Goal: Information Seeking & Learning: Learn about a topic

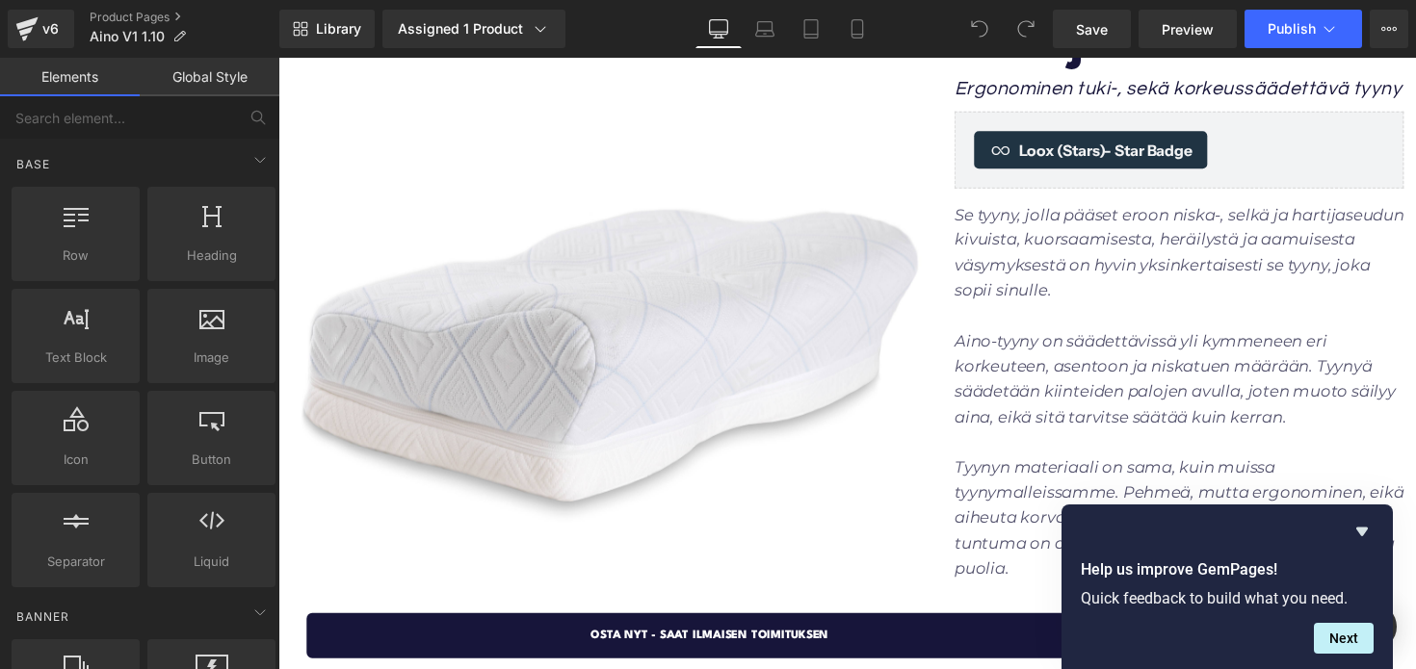
scroll to position [271, 0]
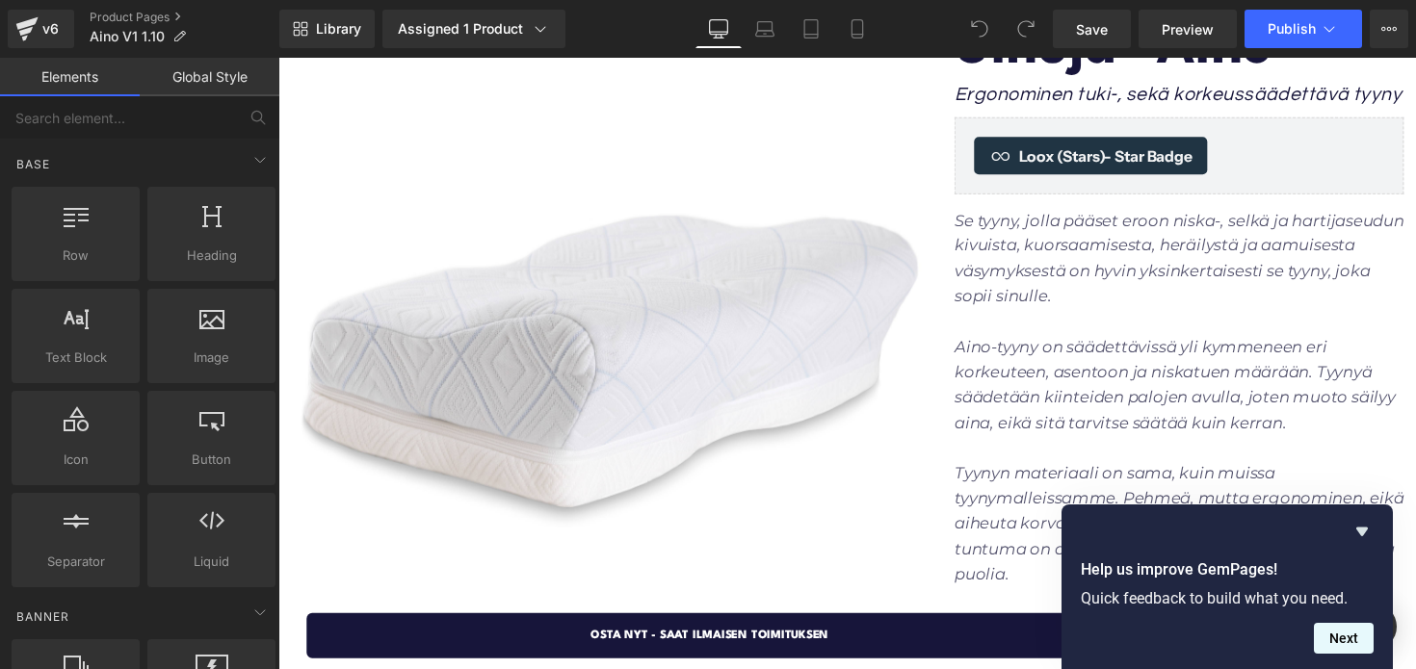
click at [1356, 638] on button "Next" at bounding box center [1344, 638] width 60 height 31
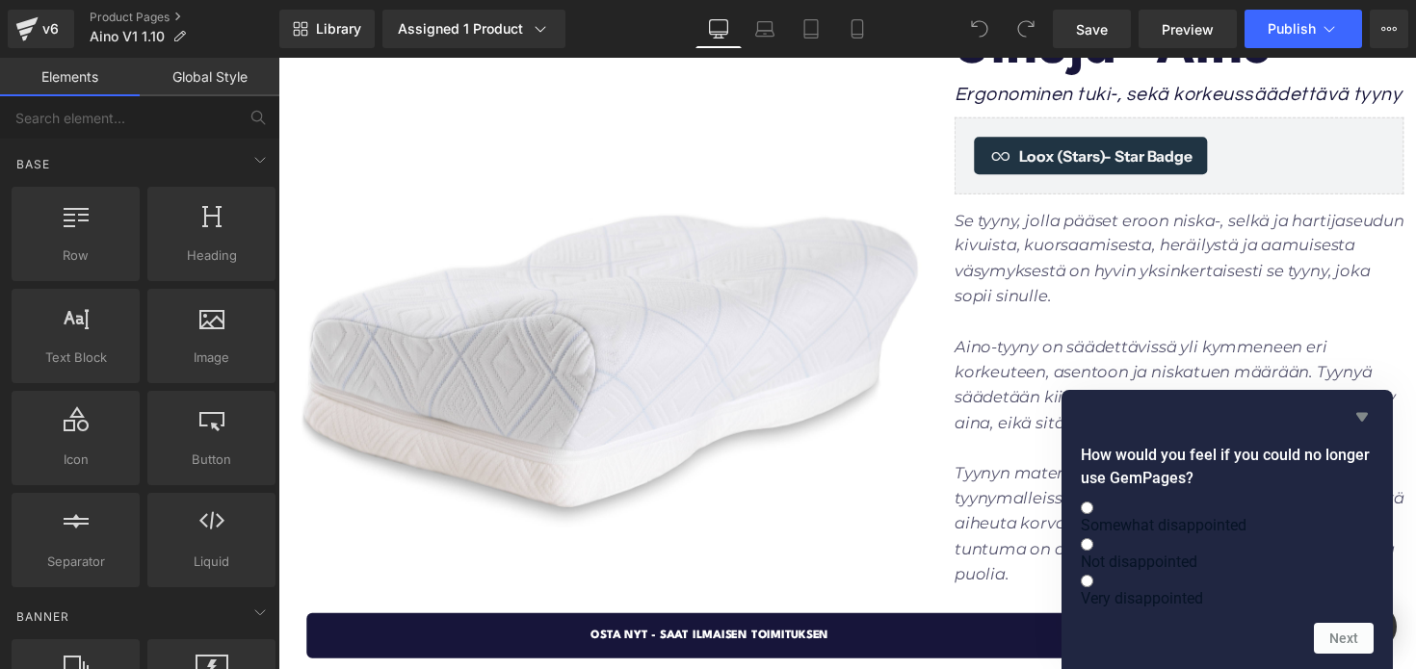
click at [1359, 405] on icon "Hide survey" at bounding box center [1361, 416] width 23 height 23
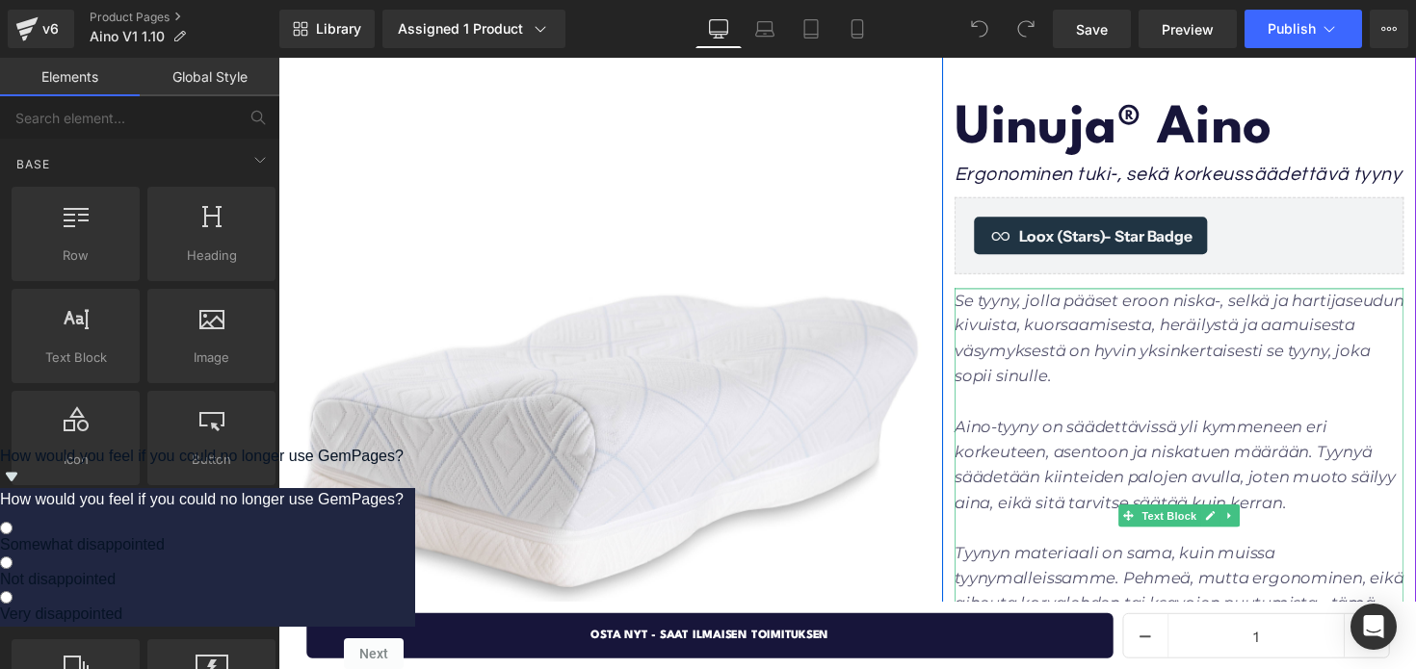
scroll to position [161, 0]
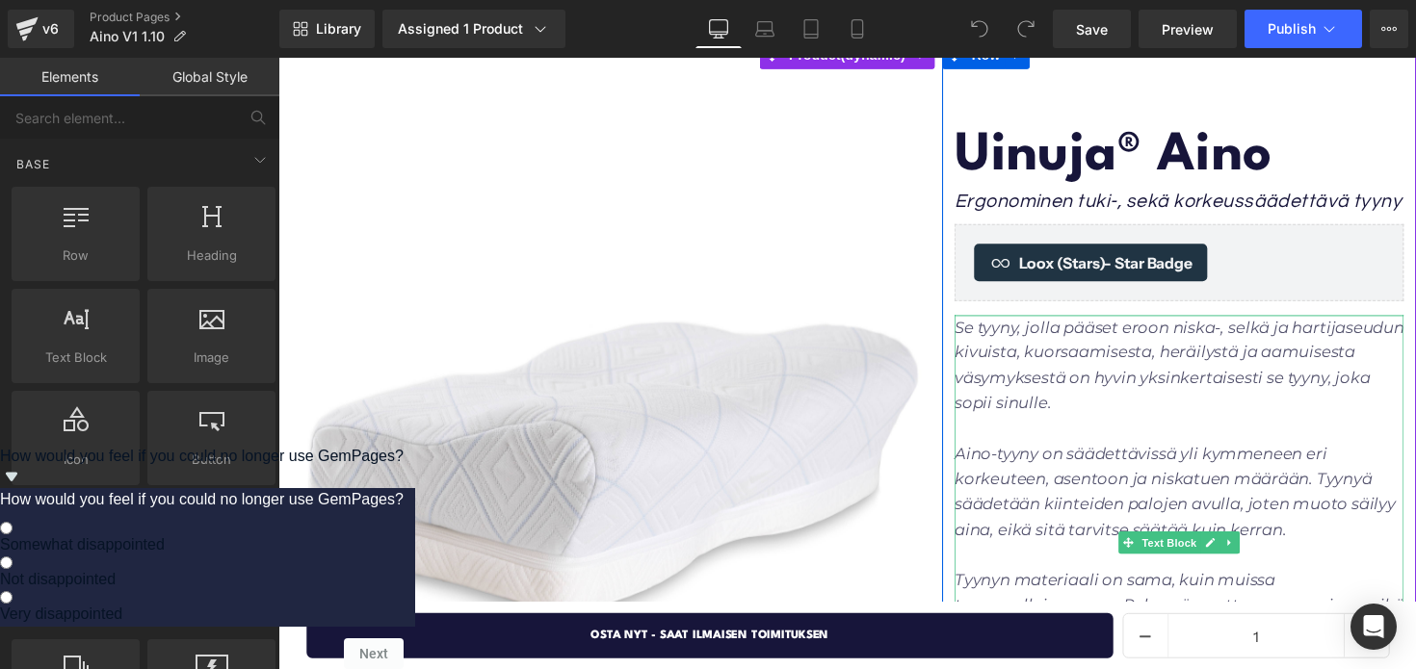
click at [1081, 362] on icon "Se tyyny, jolla pääset eroon niska-, selkä ja hartijaseudun kivuista, kuorsaami…" at bounding box center [1201, 373] width 460 height 97
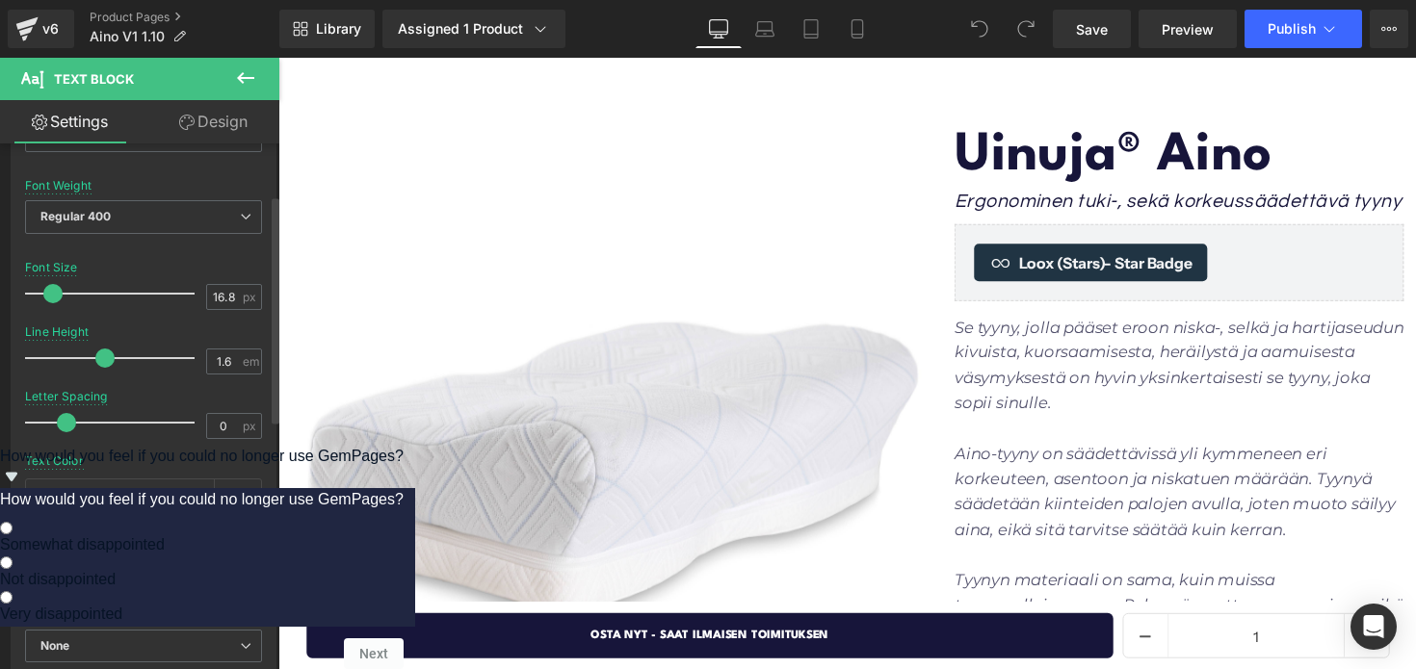
scroll to position [120, 0]
click at [233, 492] on input "75" at bounding box center [231, 494] width 19 height 21
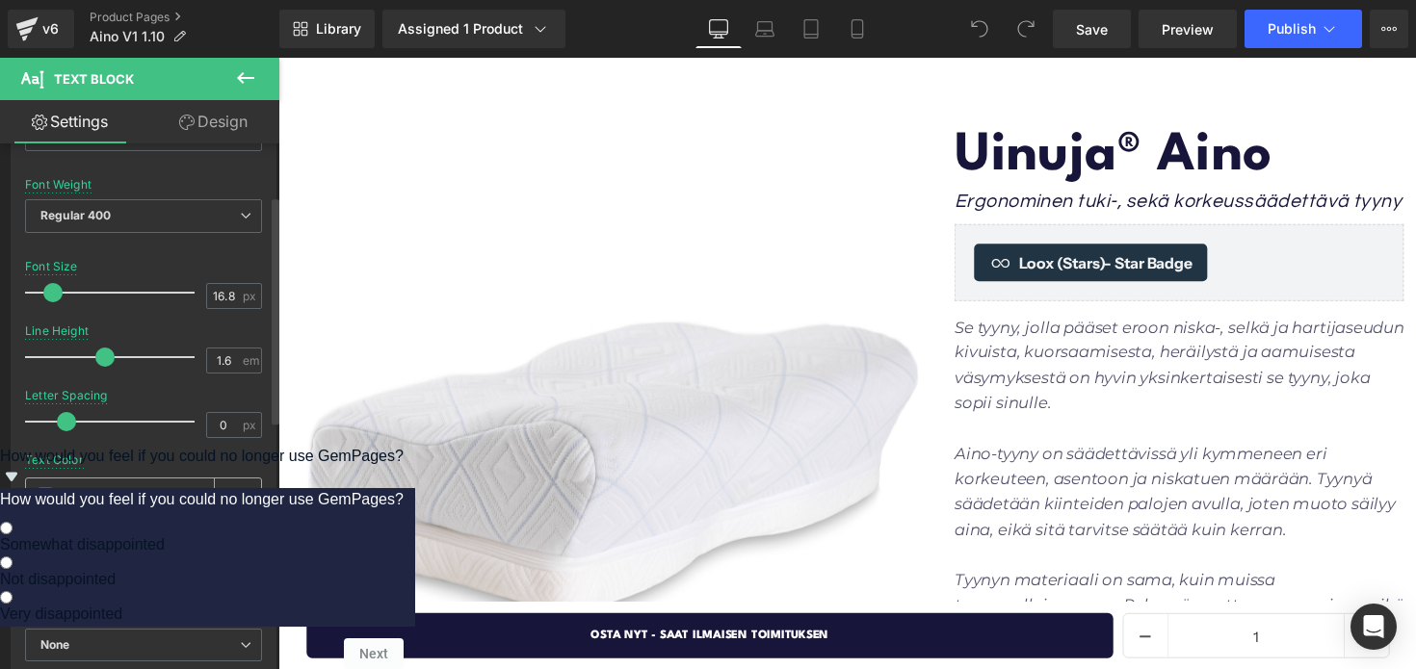
click at [224, 492] on input "75" at bounding box center [231, 494] width 19 height 21
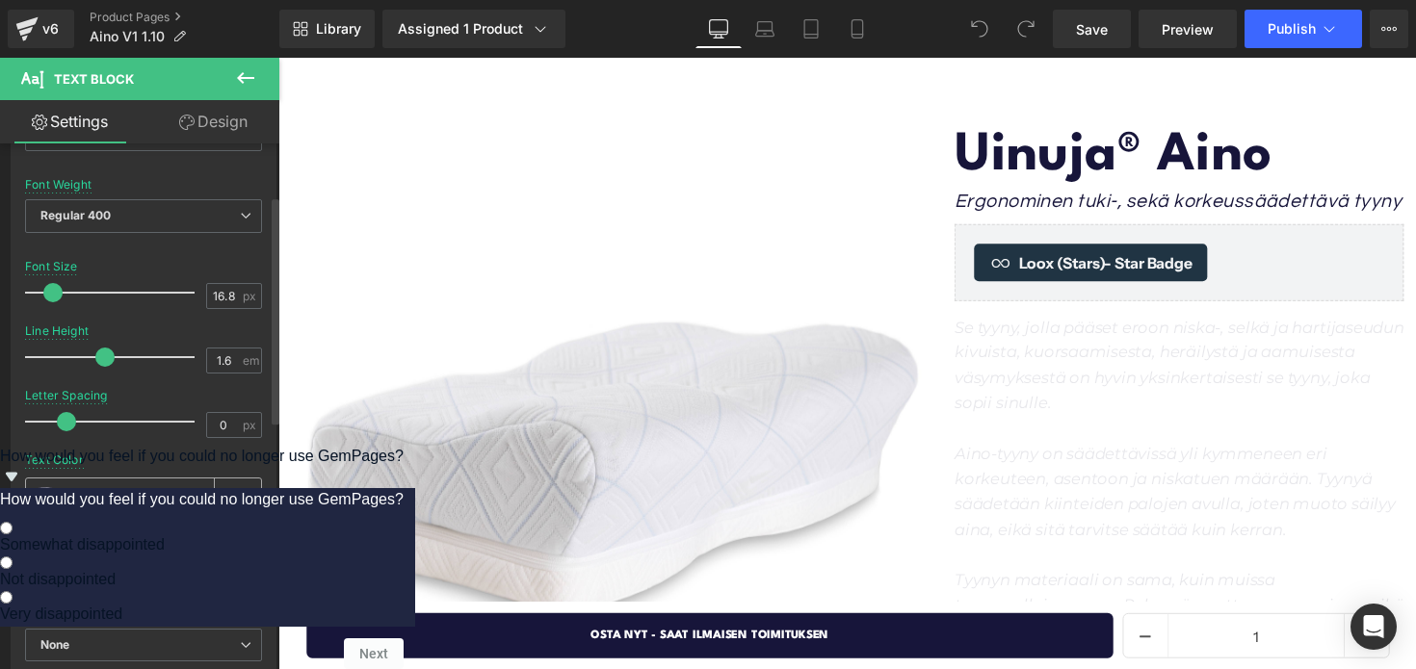
scroll to position [0, 0]
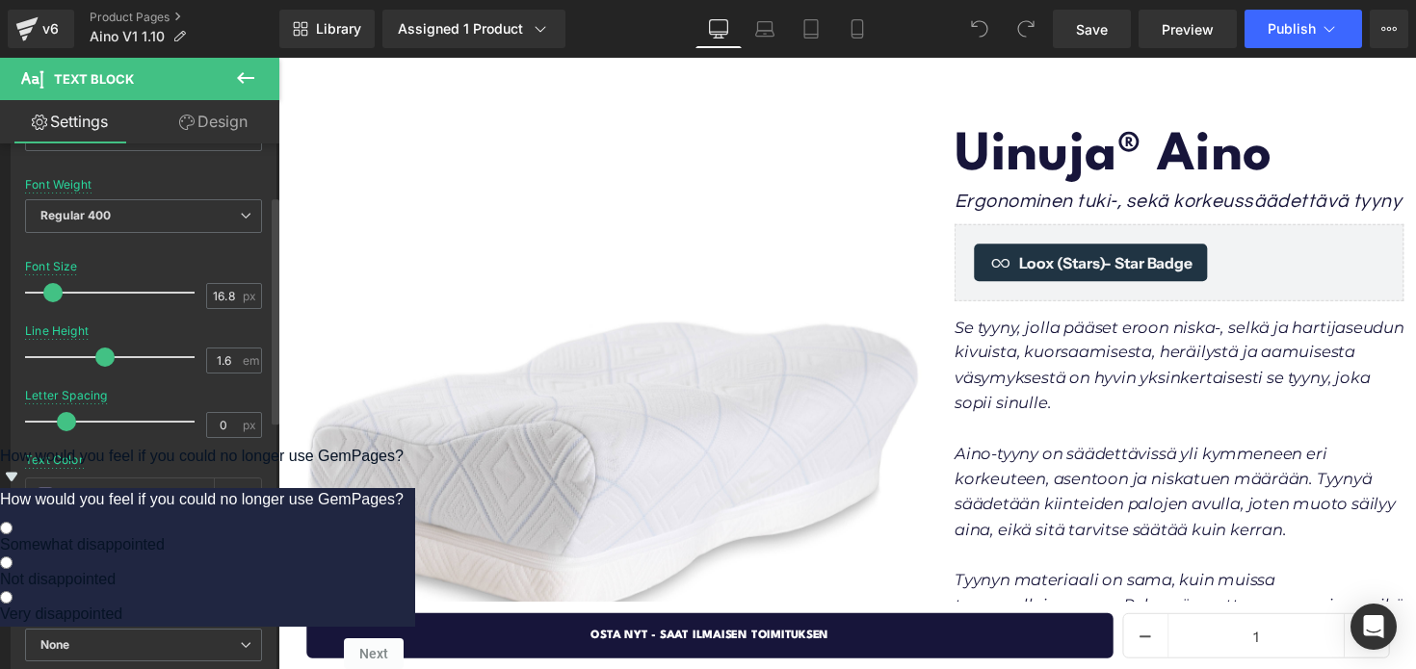
type input "100"
click at [192, 457] on div "Text Color #17153a 100 %" at bounding box center [143, 495] width 237 height 82
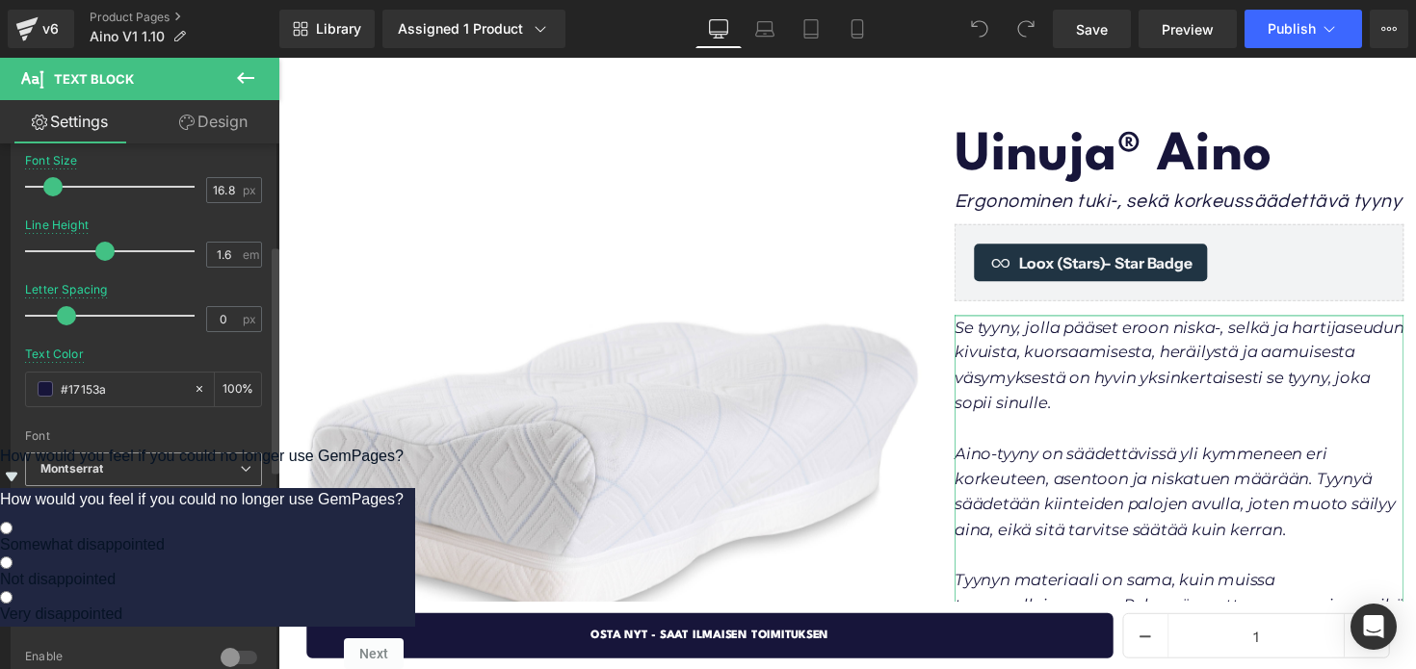
scroll to position [234, 0]
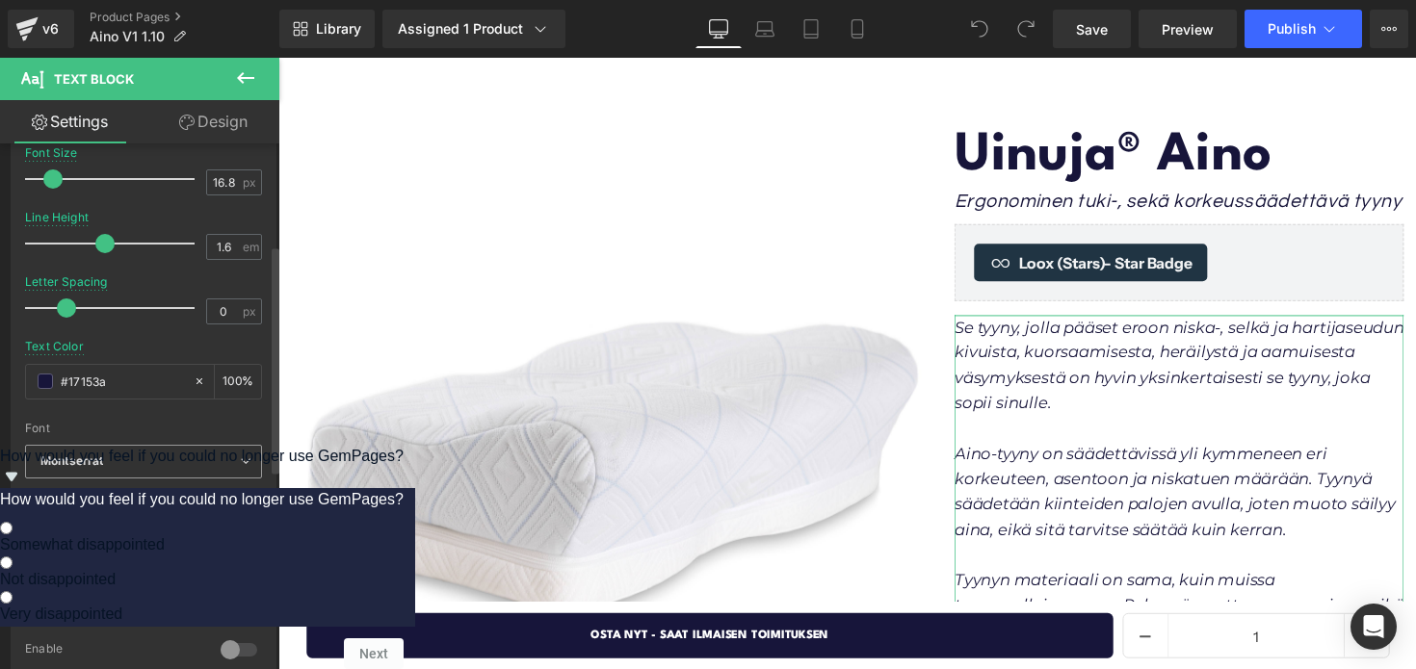
click at [153, 468] on b "Montserrat" at bounding box center [139, 462] width 199 height 16
click at [145, 515] on li "Questrial" at bounding box center [139, 528] width 229 height 31
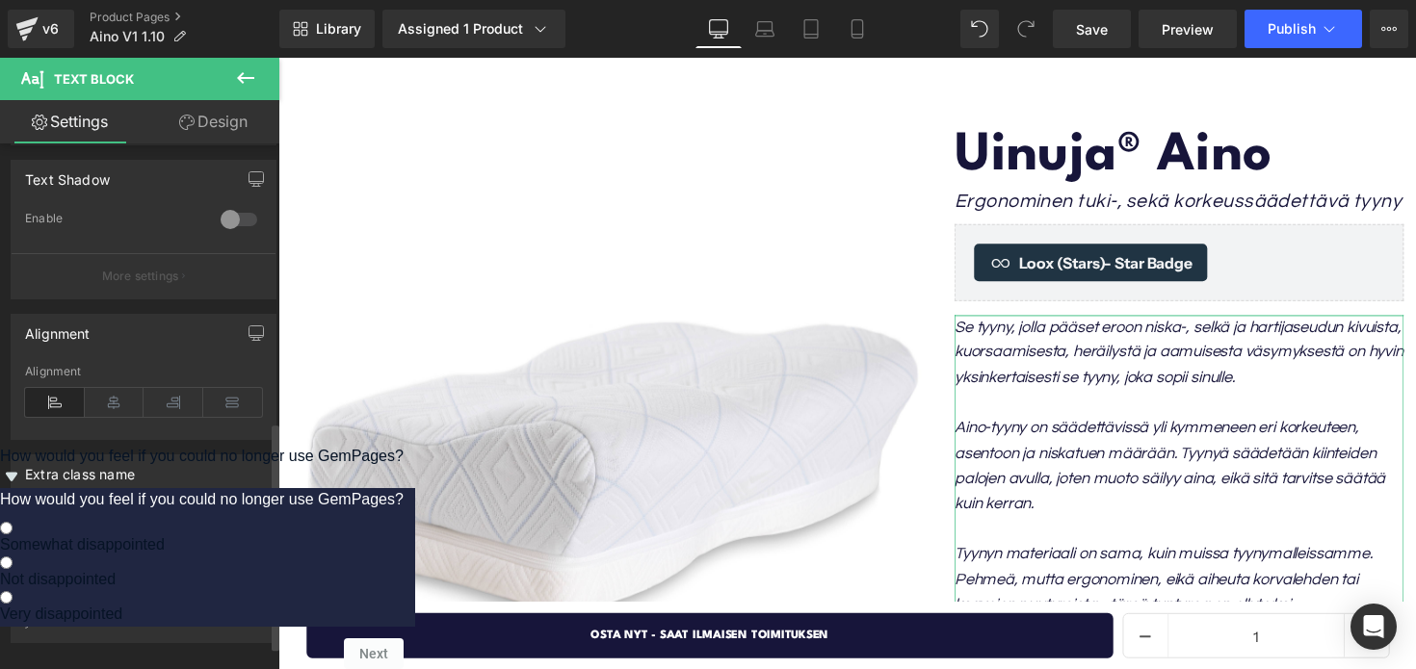
scroll to position [693, 0]
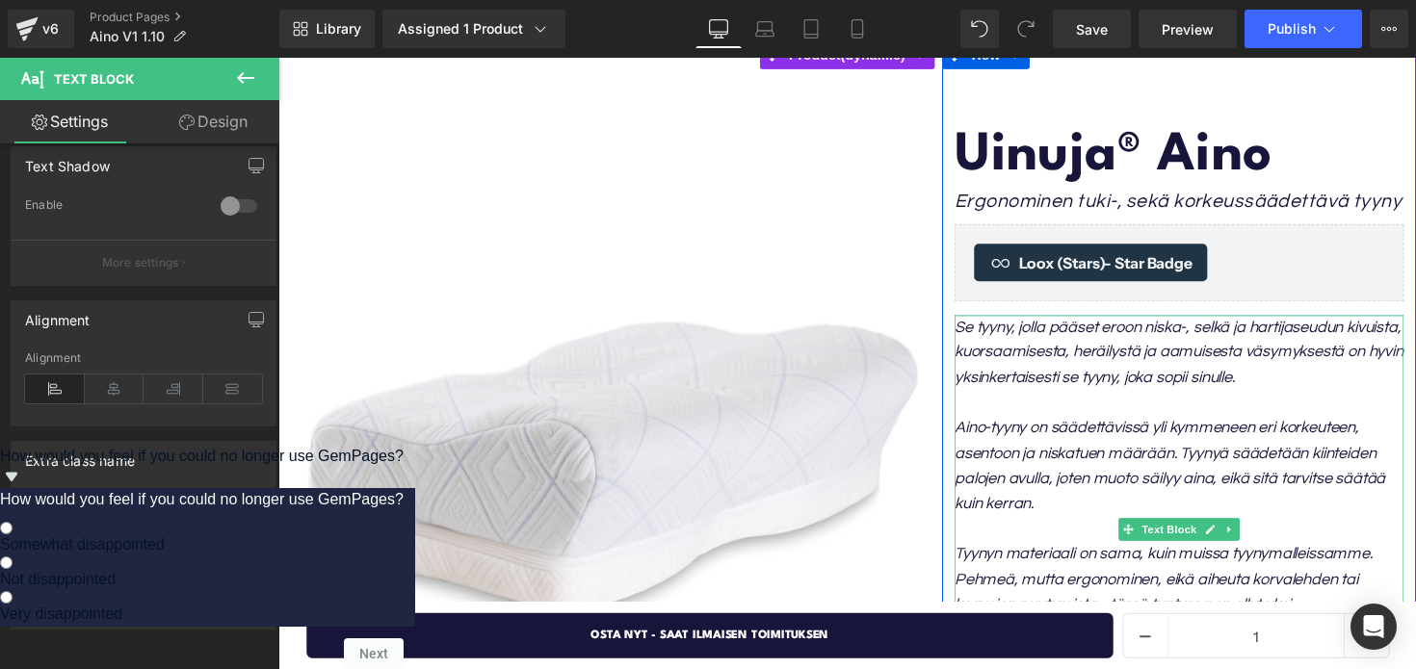
click at [1044, 357] on icon "Se tyyny, jolla pääset eroon niska-, selkä ja hartijaseudun kivuista, kuorsaami…" at bounding box center [1200, 360] width 459 height 69
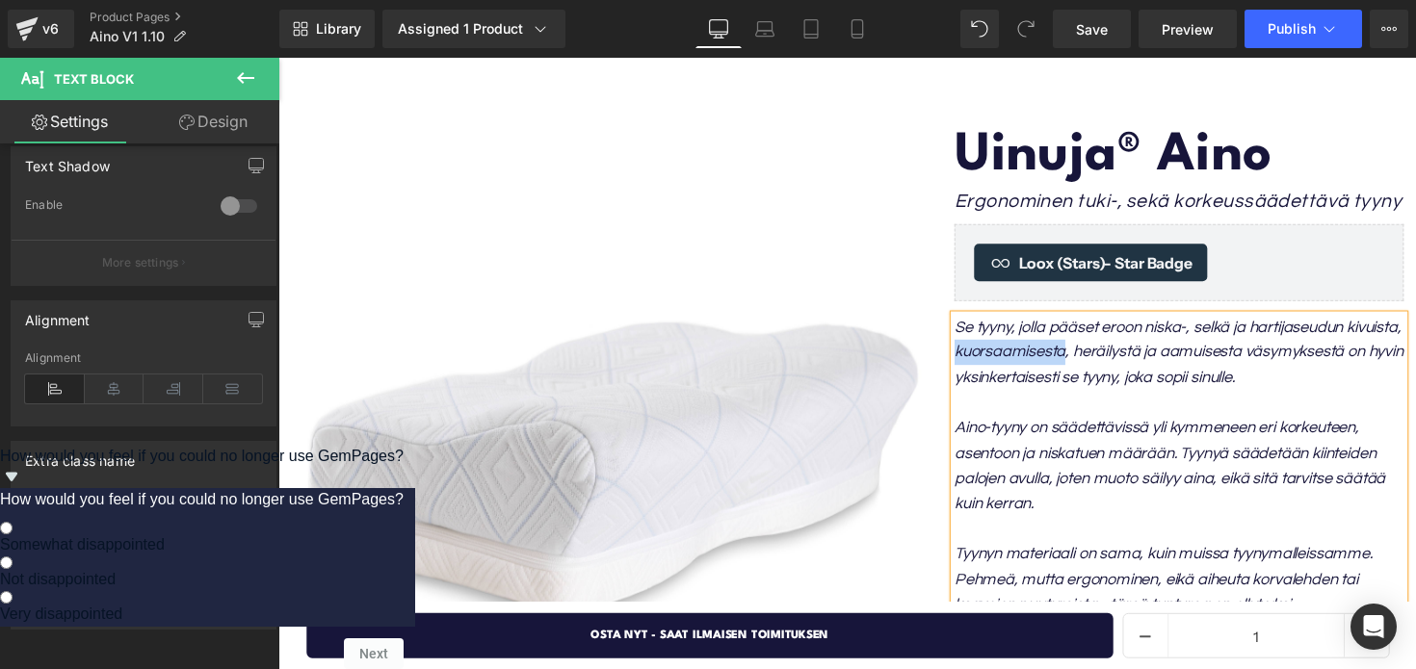
click at [1044, 357] on icon "Se tyyny, jolla pääset eroon niska-, selkä ja hartijaseudun kivuista, kuorsaami…" at bounding box center [1200, 360] width 459 height 69
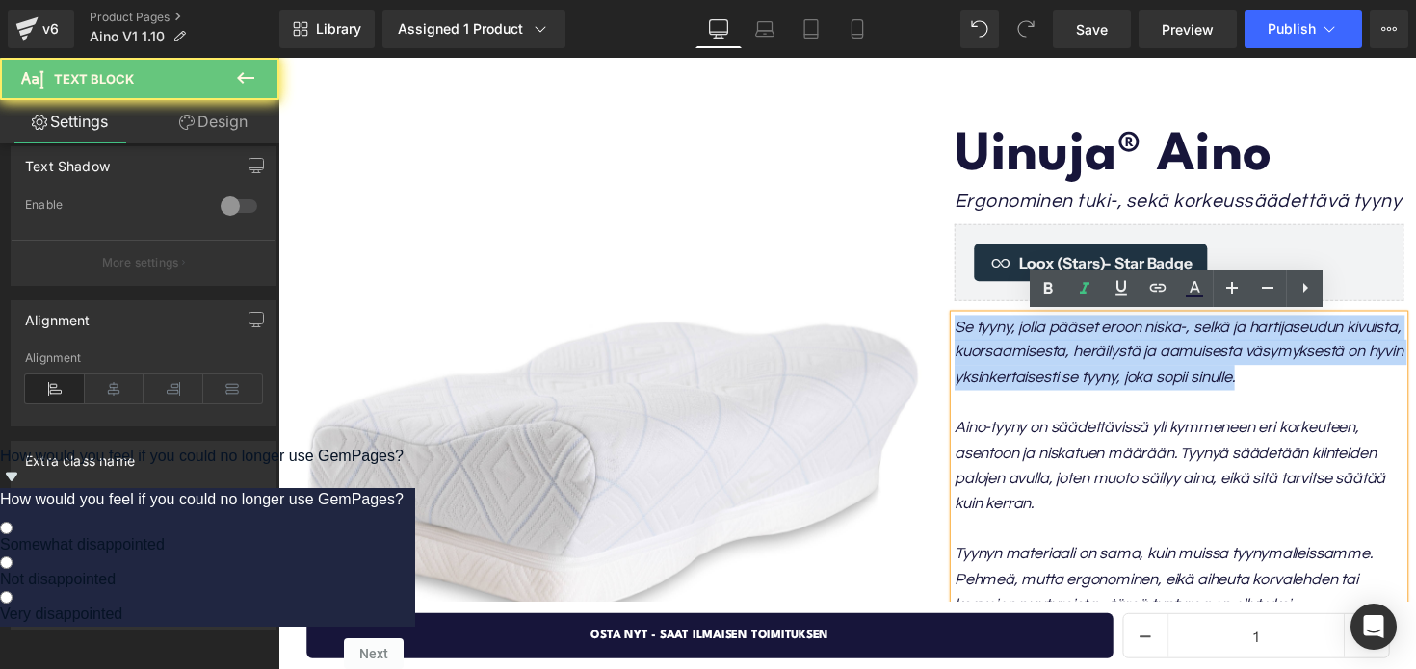
click at [1044, 357] on icon "Se tyyny, jolla pääset eroon niska-, selkä ja hartijaseudun kivuista, kuorsaami…" at bounding box center [1200, 360] width 459 height 69
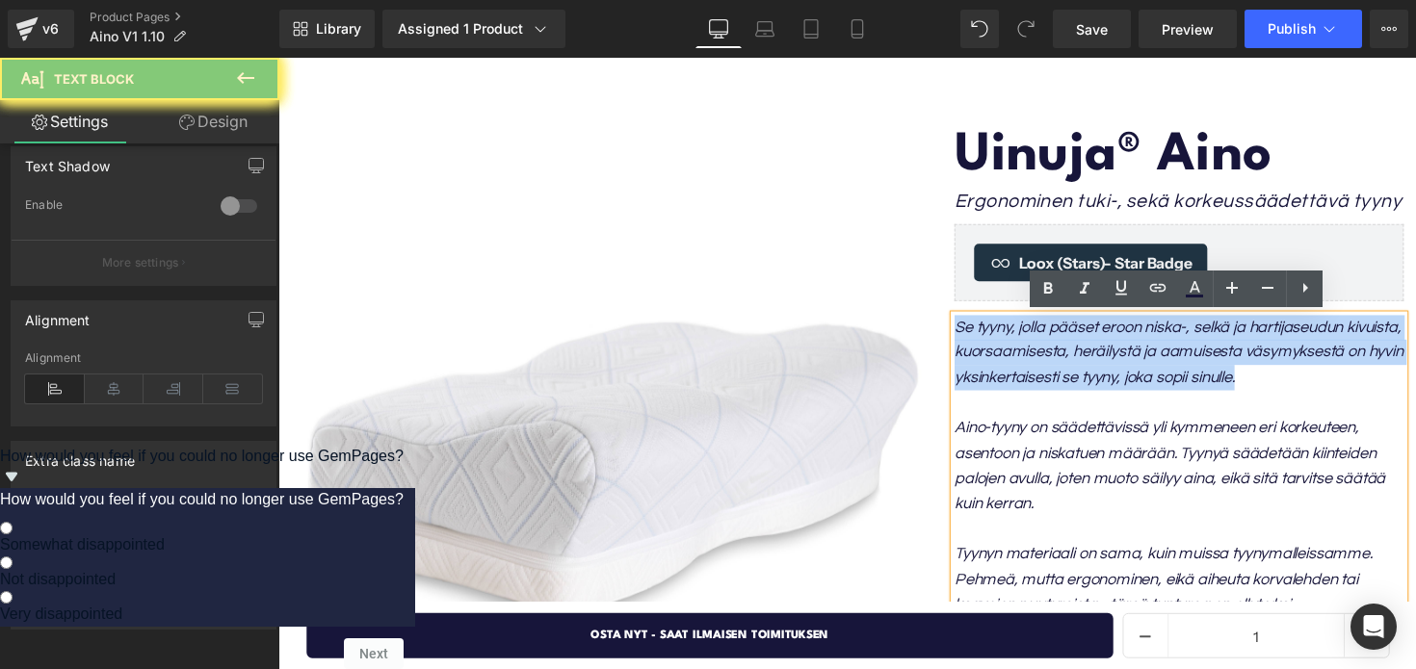
click at [1044, 357] on icon "Se tyyny, jolla pääset eroon niska-, selkä ja hartijaseudun kivuista, kuorsaami…" at bounding box center [1200, 360] width 459 height 69
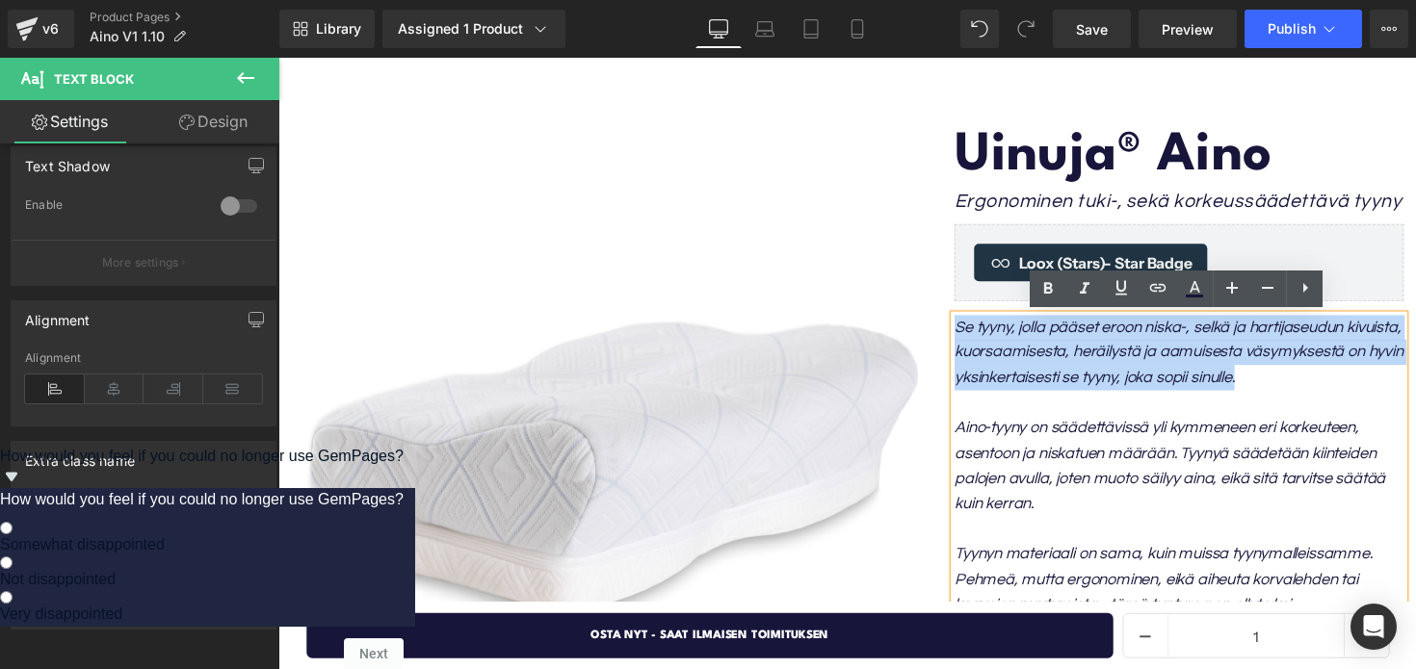
click at [1044, 357] on icon "Se tyyny, jolla pääset eroon niska-, selkä ja hartijaseudun kivuista, kuorsaami…" at bounding box center [1200, 360] width 459 height 69
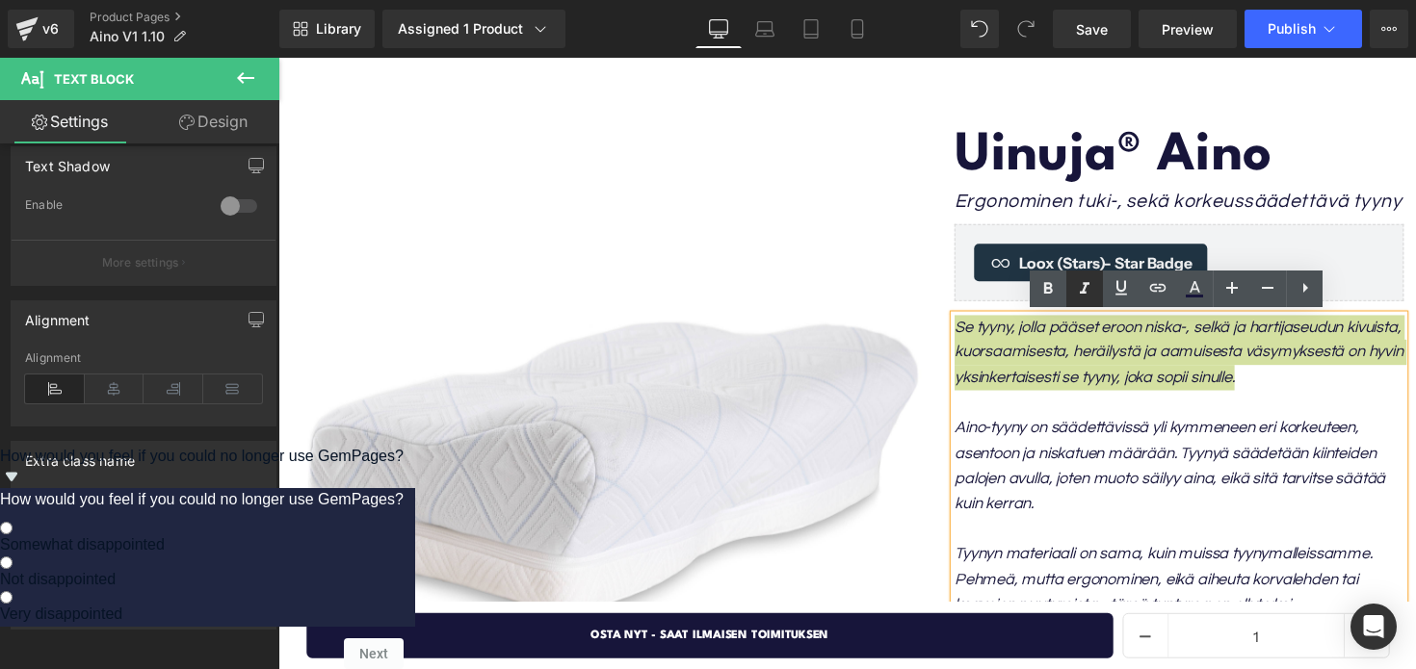
click at [1083, 278] on icon at bounding box center [1084, 288] width 23 height 23
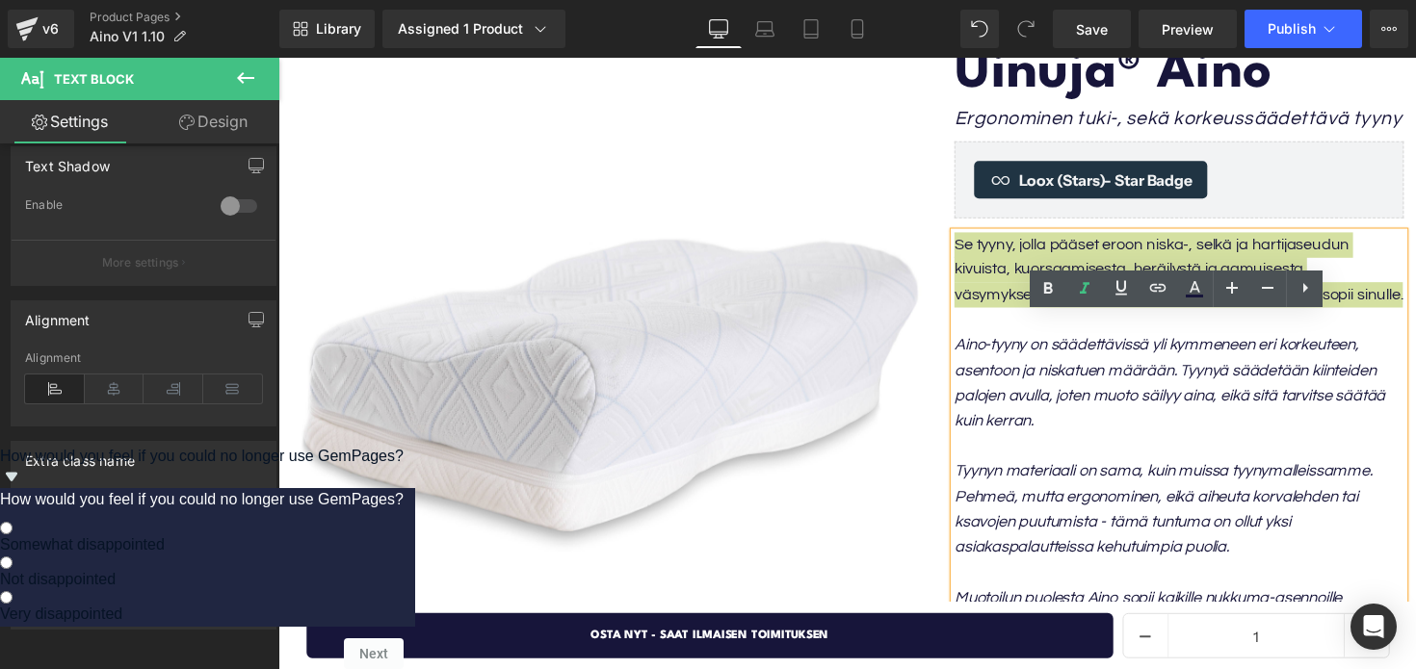
scroll to position [260, 0]
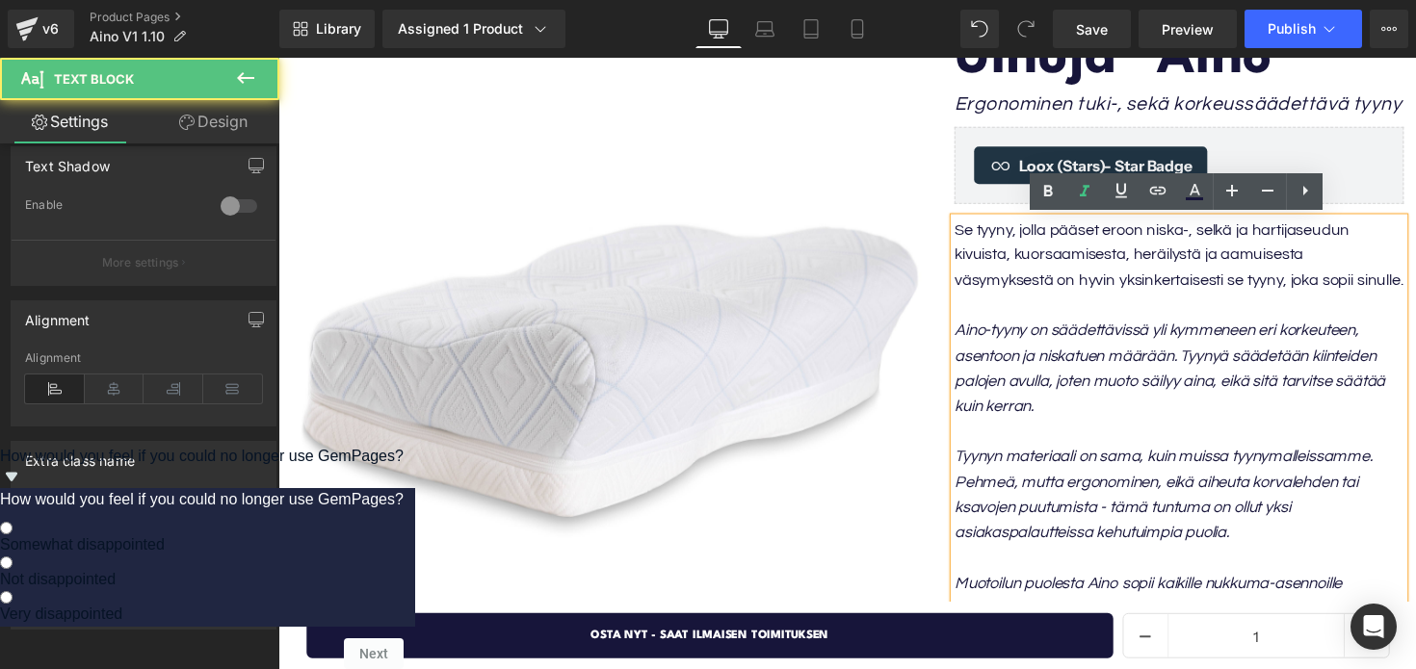
click at [984, 355] on icon "Aino-tyyny on säädettävissä yli kymmeneen eri korkeuteen, asentoon ja niskatuen…" at bounding box center [1191, 376] width 441 height 95
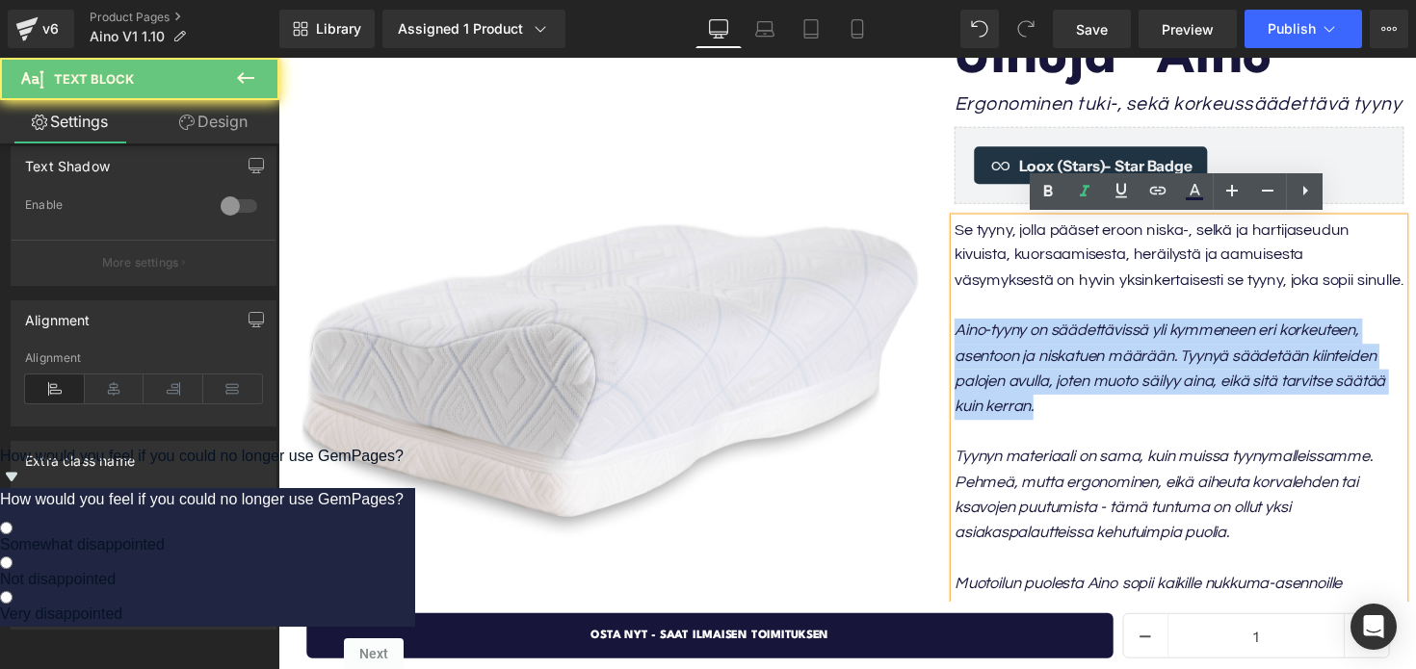
click at [984, 355] on icon "Aino-tyyny on säädettävissä yli kymmeneen eri korkeuteen, asentoon ja niskatuen…" at bounding box center [1191, 376] width 441 height 95
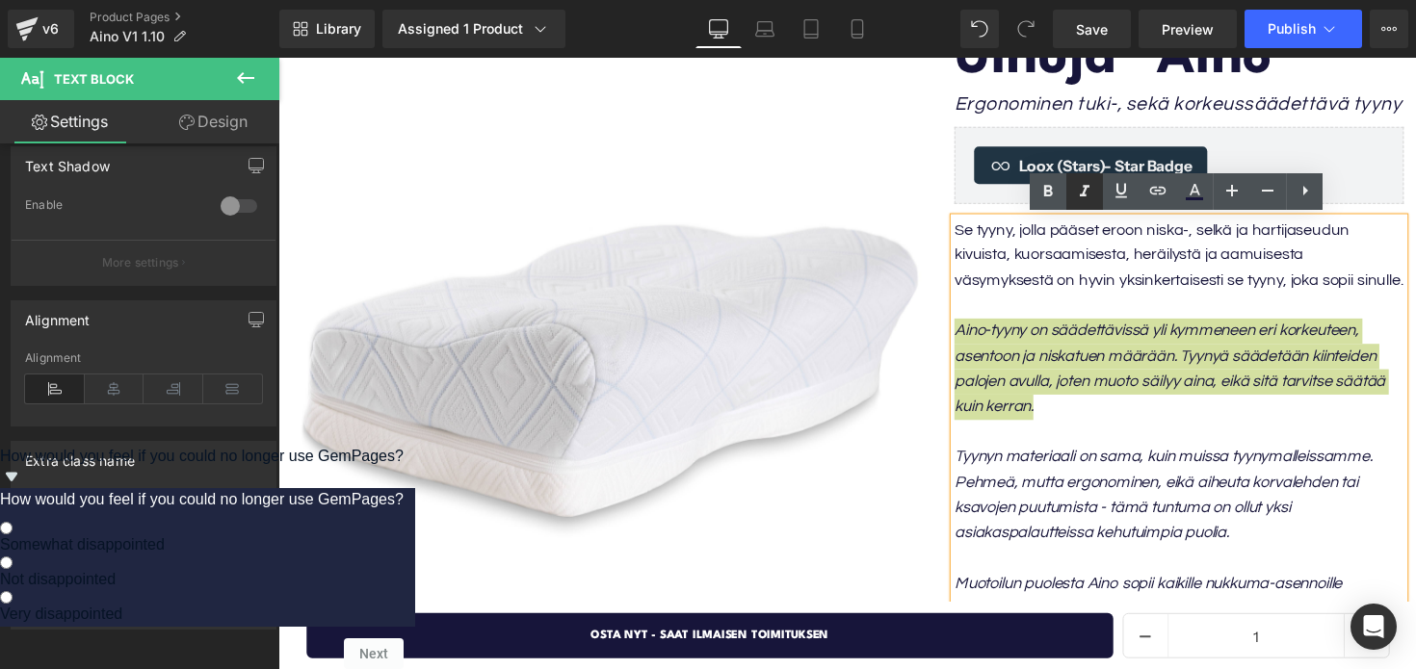
click at [1084, 188] on icon at bounding box center [1085, 191] width 10 height 12
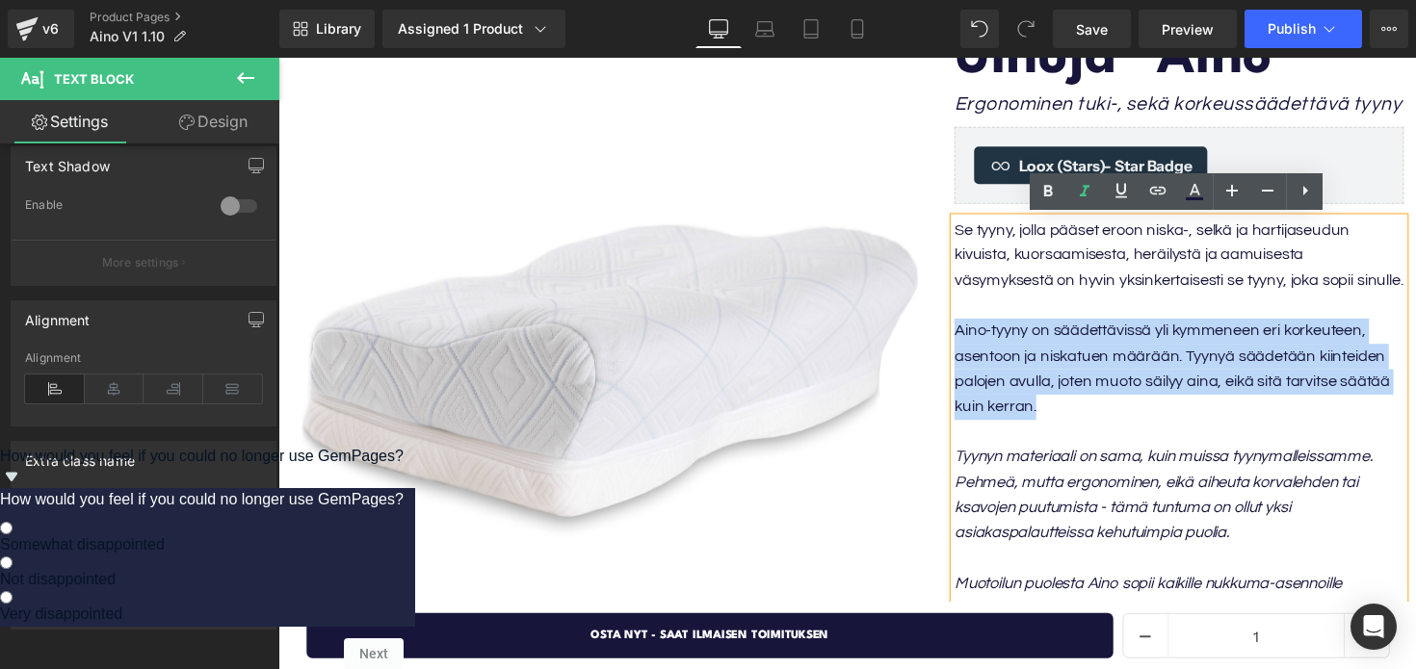
click at [977, 492] on icon "Tyynyn materiaali on sama, kuin muissa tyynymalleissamme. Pehmeä, mutta ergonom…" at bounding box center [1185, 505] width 428 height 95
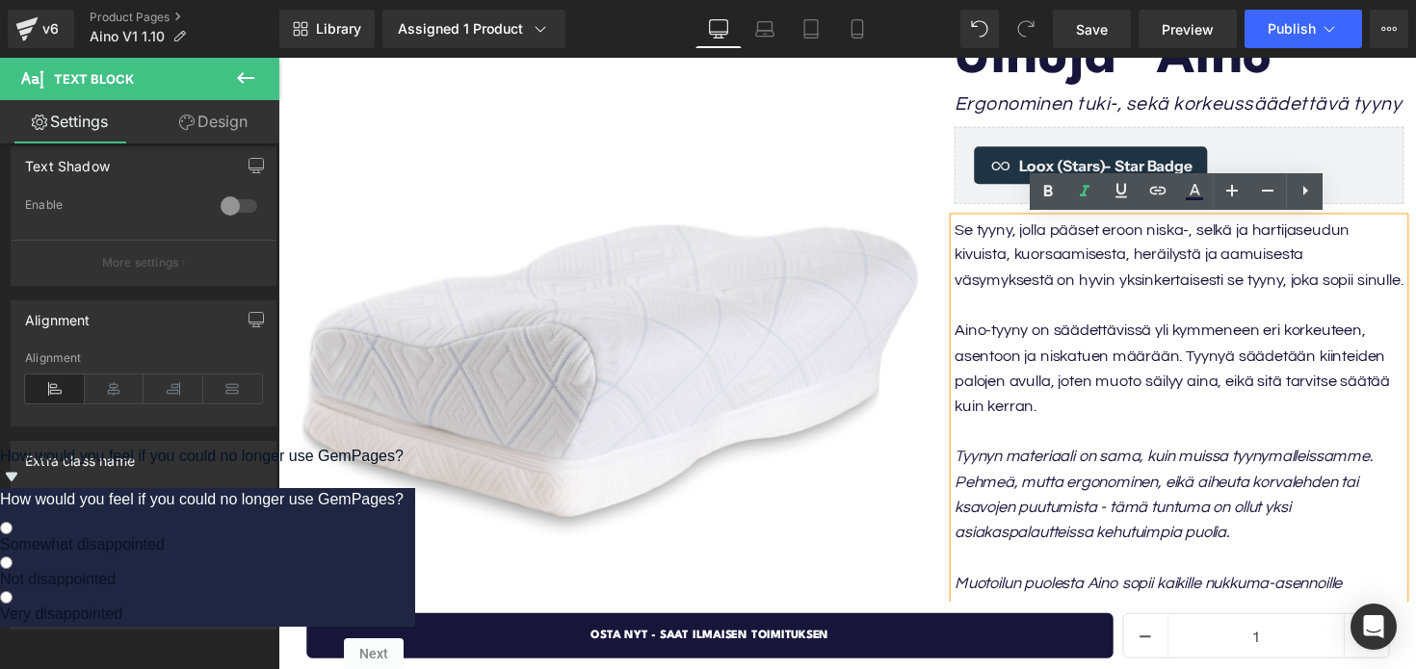
click at [977, 492] on icon "Tyynyn materiaali on sama, kuin muissa tyynymalleissamme. Pehmeä, mutta ergonom…" at bounding box center [1185, 505] width 428 height 95
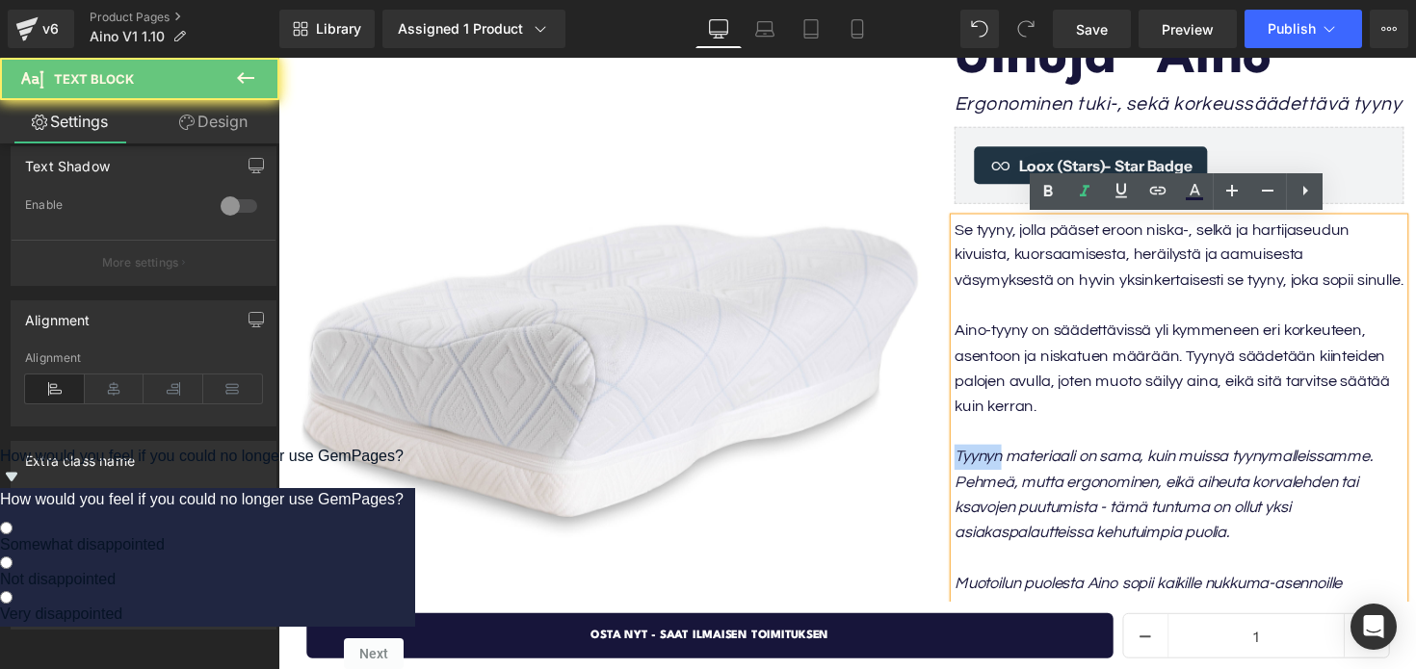
click at [977, 492] on icon "Tyynyn materiaali on sama, kuin muissa tyynymalleissamme. Pehmeä, mutta ergonom…" at bounding box center [1185, 505] width 428 height 95
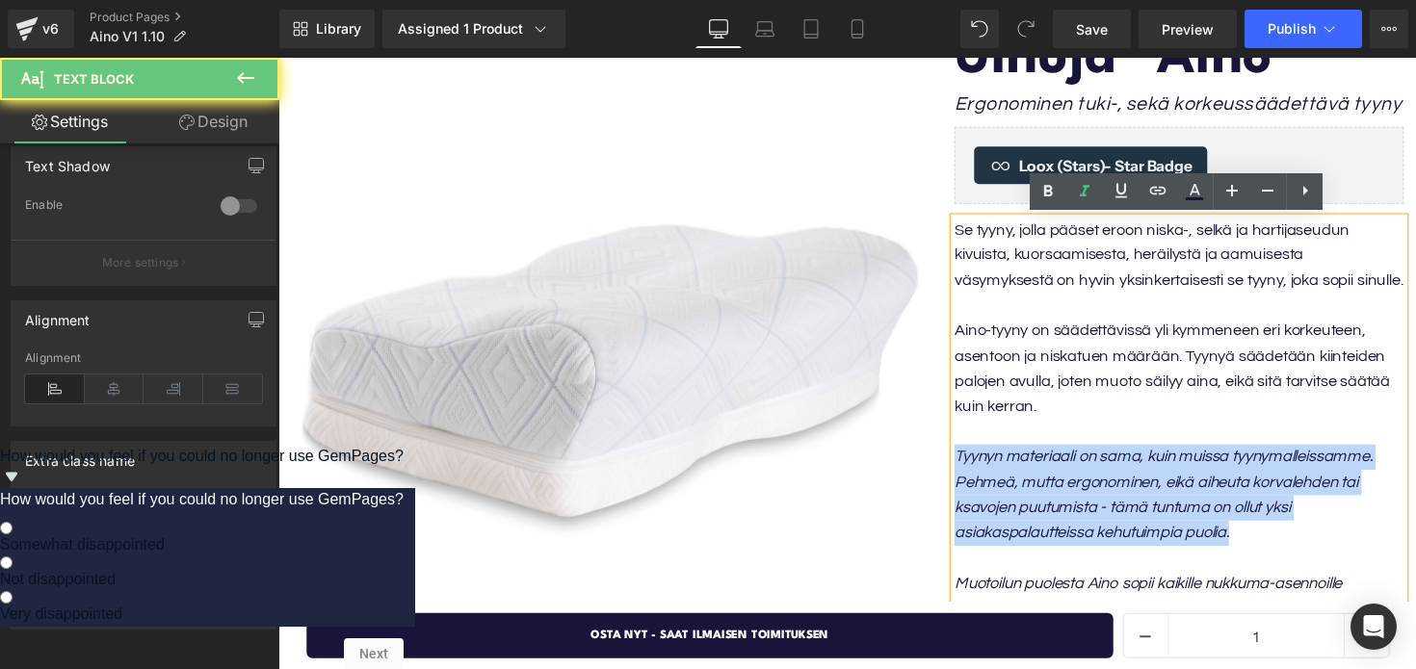
click at [977, 492] on icon "Tyynyn materiaali on sama, kuin muissa tyynymalleissamme. Pehmeä, mutta ergonom…" at bounding box center [1185, 505] width 428 height 95
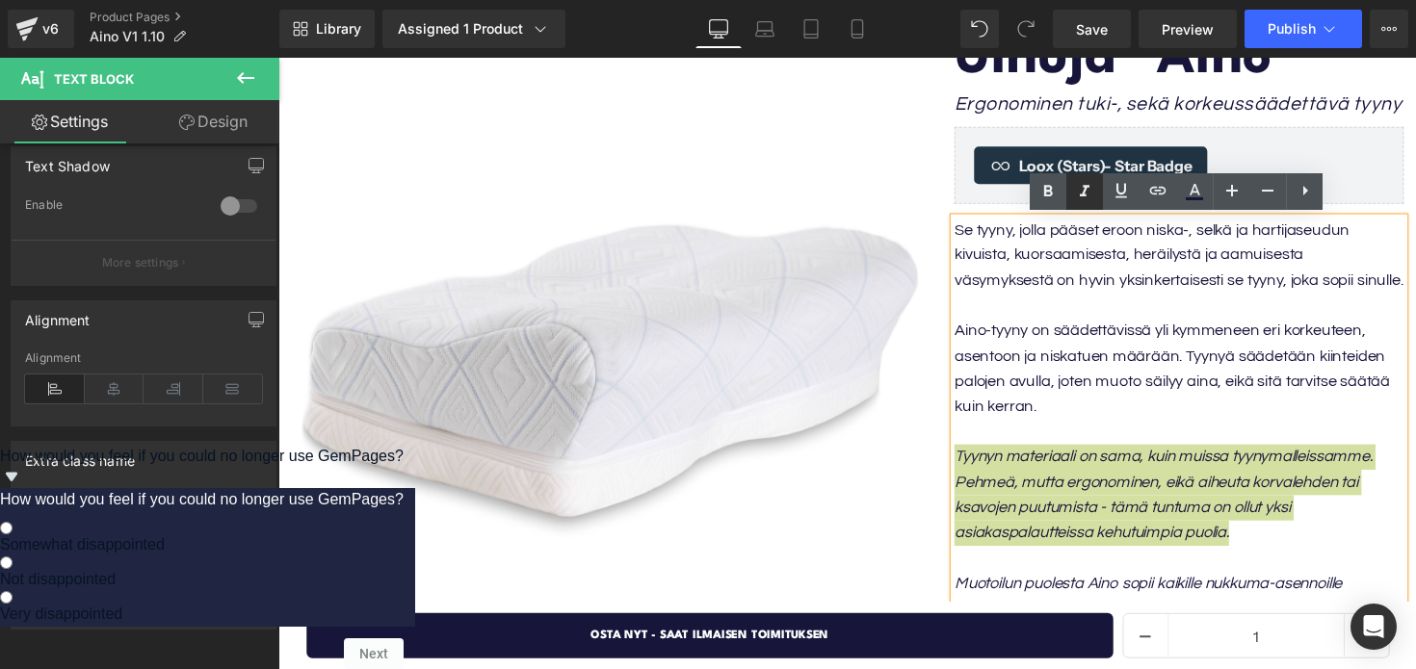
click at [1086, 193] on icon at bounding box center [1084, 191] width 23 height 23
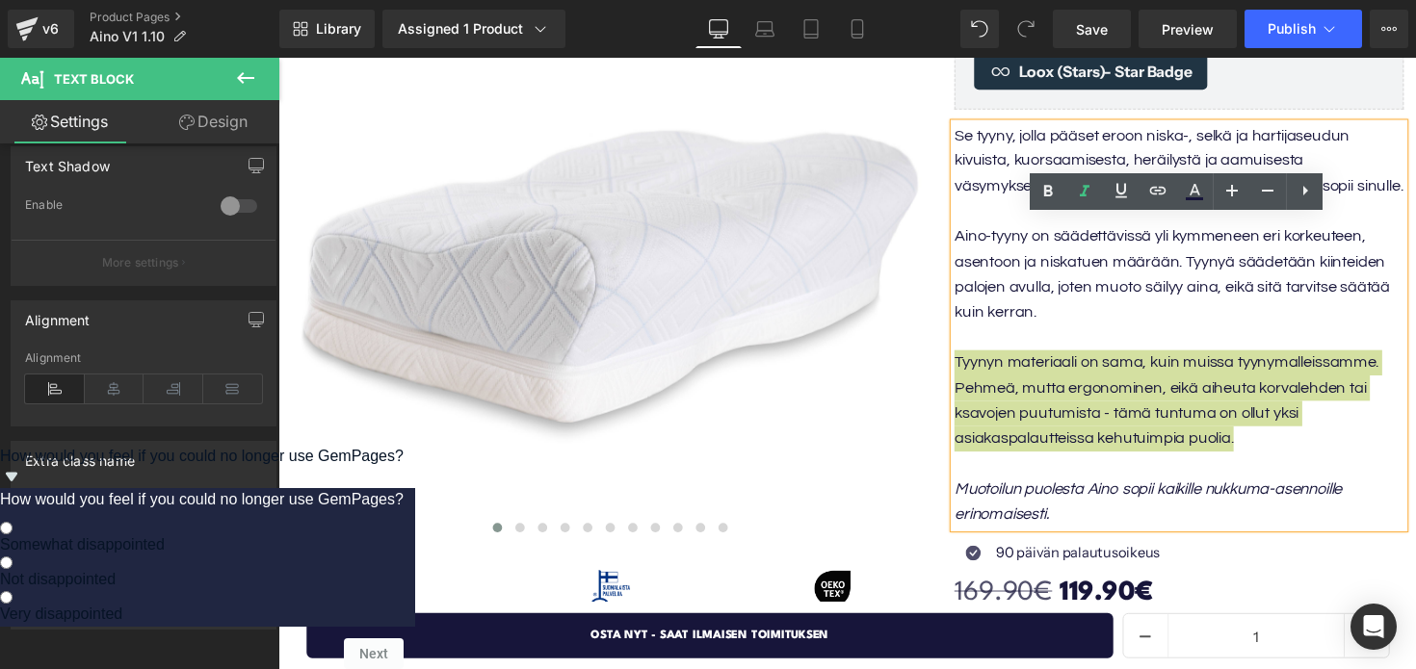
scroll to position [503, 0]
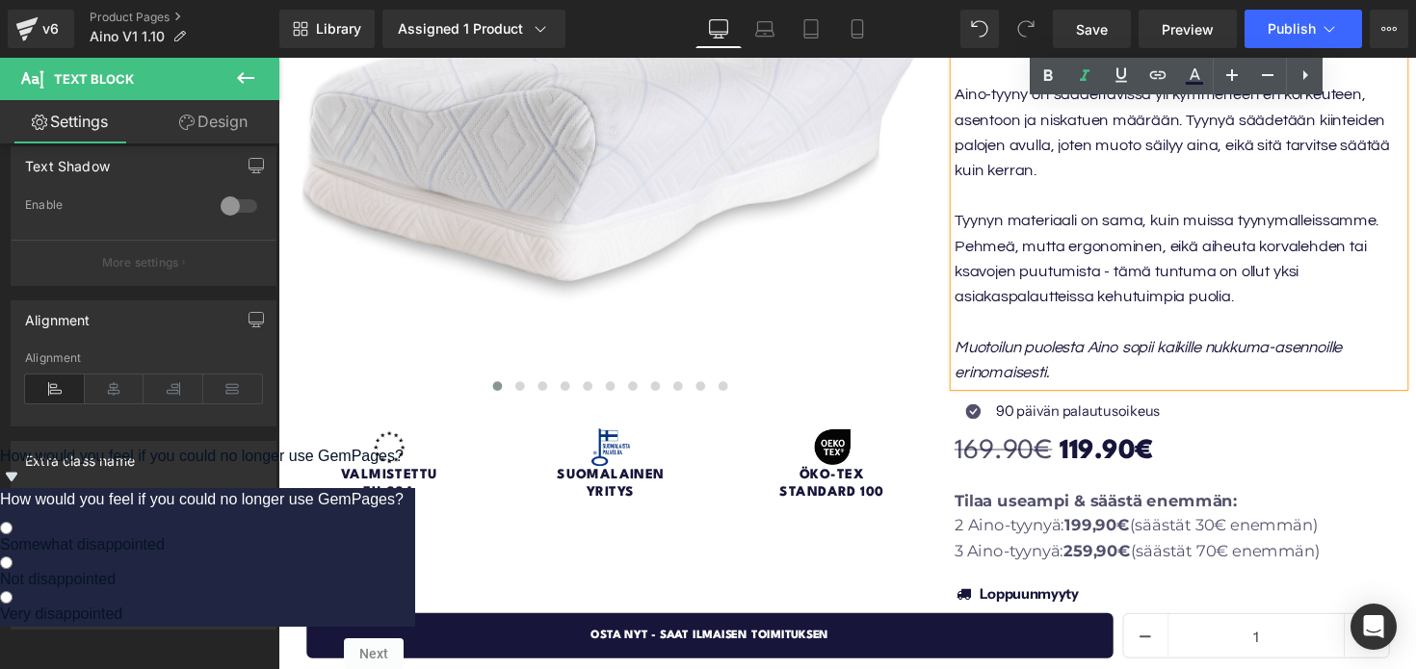
click at [1034, 382] on icon "Muotoilun puolesta Aino sopii kaikille nukkuma-asennoille erinomaisesti." at bounding box center [1169, 367] width 397 height 43
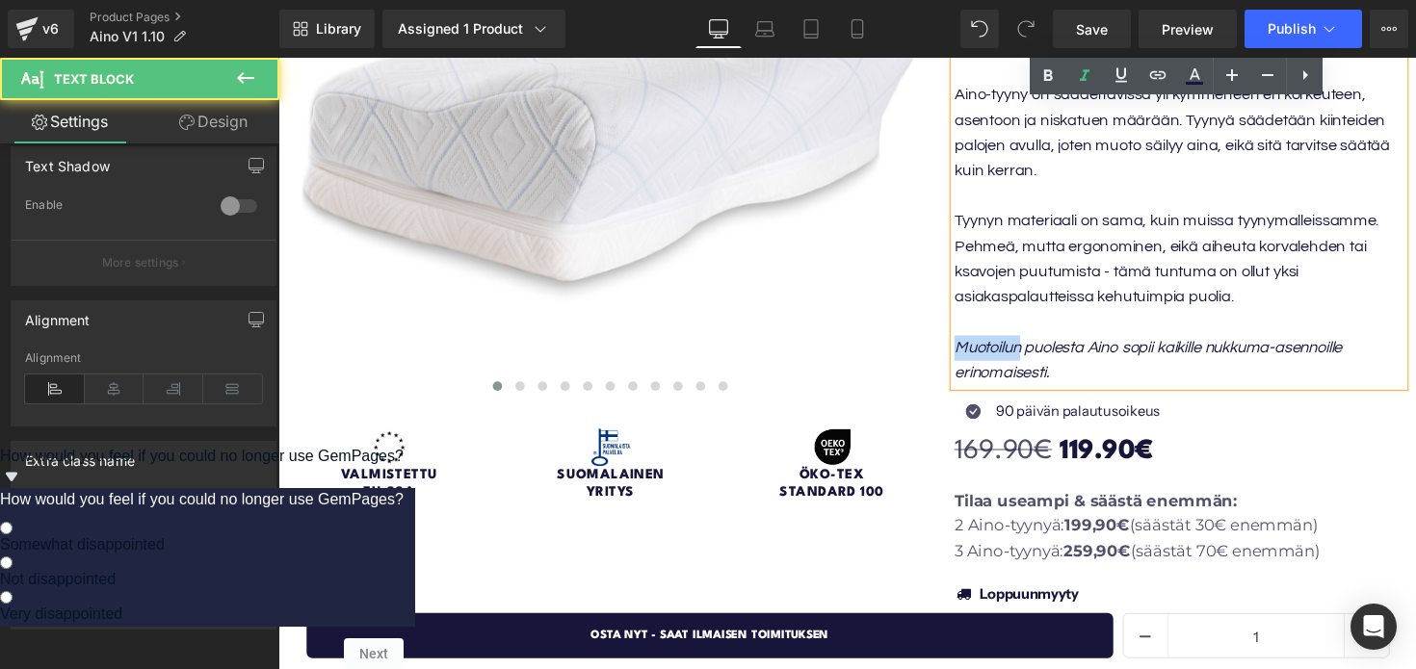
click at [1034, 382] on icon "Muotoilun puolesta Aino sopii kaikille nukkuma-asennoille erinomaisesti." at bounding box center [1169, 367] width 397 height 43
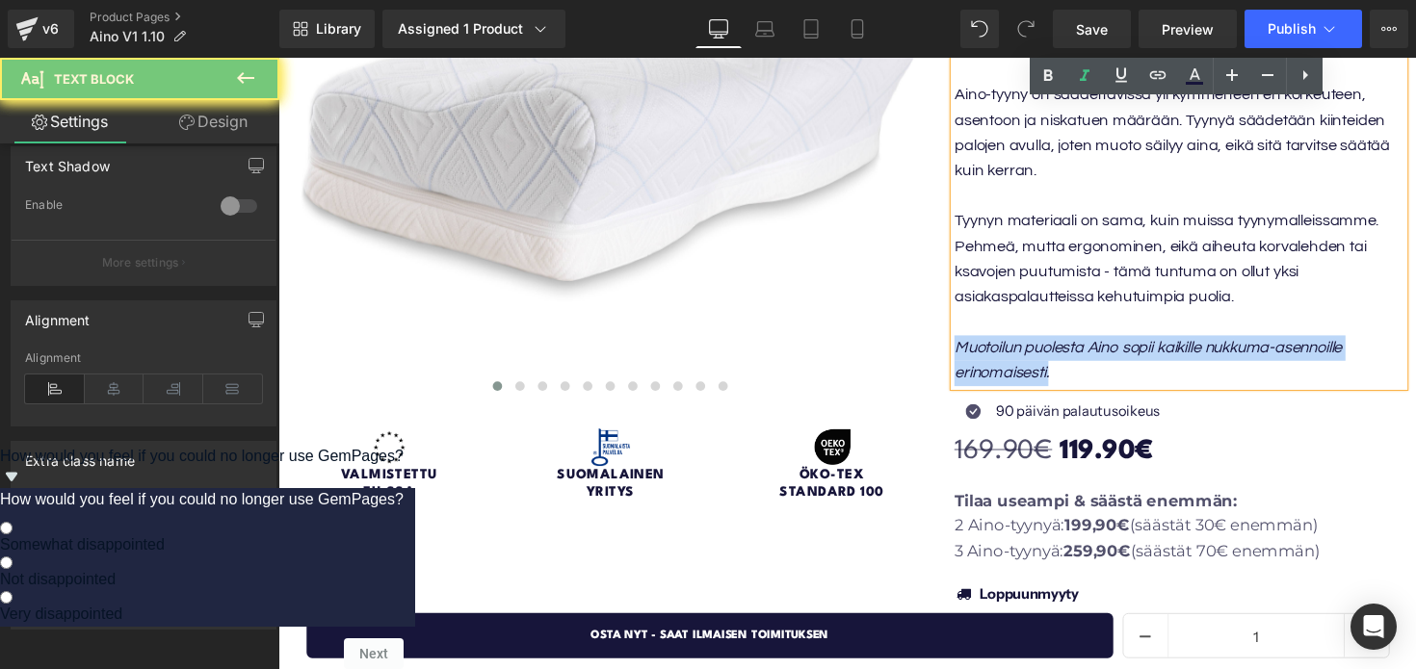
click at [1034, 382] on icon "Muotoilun puolesta Aino sopii kaikille nukkuma-asennoille erinomaisesti." at bounding box center [1169, 367] width 397 height 43
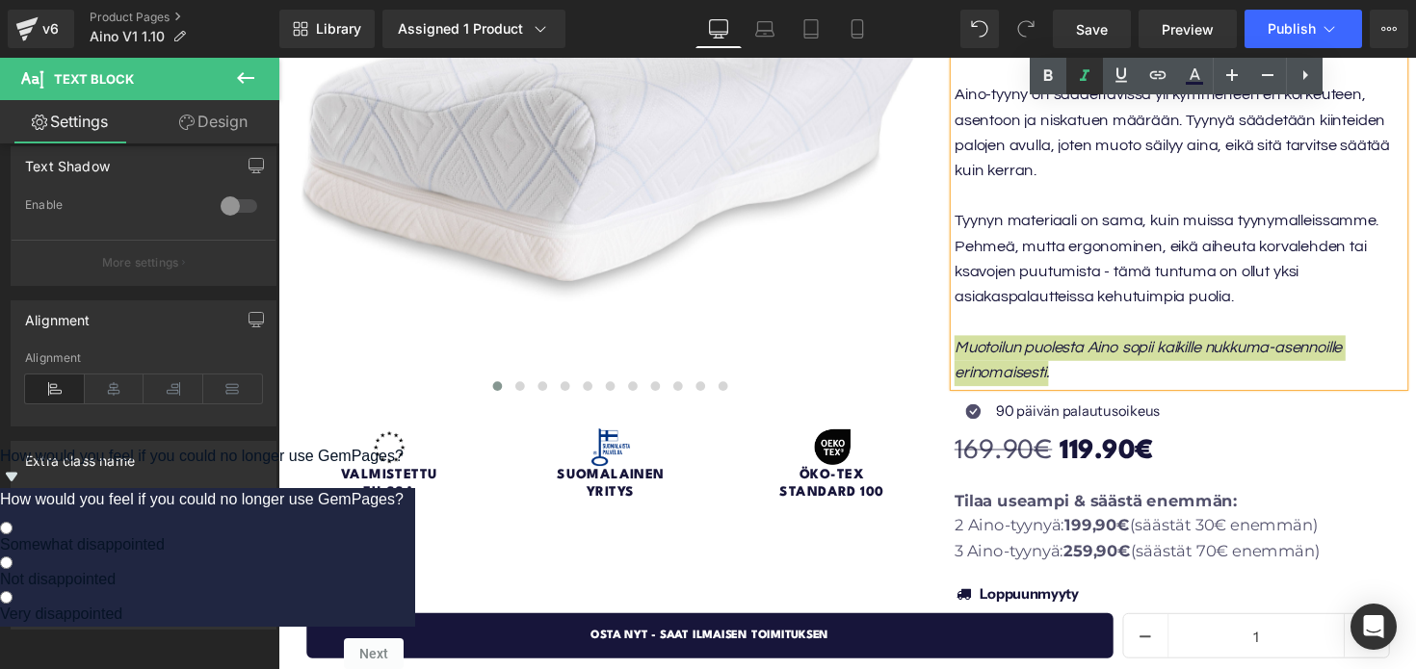
click at [1080, 82] on icon at bounding box center [1084, 76] width 23 height 23
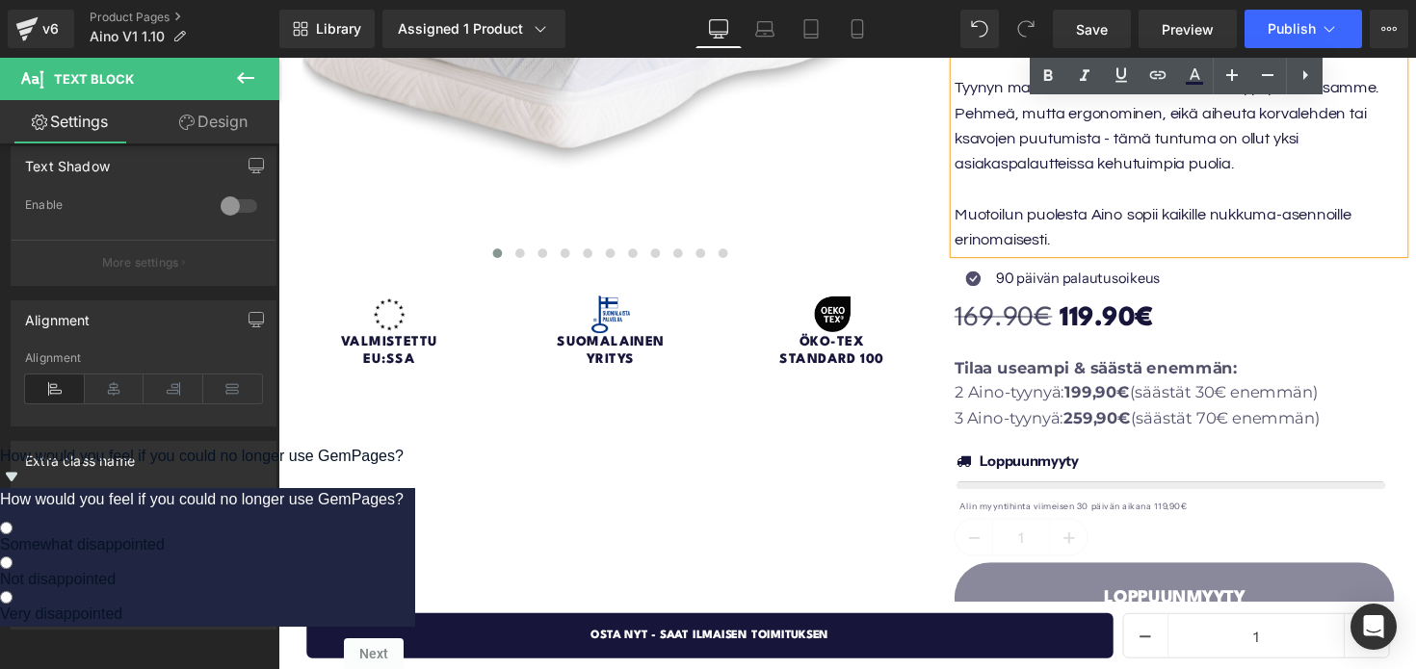
scroll to position [546, 0]
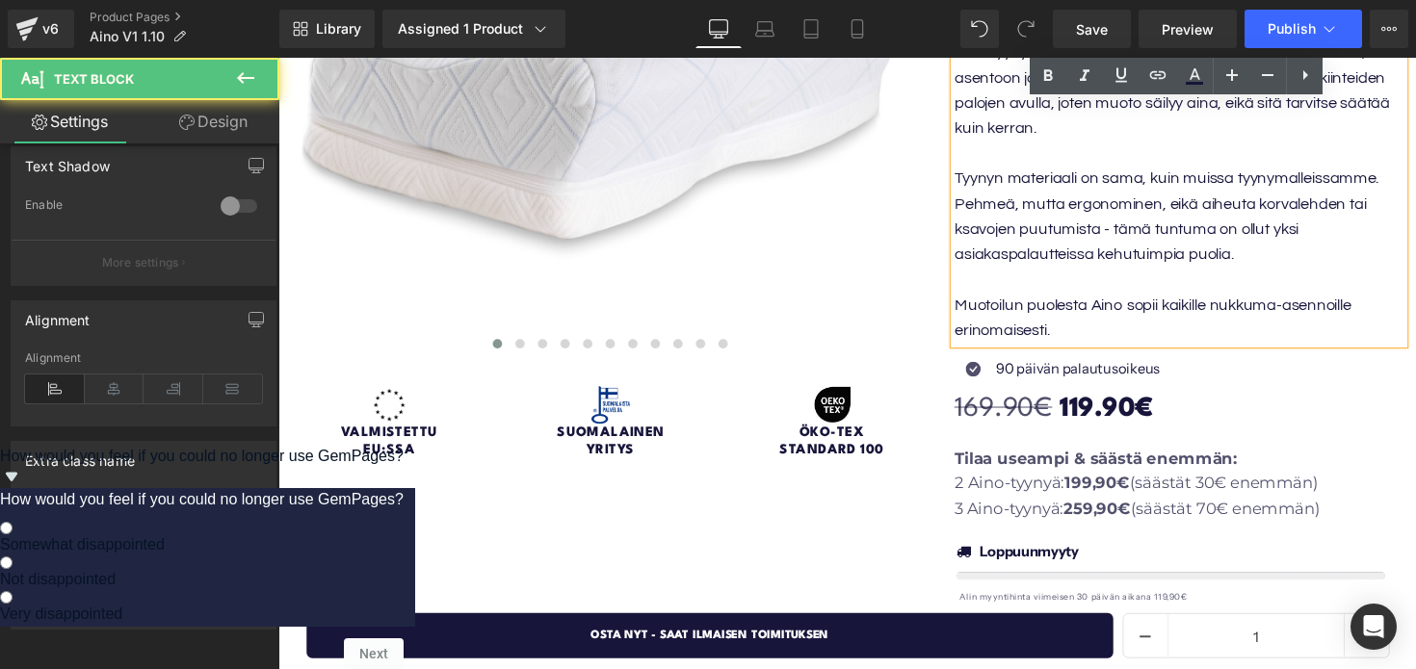
click at [1114, 351] on p "Muotoilun puolesta Aino sopii kaikille nukkuma-asennoille erinomaisesti." at bounding box center [1201, 325] width 460 height 52
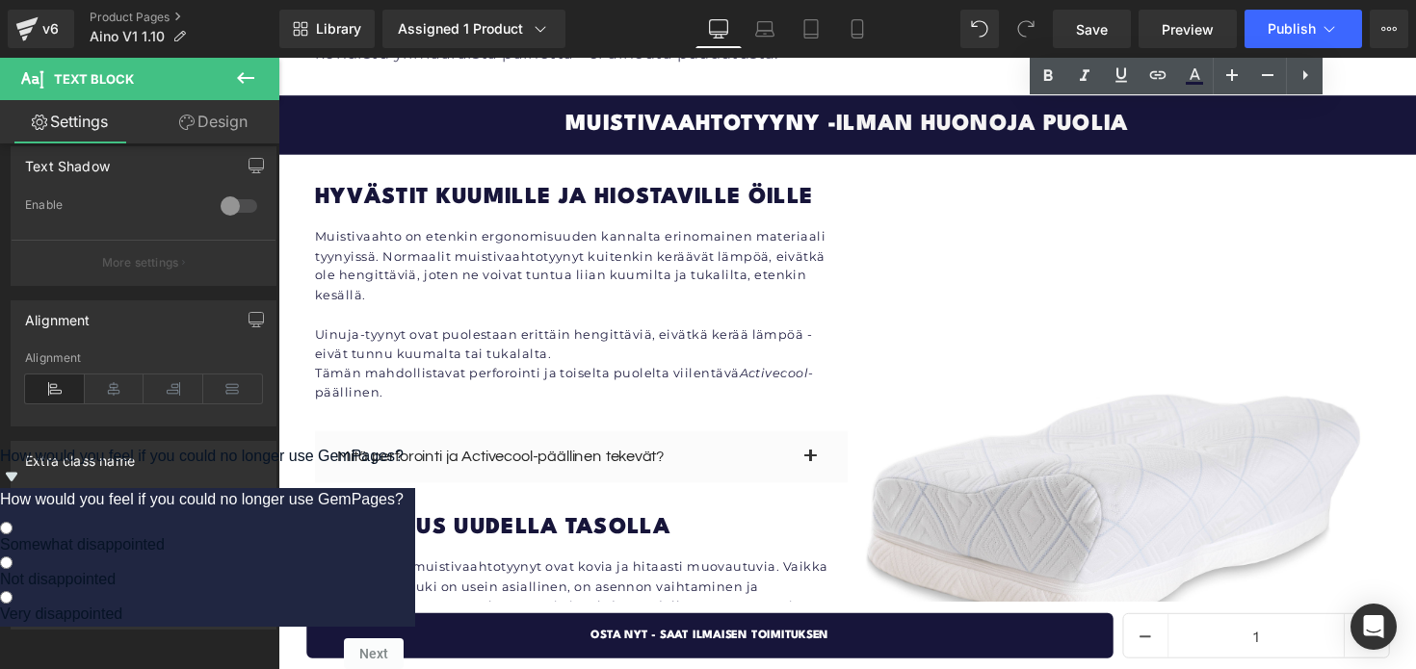
scroll to position [3042, 0]
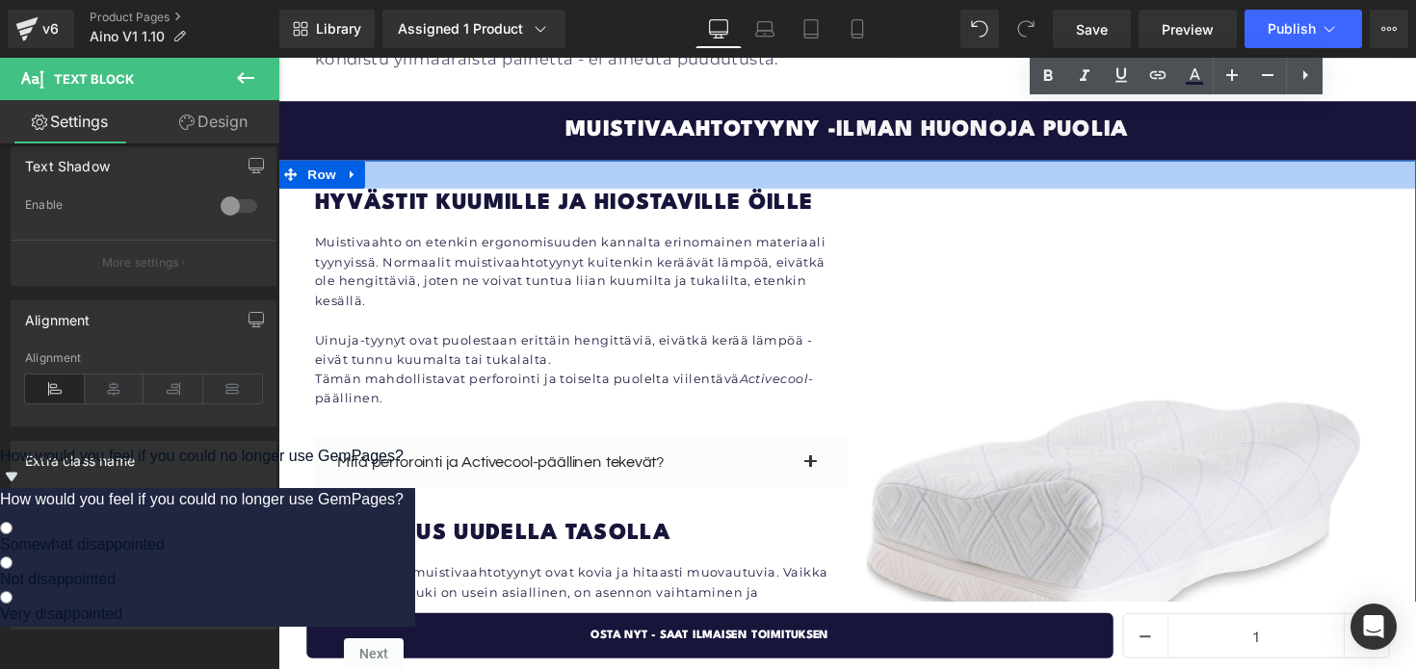
click at [411, 172] on div at bounding box center [860, 177] width 1165 height 29
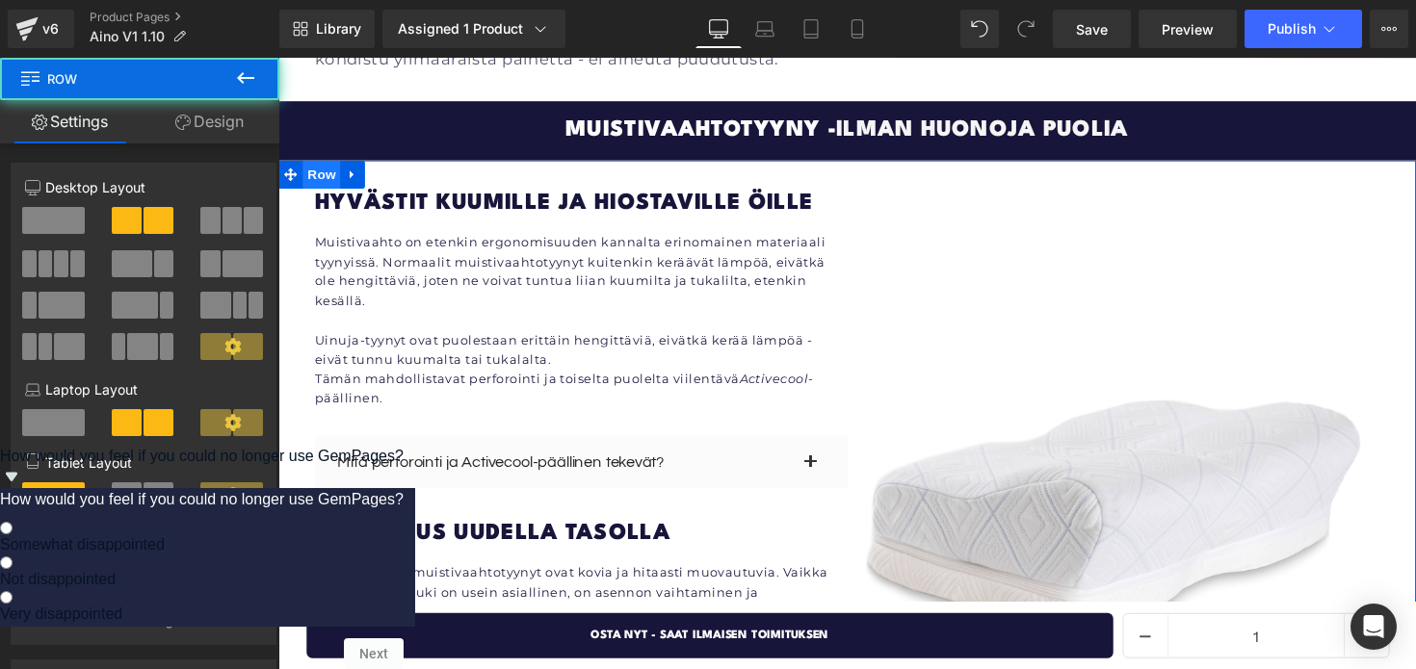
click at [332, 182] on span "Row" at bounding box center [322, 177] width 39 height 29
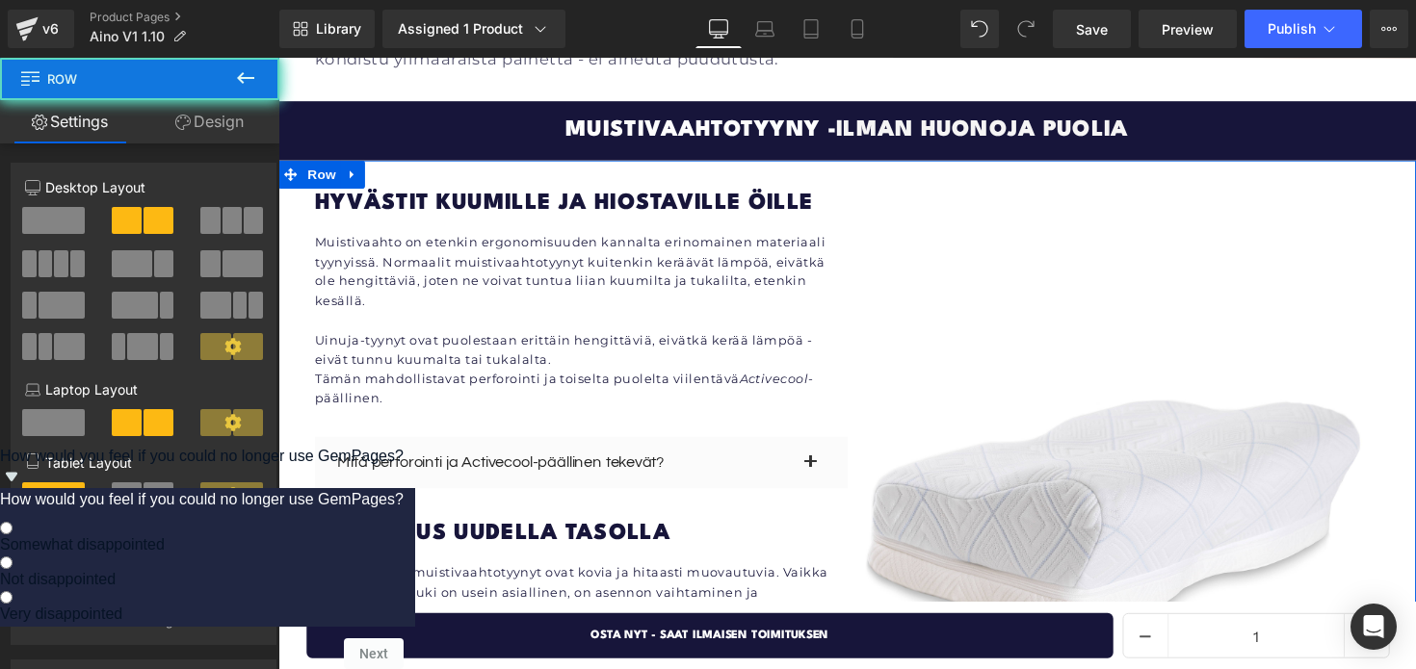
click at [295, 225] on div "Hyvästit kuumille ja hiostaville öille Heading Muistivaahto on etenkin ergonomi…" at bounding box center [860, 474] width 1165 height 623
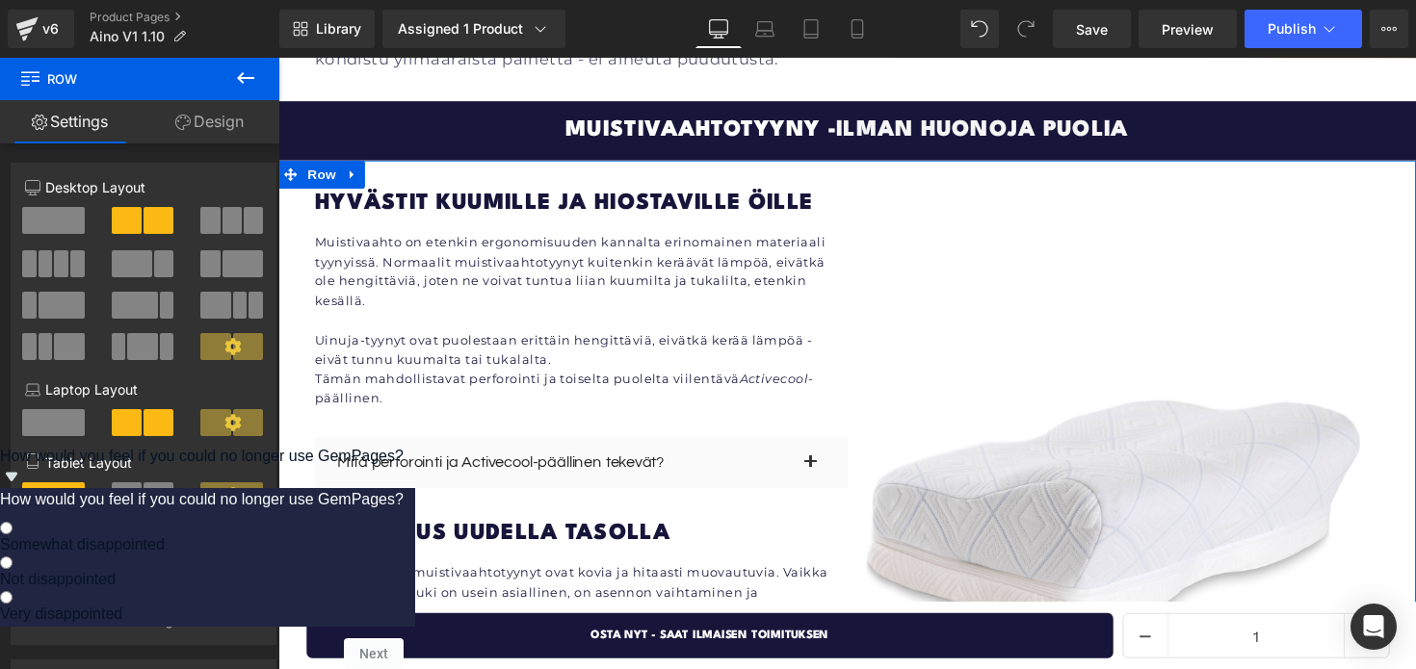
click at [292, 256] on div "Hyvästit kuumille ja hiostaville öille Heading Muistivaahto on etenkin ergonomi…" at bounding box center [860, 474] width 1165 height 623
click at [350, 172] on icon at bounding box center [354, 177] width 13 height 14
click at [380, 173] on icon at bounding box center [379, 176] width 13 height 13
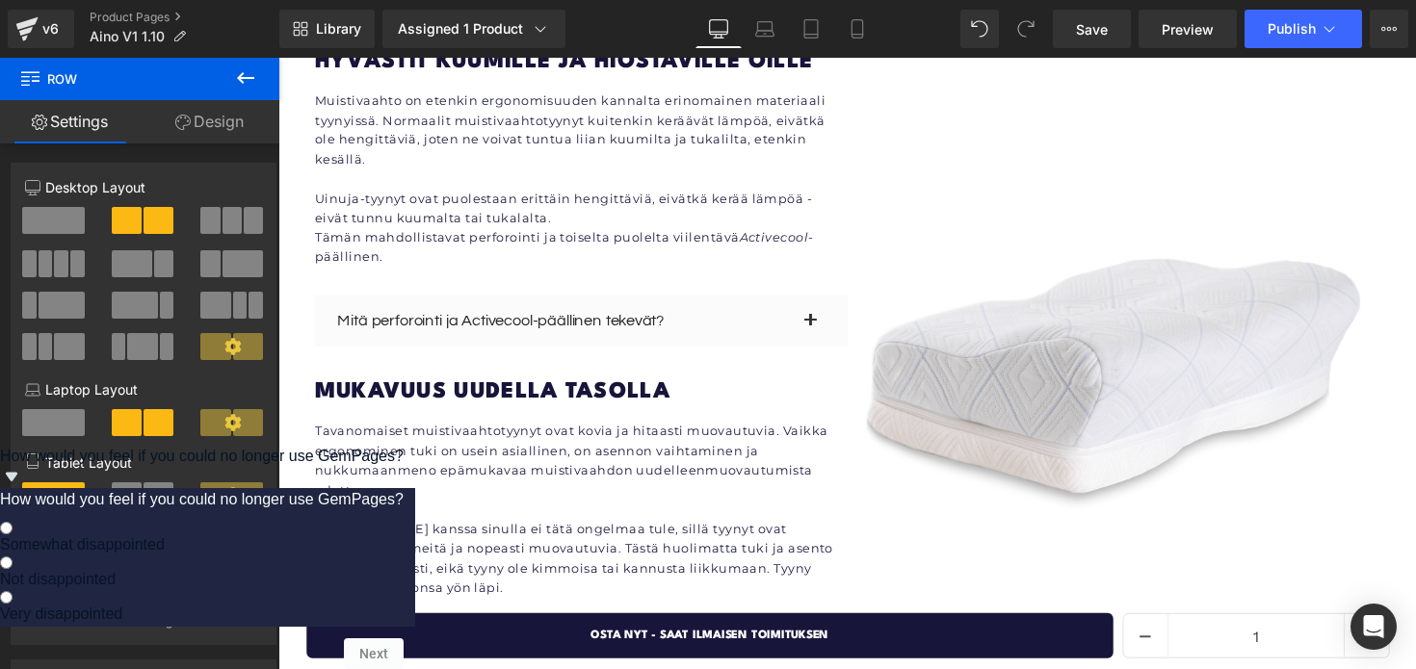
scroll to position [3186, 0]
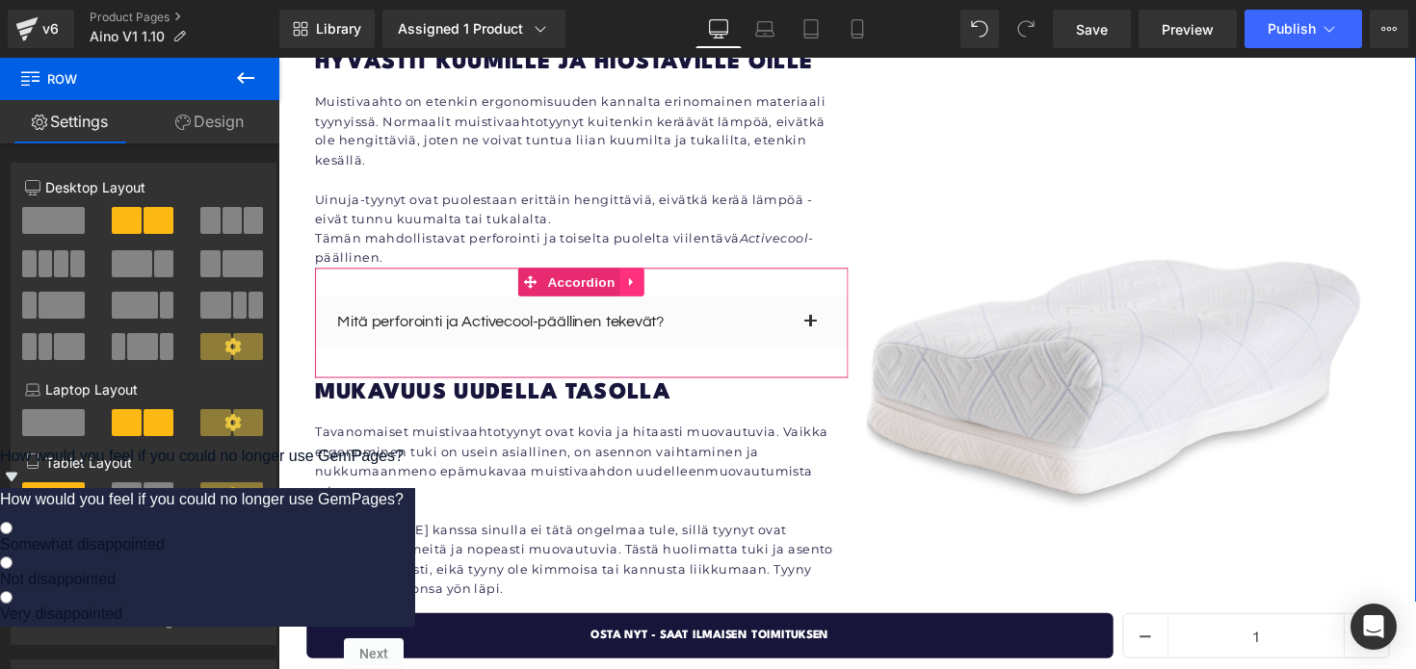
click at [634, 281] on icon at bounding box center [640, 288] width 13 height 14
click at [649, 281] on icon at bounding box center [652, 287] width 13 height 13
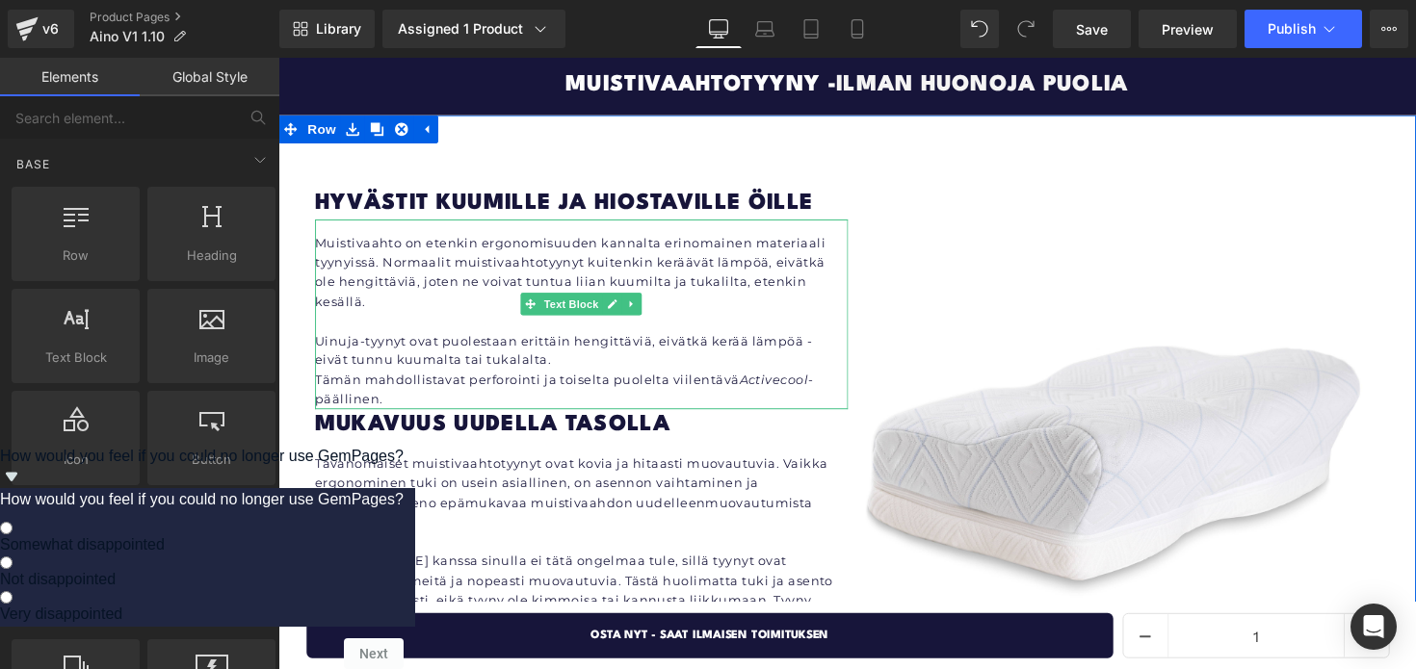
scroll to position [3083, 0]
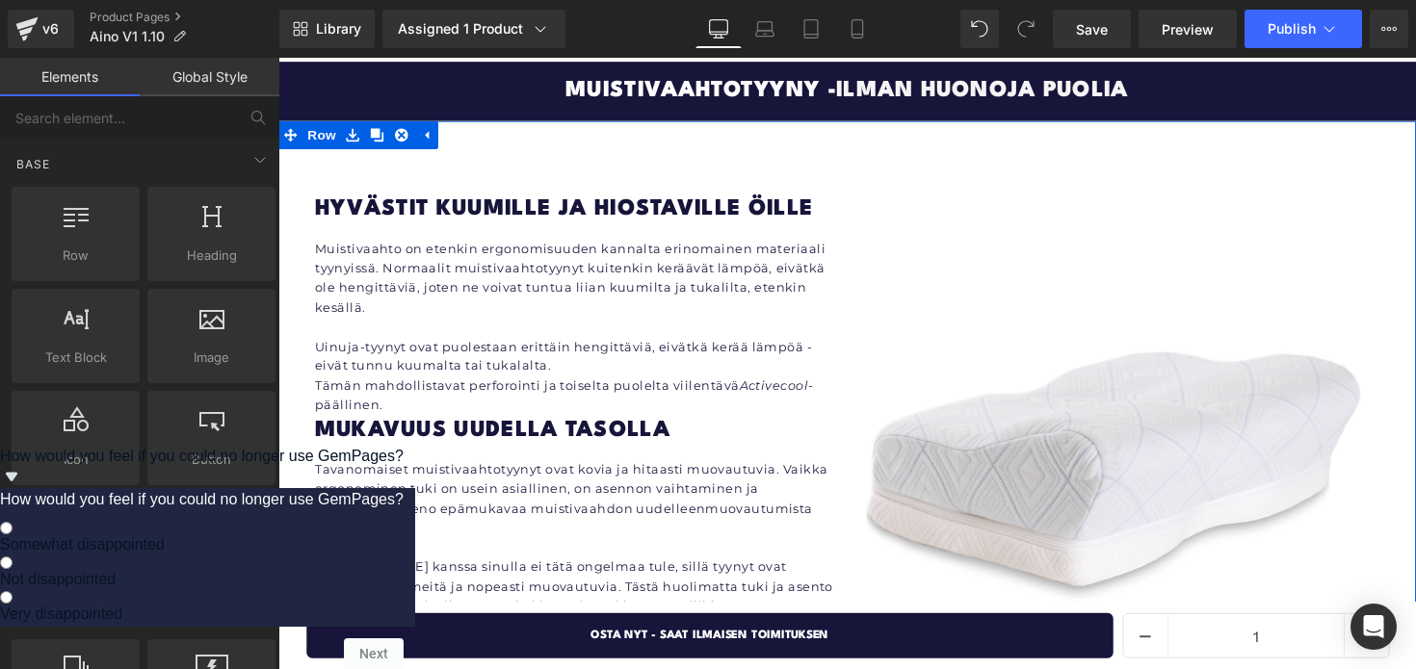
click at [611, 219] on icon at bounding box center [615, 214] width 10 height 10
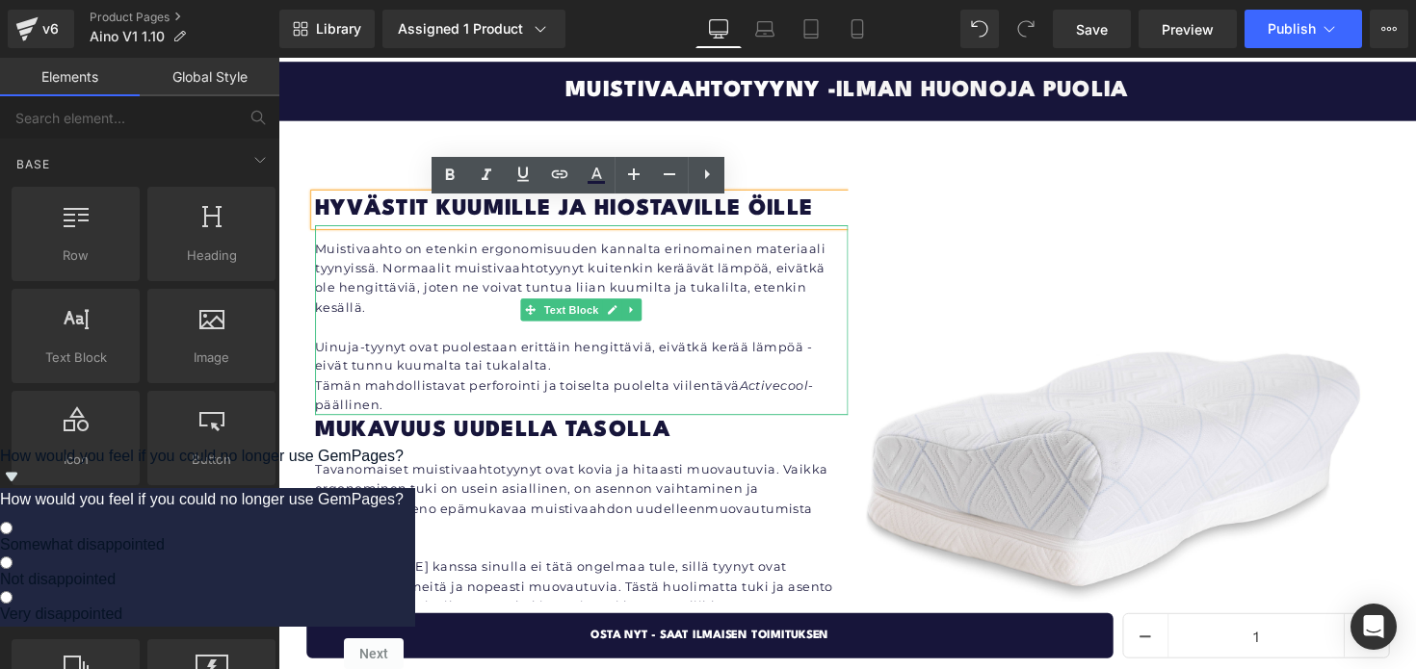
click at [591, 401] on p "Tämän mahdollistavat perforointi ja toiselta puolelta viilentävä Activecool- pä…" at bounding box center [589, 403] width 546 height 40
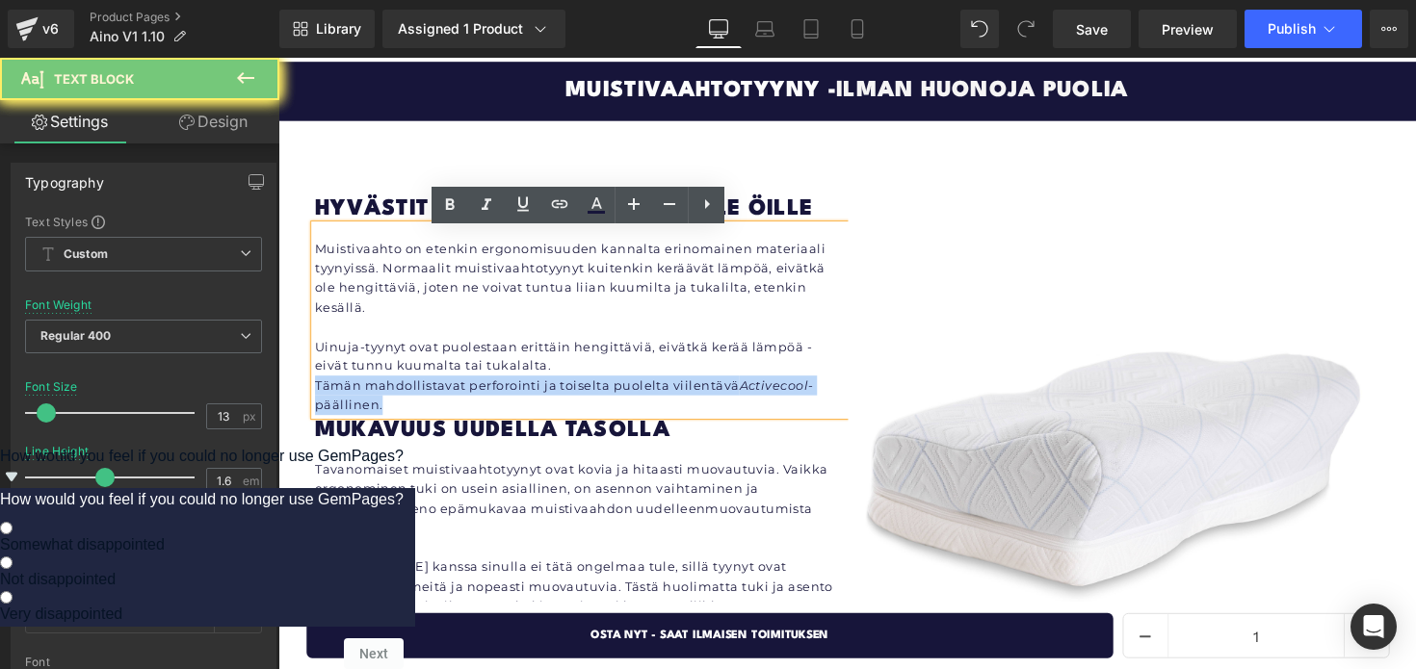
click at [591, 401] on p "Tämän mahdollistavat perforointi ja toiselta puolelta viilentävä Activecool- pä…" at bounding box center [589, 403] width 546 height 40
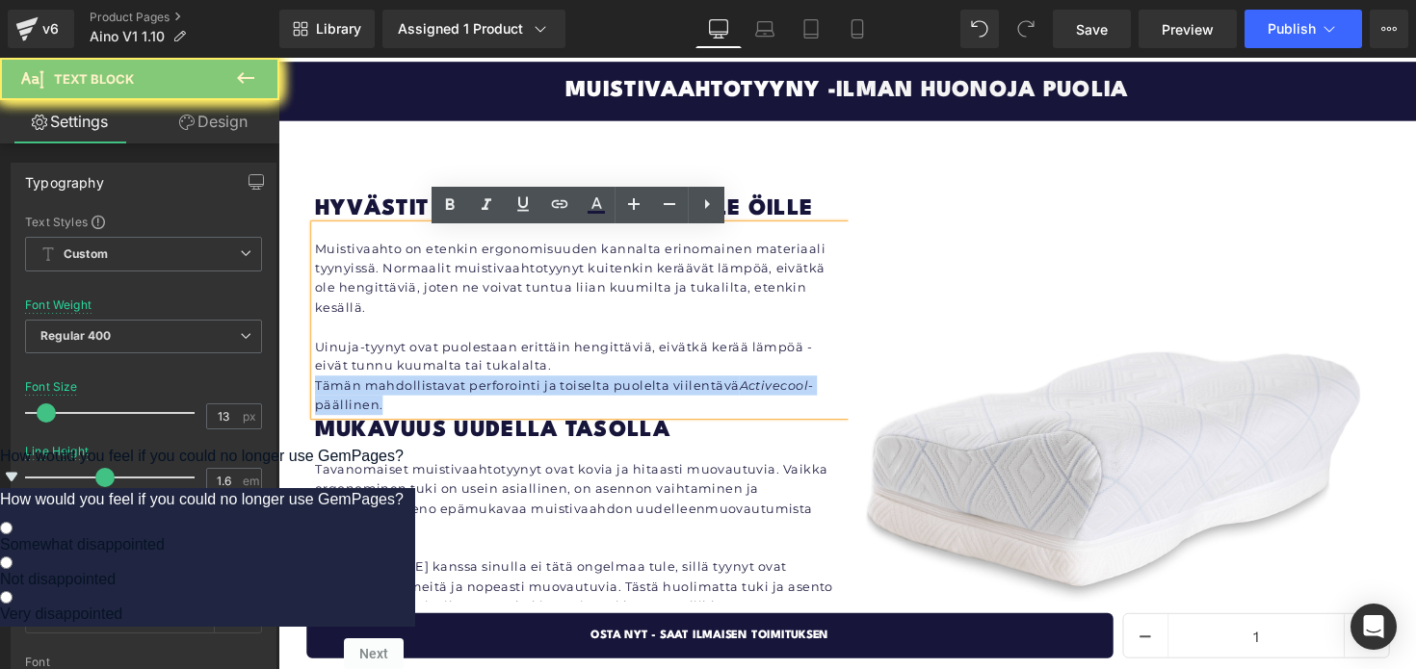
click at [591, 401] on p "Tämän mahdollistavat perforointi ja toiselta puolelta viilentävä Activecool- pä…" at bounding box center [589, 403] width 546 height 40
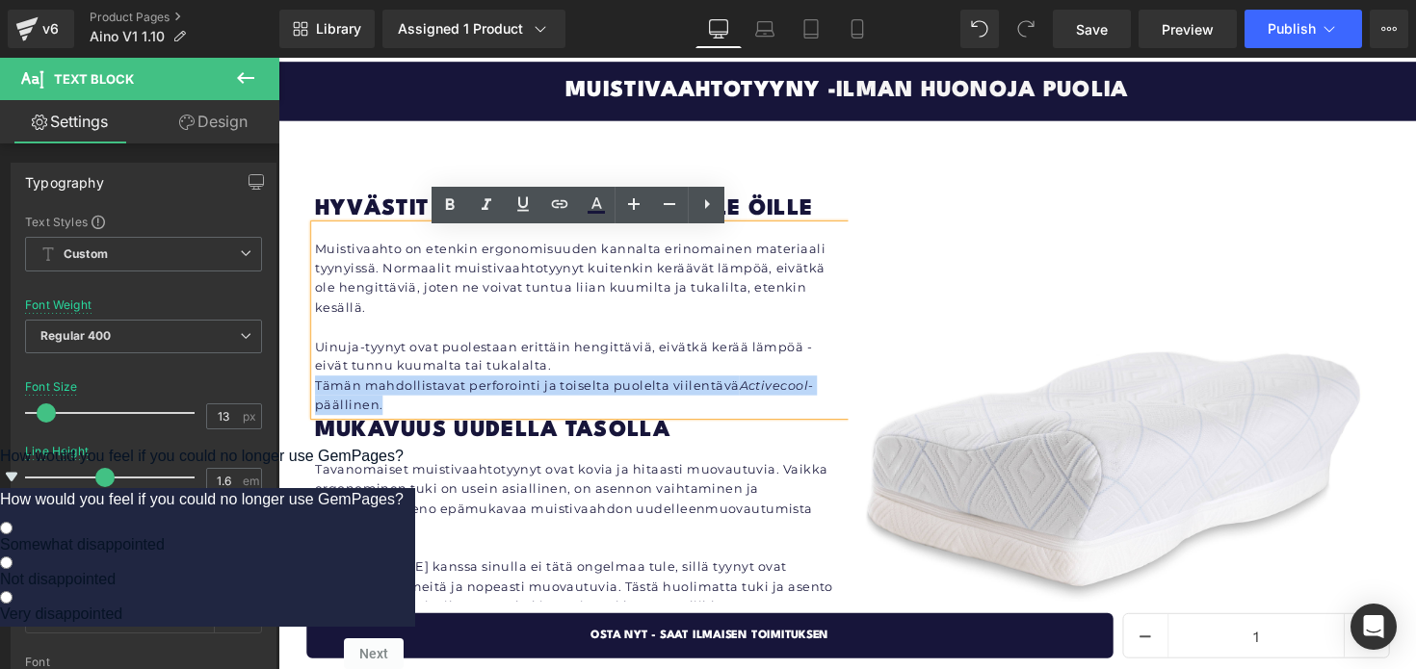
click at [591, 401] on p "Tämän mahdollistavat perforointi ja toiselta puolelta viilentävä Activecool- pä…" at bounding box center [589, 403] width 546 height 40
click at [468, 406] on p "Tämän mahdollistavat perforointi ja toiselta puolelta viilentävä Activecool- pä…" at bounding box center [589, 403] width 546 height 40
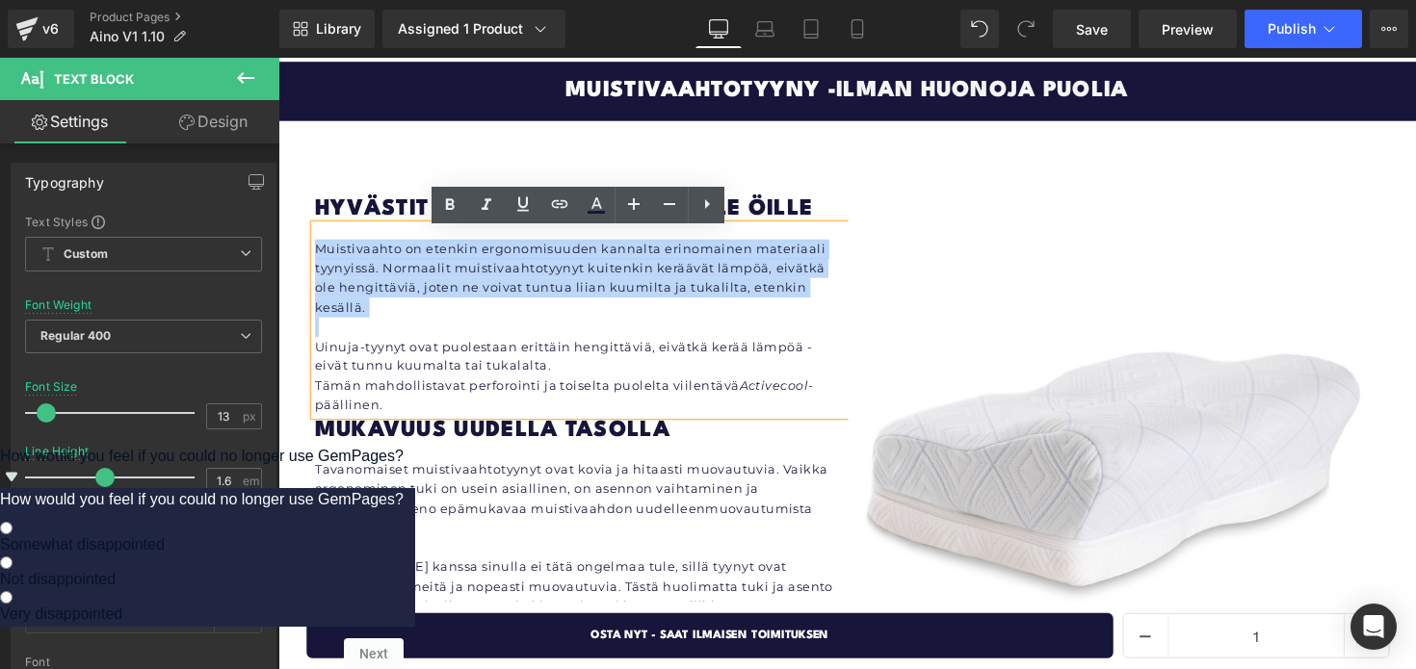
drag, startPoint x: 468, startPoint y: 406, endPoint x: 287, endPoint y: 250, distance: 239.0
click at [287, 250] on div "Hyvästit kuumille ja hiostaville öille Heading Muistivaahto on etenkin ergonomi…" at bounding box center [860, 424] width 1165 height 605
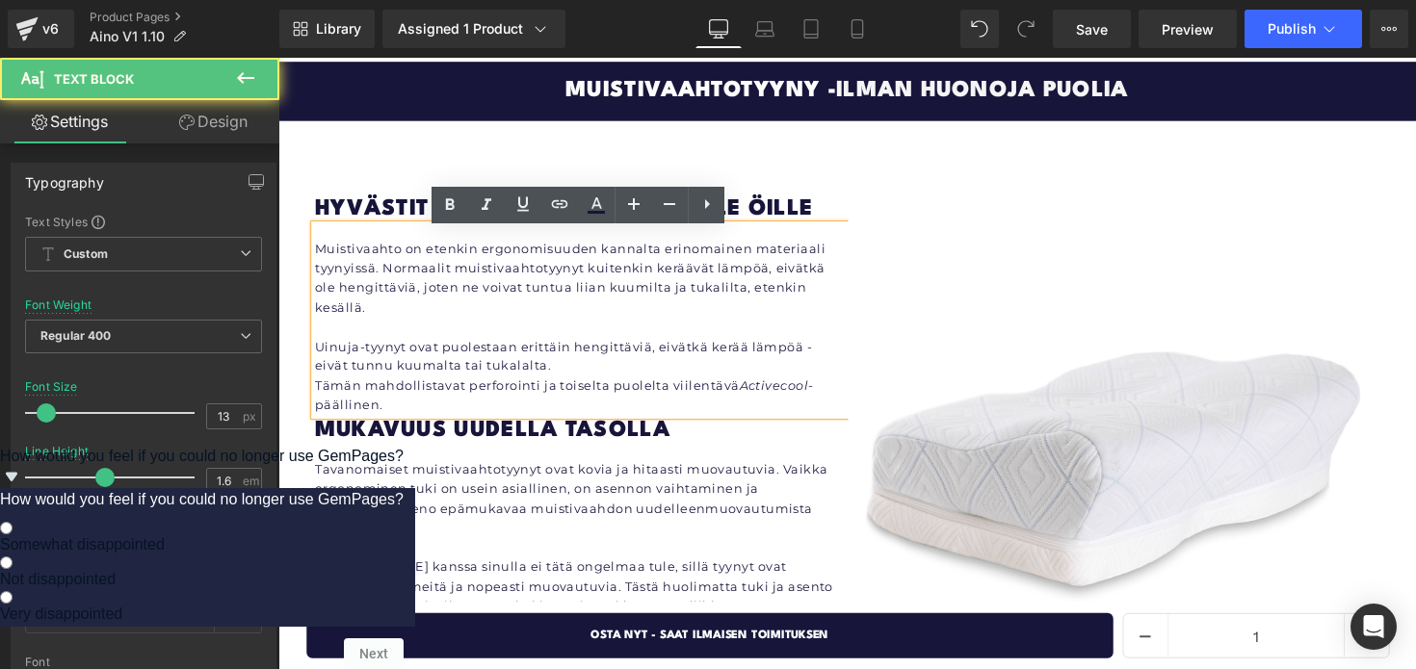
click at [383, 405] on p "Tämän mahdollistavat perforointi ja toiselta puolelta viilentävä Activecool- pä…" at bounding box center [589, 403] width 546 height 40
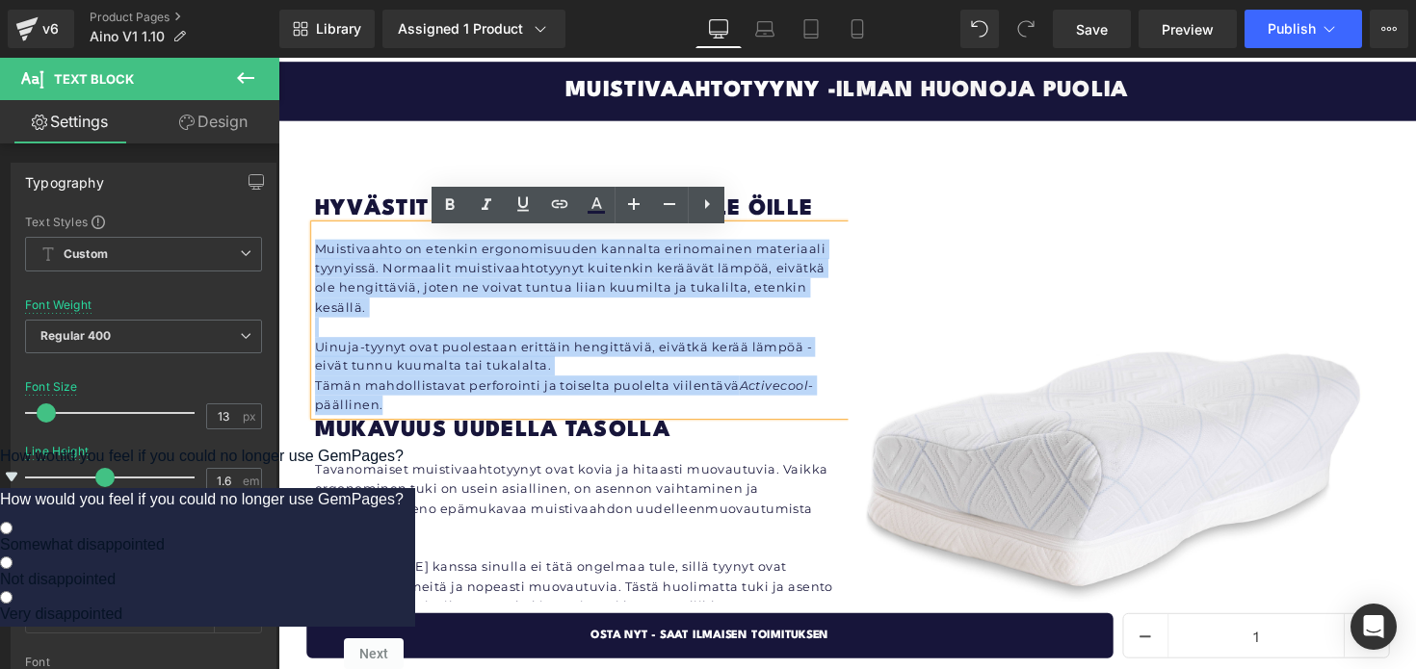
drag, startPoint x: 383, startPoint y: 405, endPoint x: 320, endPoint y: 260, distance: 158.7
click at [320, 260] on div "Muistivaahto on etenkin ergonomisuuden kannalta erinomainen materiaali tyynyiss…" at bounding box center [589, 326] width 546 height 195
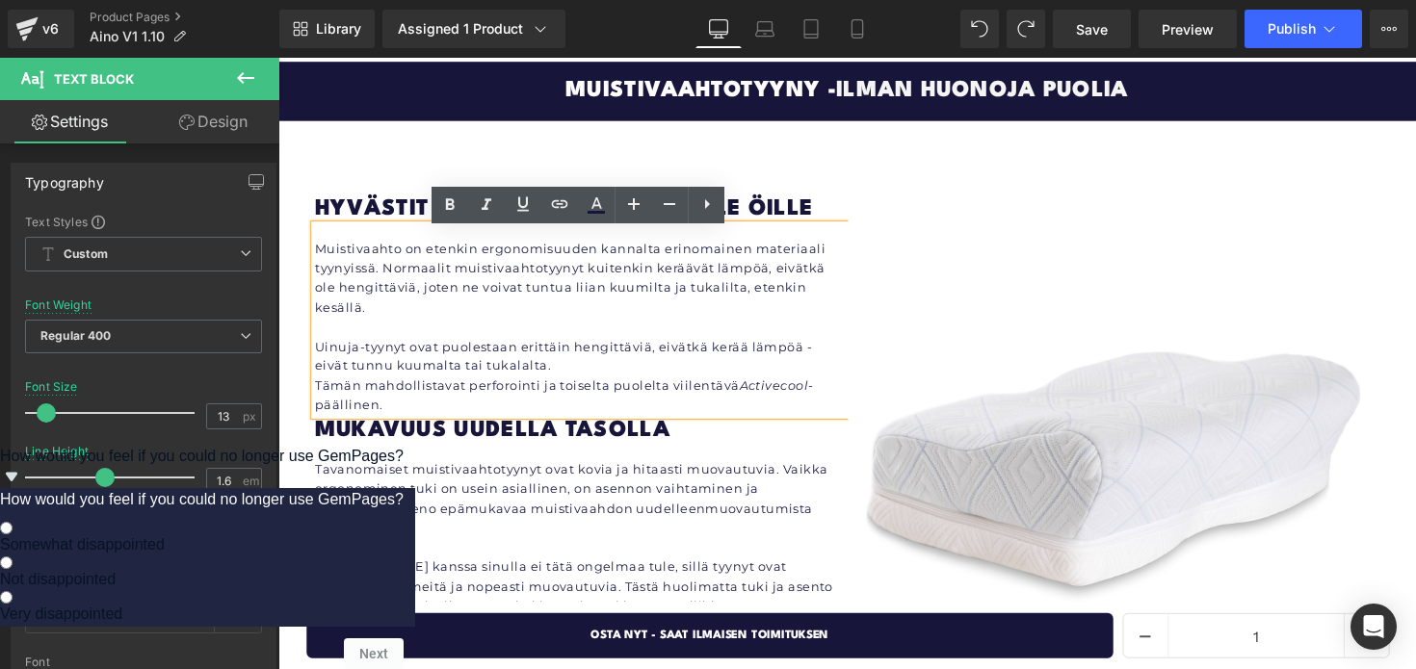
click at [430, 400] on p "Tämän mahdollistavat perforointi ja toiselta puolelta viilentävä Activecool- pä…" at bounding box center [589, 403] width 546 height 40
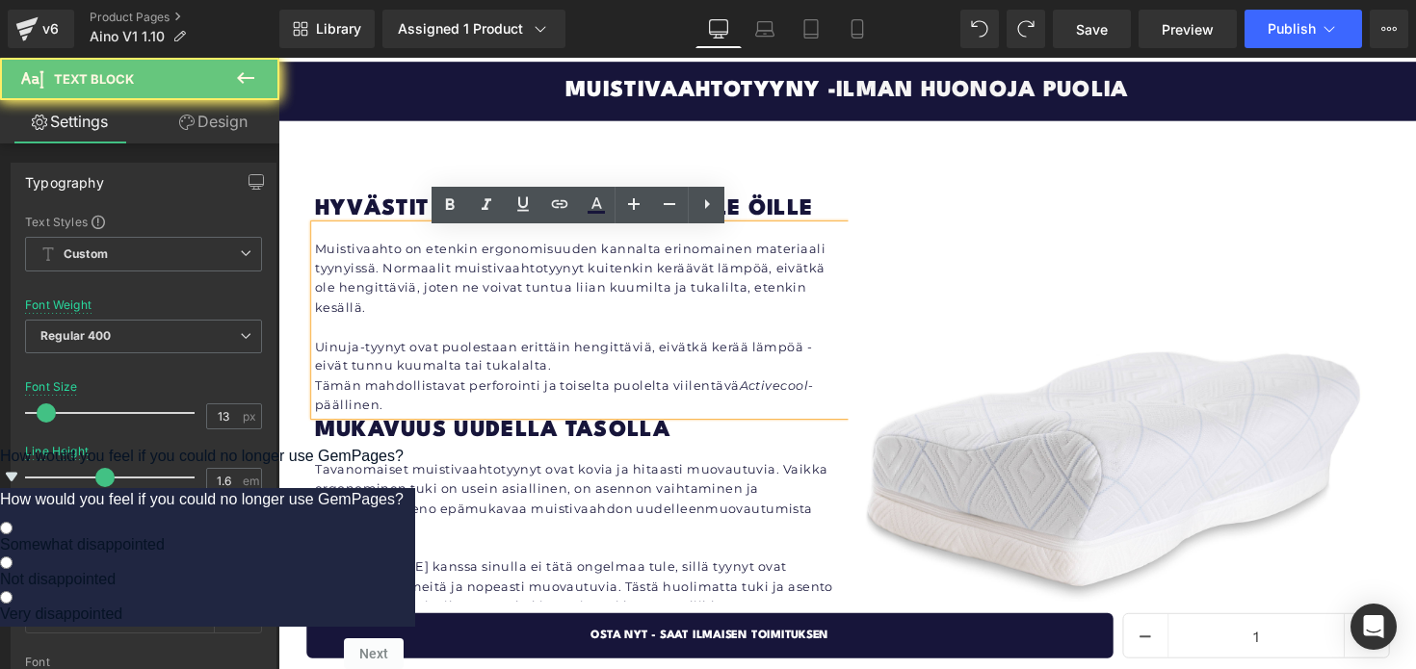
drag, startPoint x: 430, startPoint y: 400, endPoint x: 314, endPoint y: 257, distance: 184.1
click at [316, 257] on div "Muistivaahto on etenkin ergonomisuuden kannalta erinomainen materiaali tyynyiss…" at bounding box center [589, 326] width 546 height 195
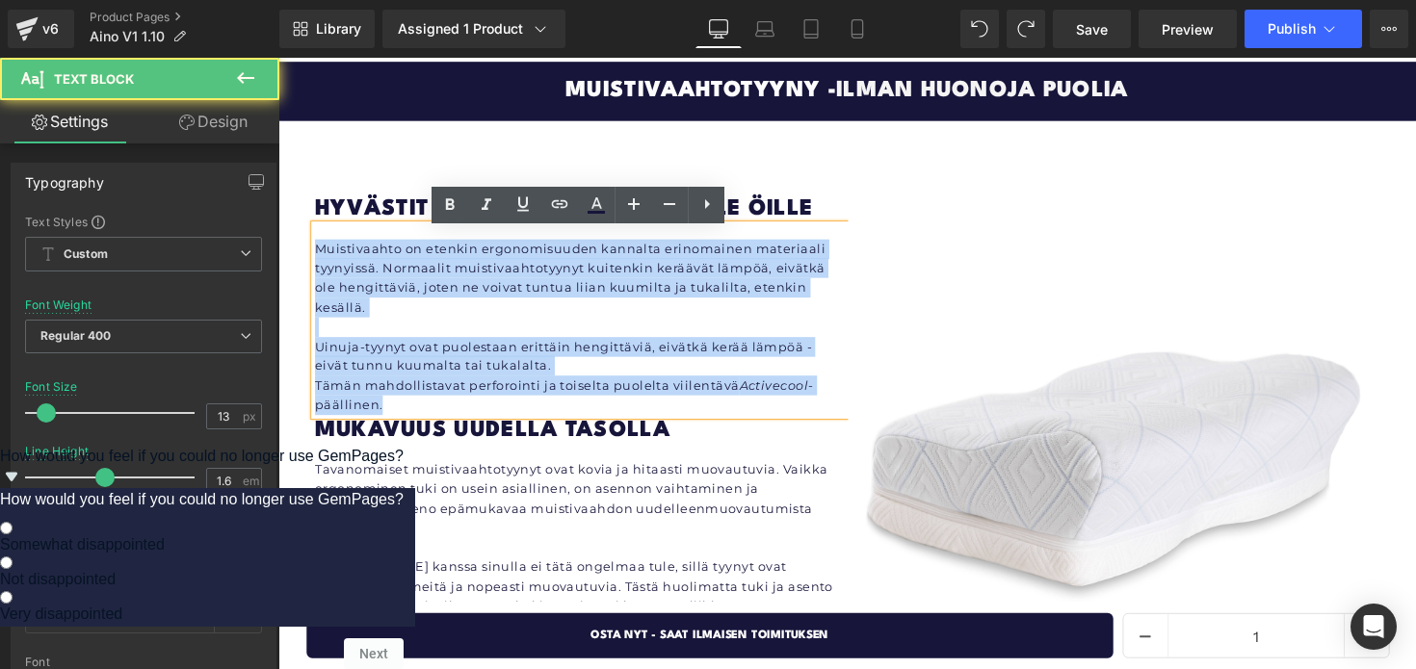
drag, startPoint x: 389, startPoint y: 404, endPoint x: 316, endPoint y: 262, distance: 160.2
click at [316, 262] on div "Muistivaahto on etenkin ergonomisuuden kannalta erinomainen materiaali tyynyiss…" at bounding box center [589, 326] width 546 height 195
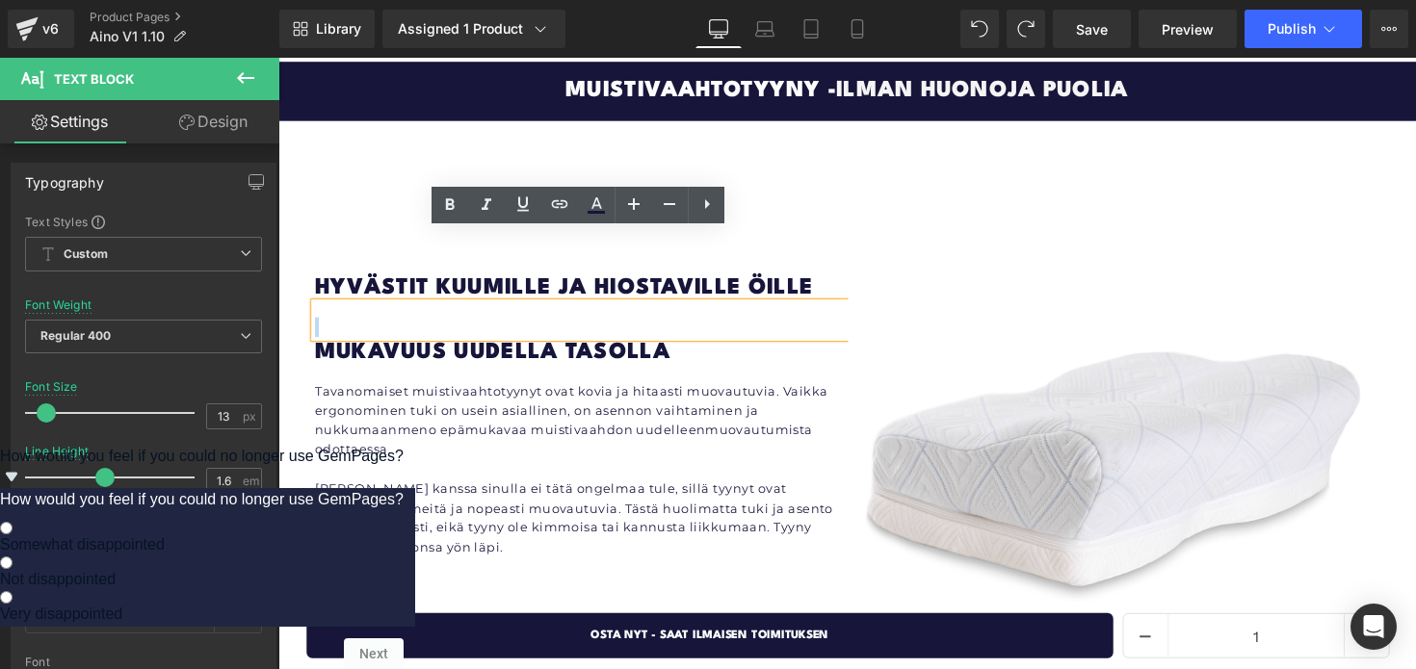
scroll to position [3153, 0]
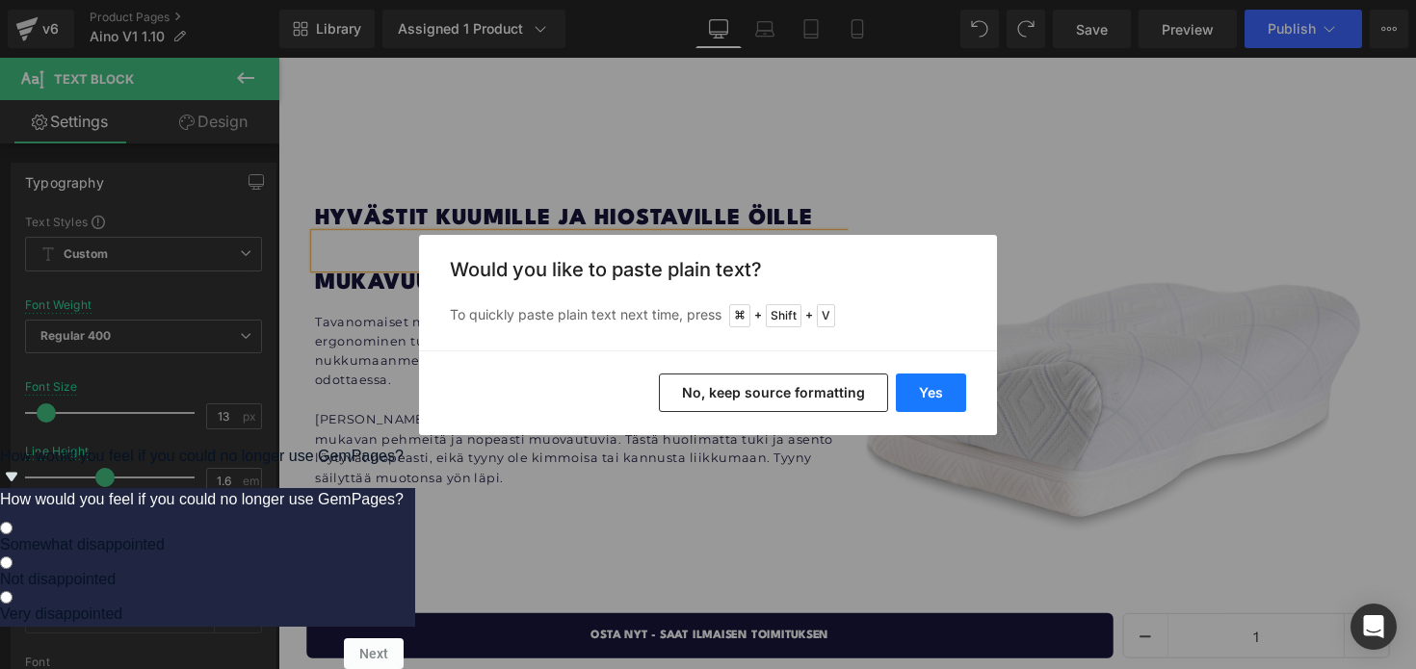
click at [936, 393] on button "Yes" at bounding box center [931, 393] width 70 height 39
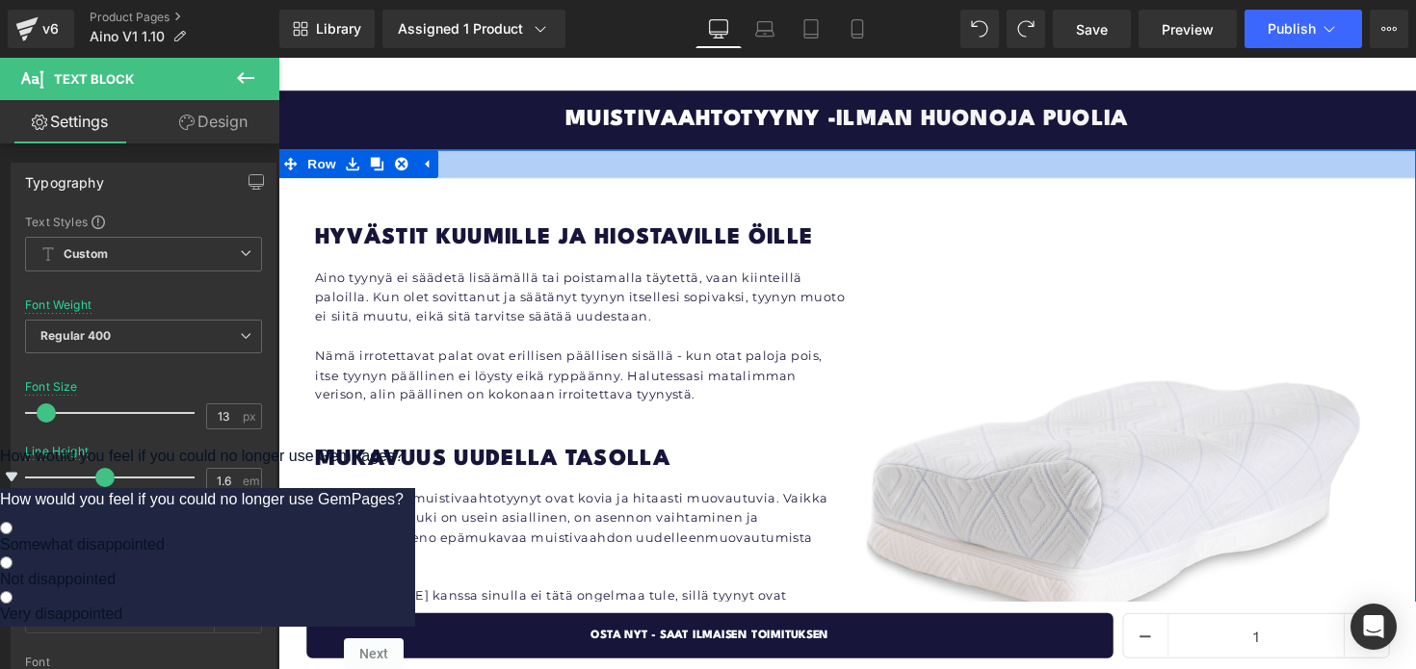
scroll to position [3048, 0]
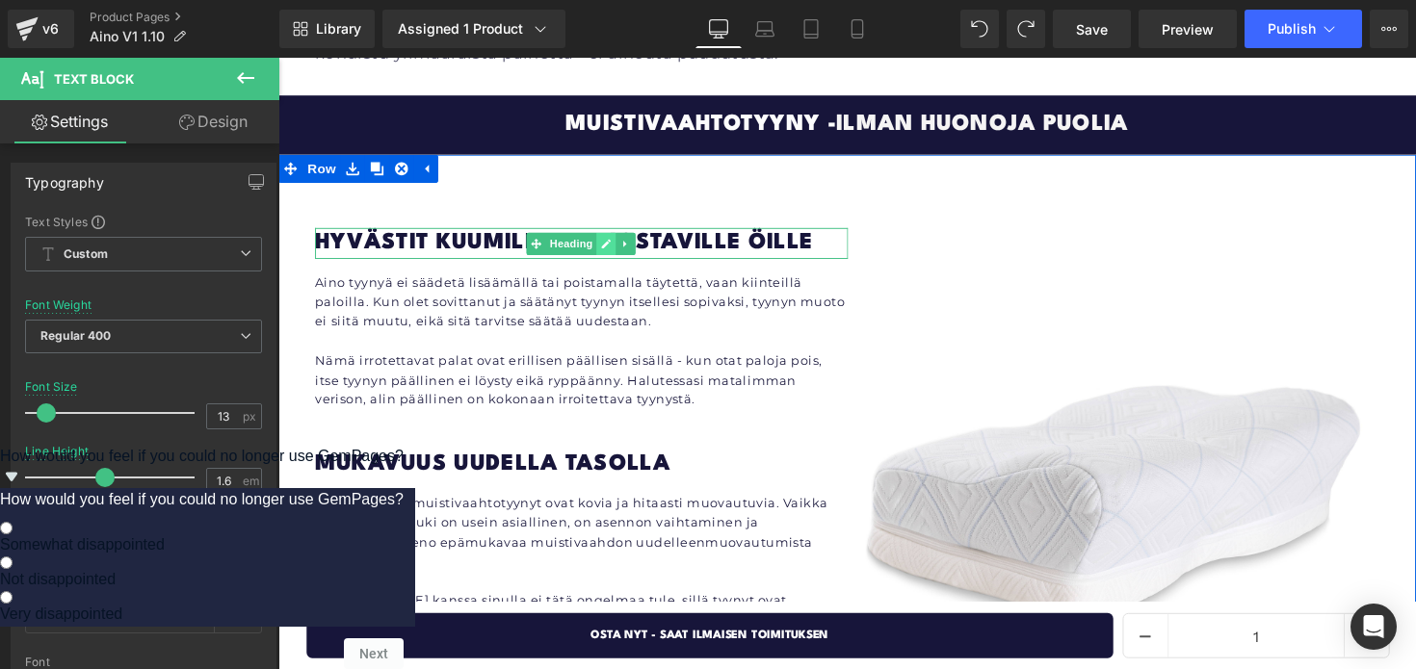
click at [613, 243] on icon at bounding box center [615, 249] width 11 height 12
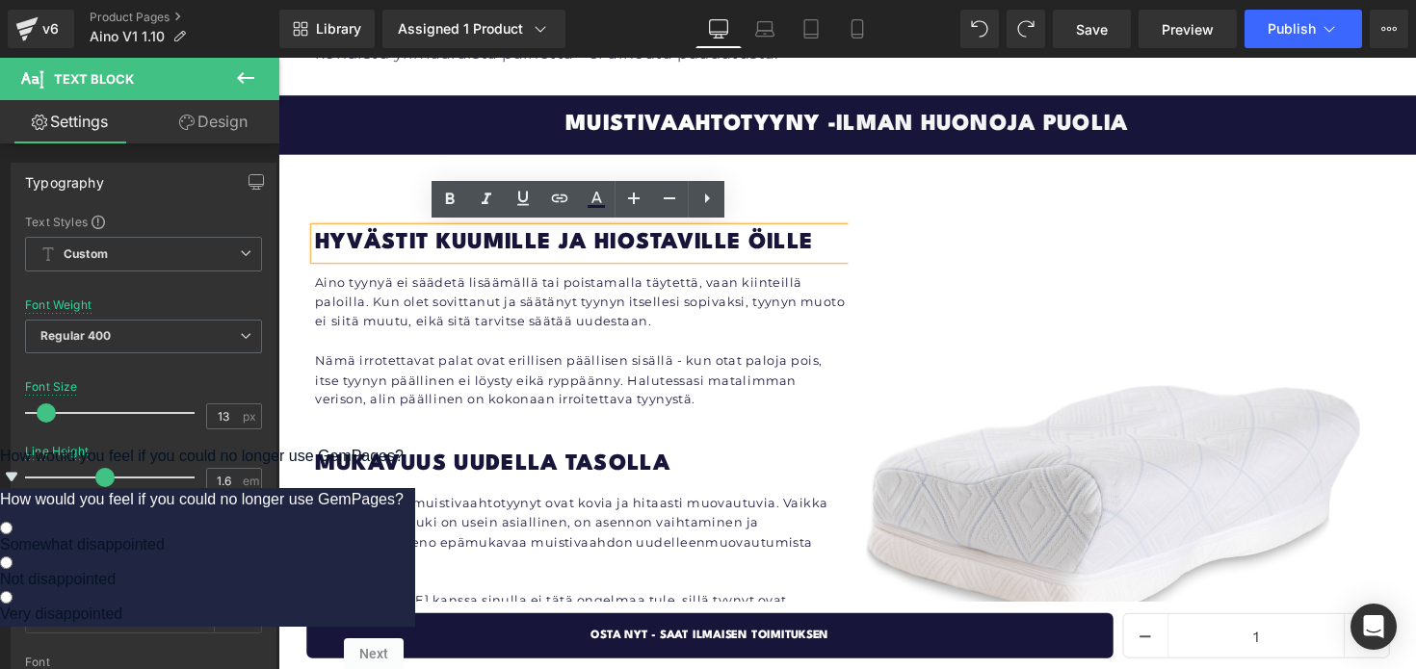
click at [653, 243] on h1 "Hyvästit kuumille ja hiostaville öille" at bounding box center [589, 247] width 546 height 31
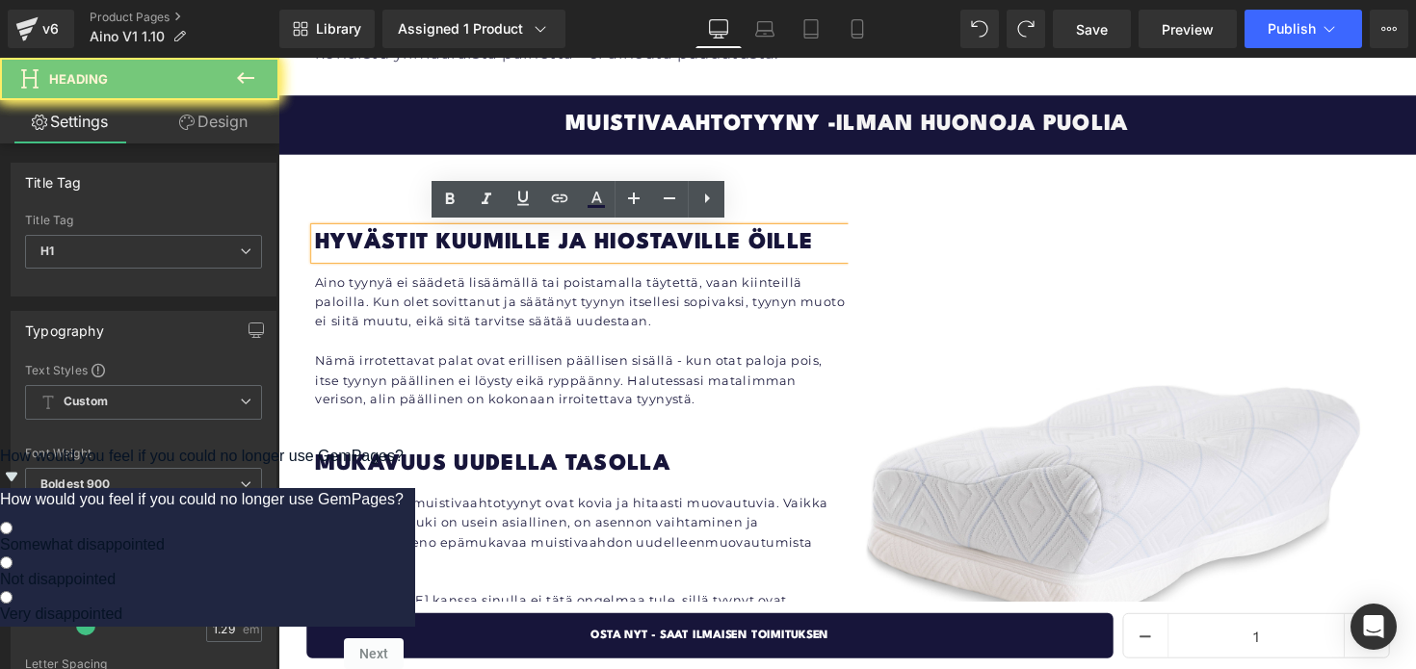
click at [653, 243] on h1 "Hyvästit kuumille ja hiostaville öille" at bounding box center [589, 247] width 546 height 31
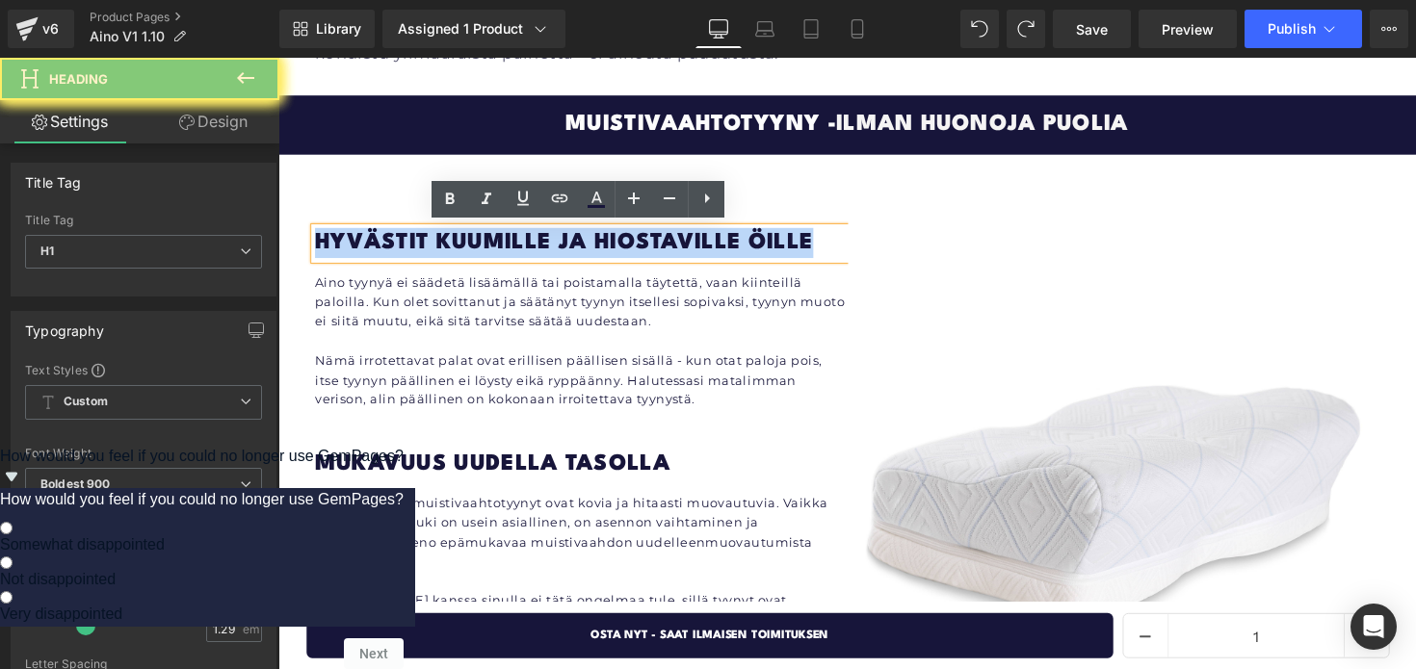
click at [653, 243] on h1 "Hyvästit kuumille ja hiostaville öille" at bounding box center [589, 247] width 546 height 31
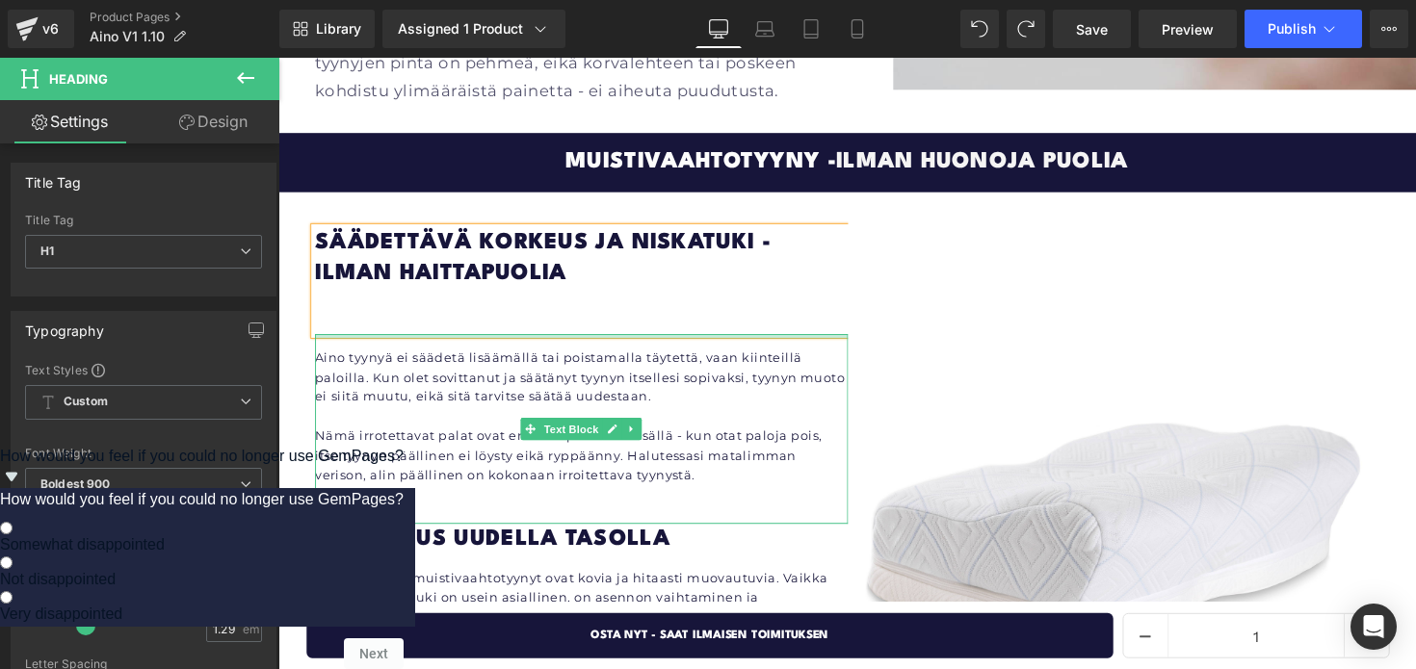
scroll to position [3033, 0]
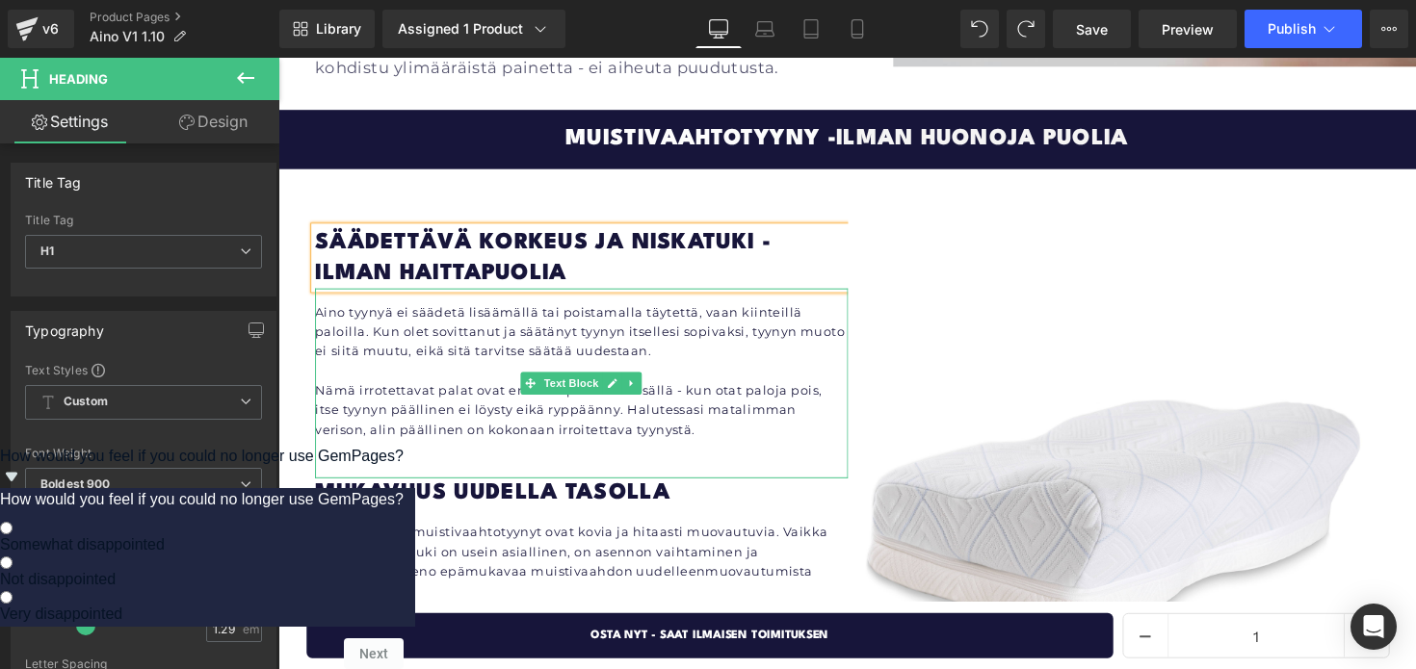
click at [748, 450] on p at bounding box center [589, 459] width 546 height 20
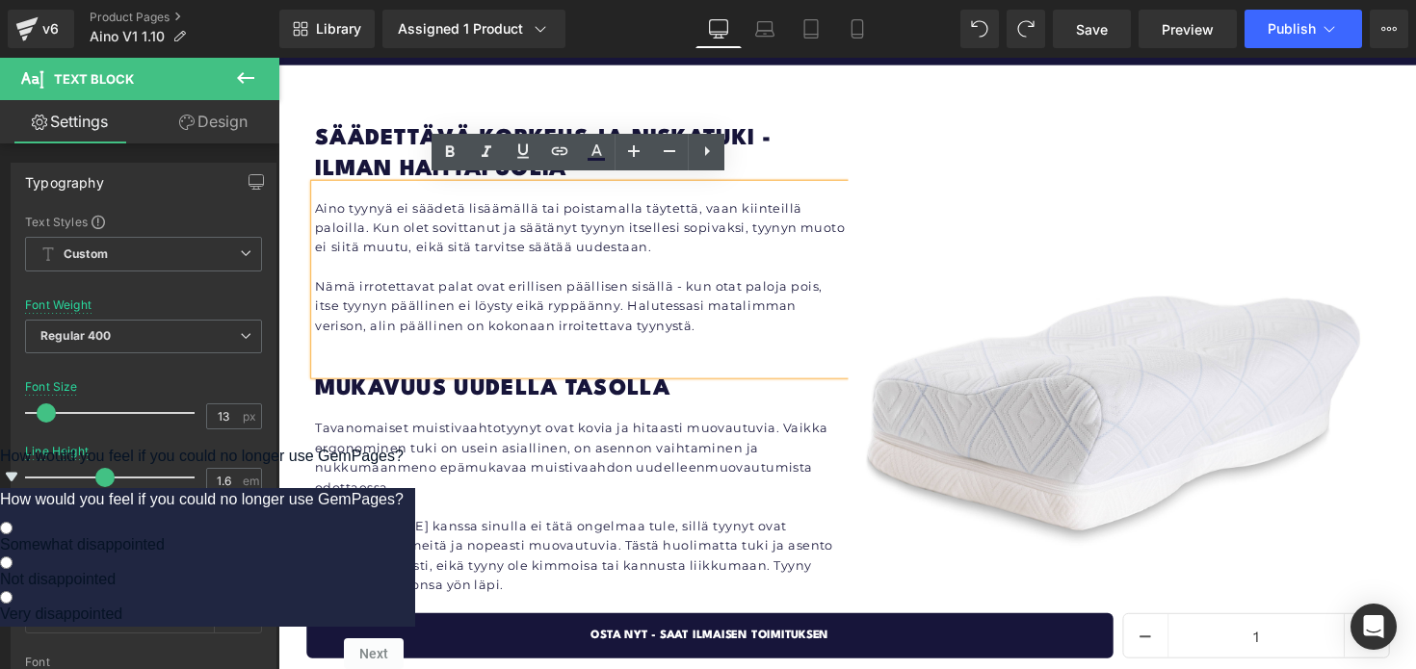
scroll to position [3139, 0]
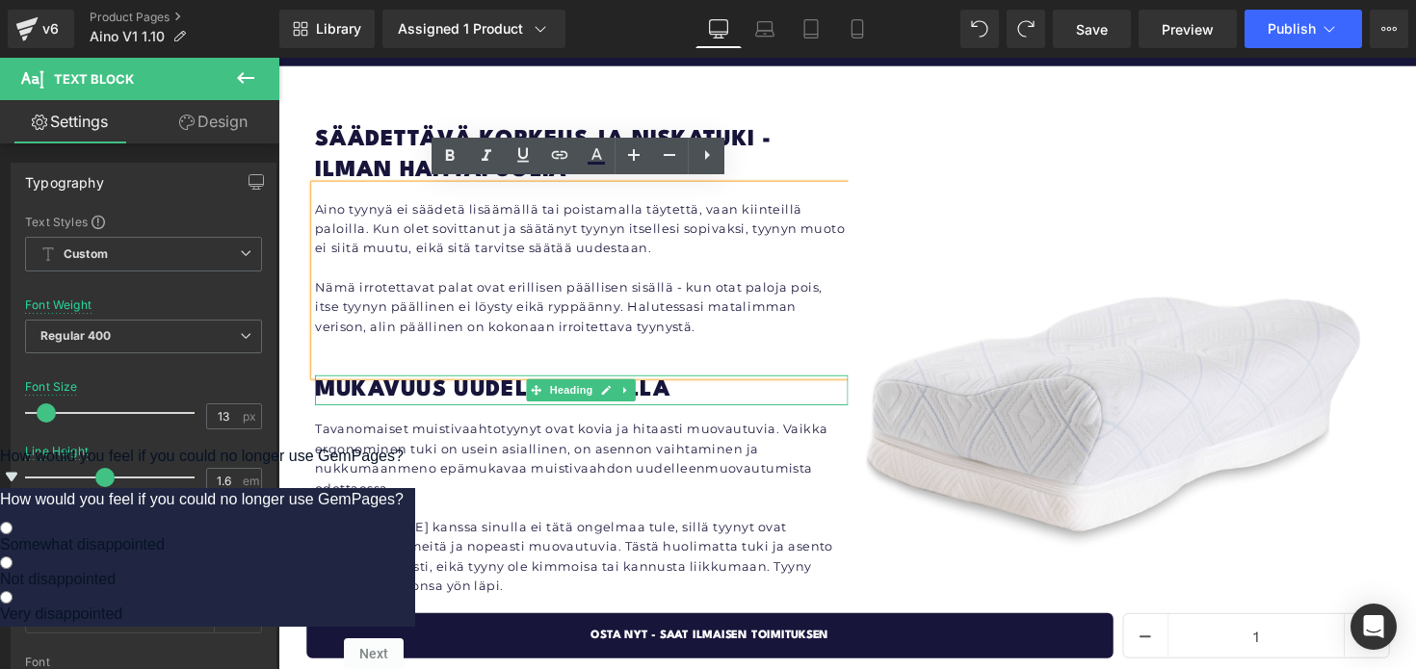
click at [478, 388] on h1 "Mukavuus uudella tasolla" at bounding box center [589, 398] width 546 height 31
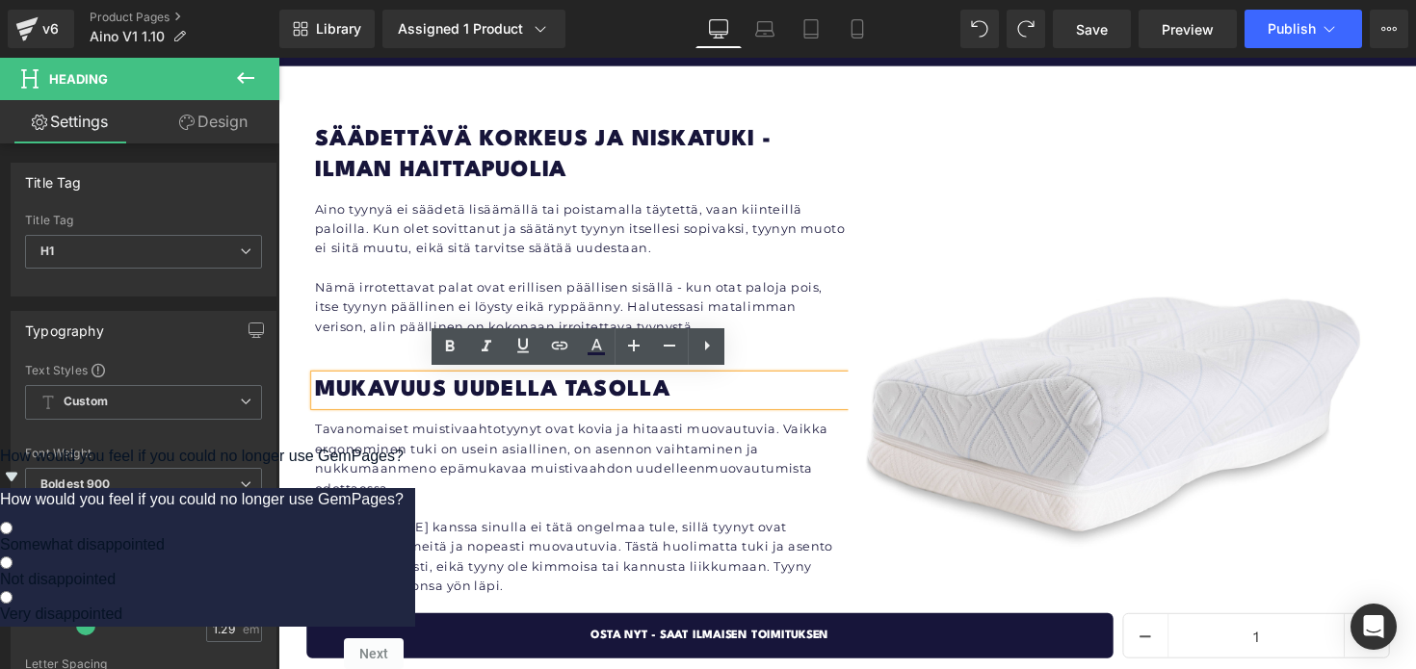
click at [674, 389] on h1 "Mukavuus uudella tasolla" at bounding box center [589, 398] width 546 height 31
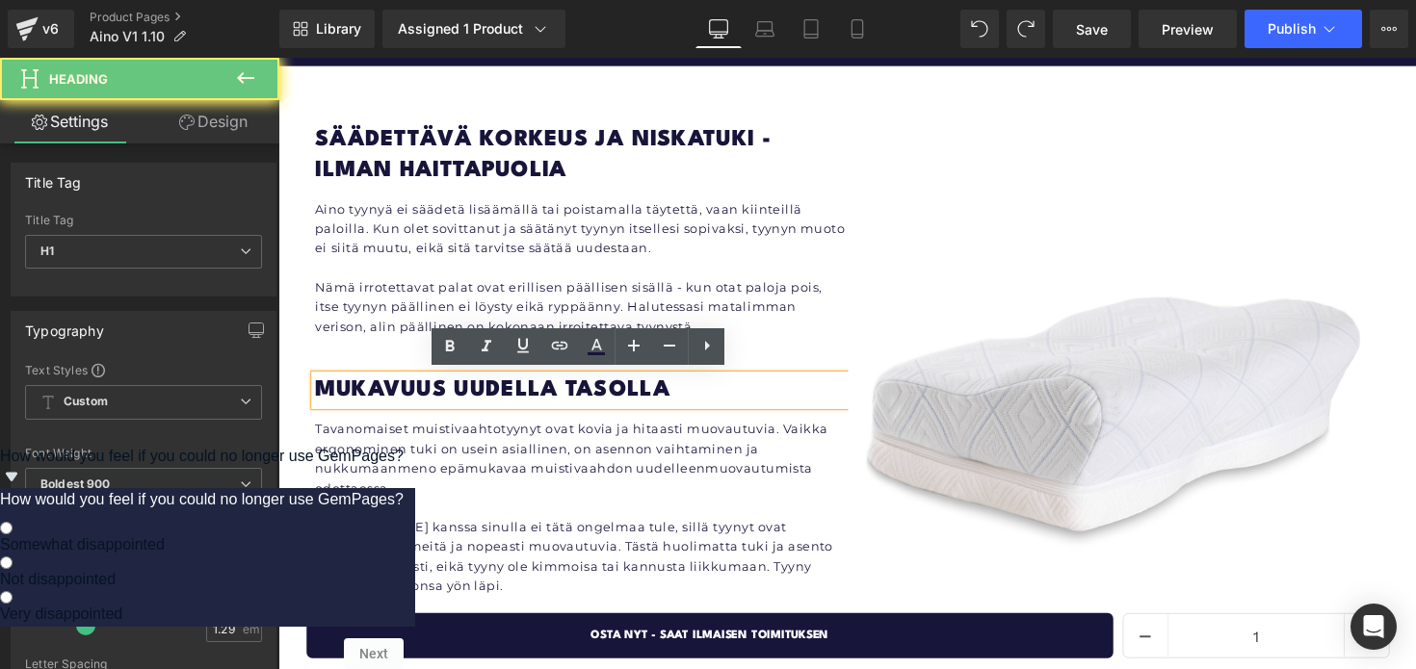
click at [674, 389] on h1 "Mukavuus uudella tasolla" at bounding box center [589, 398] width 546 height 31
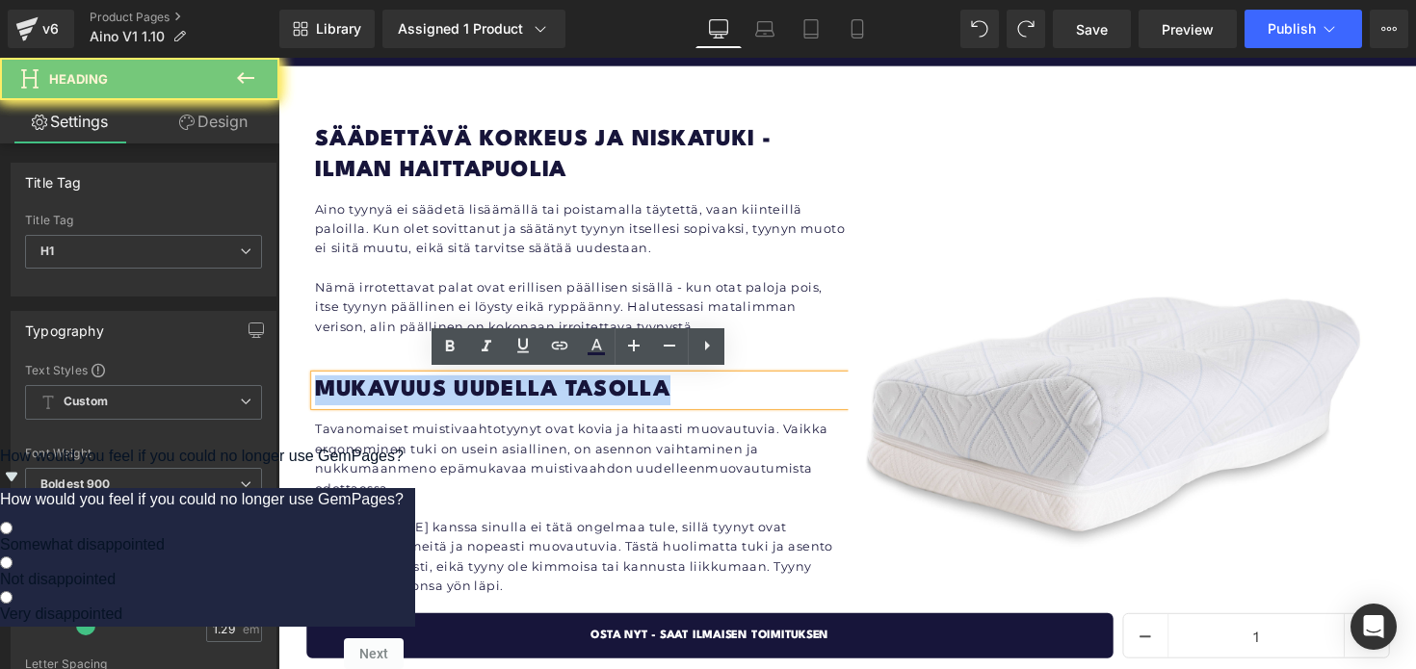
click at [674, 389] on h1 "Mukavuus uudella tasolla" at bounding box center [589, 398] width 546 height 31
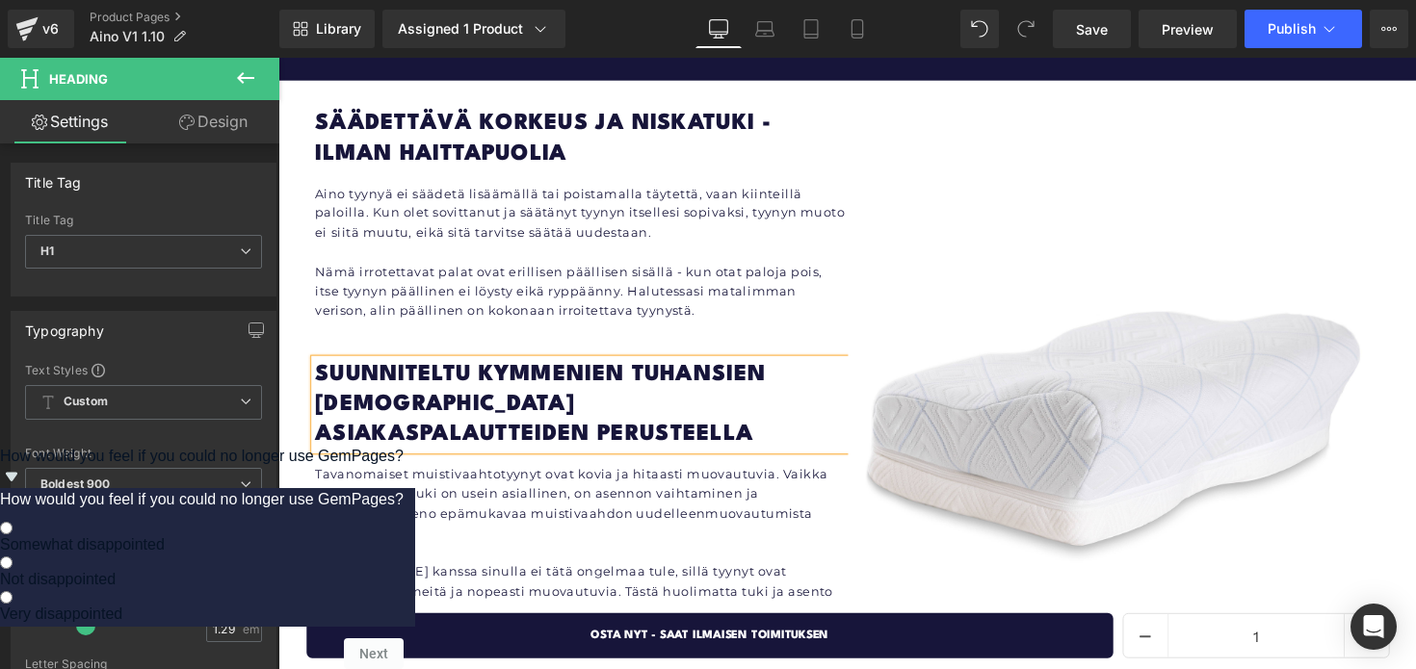
scroll to position [3235, 0]
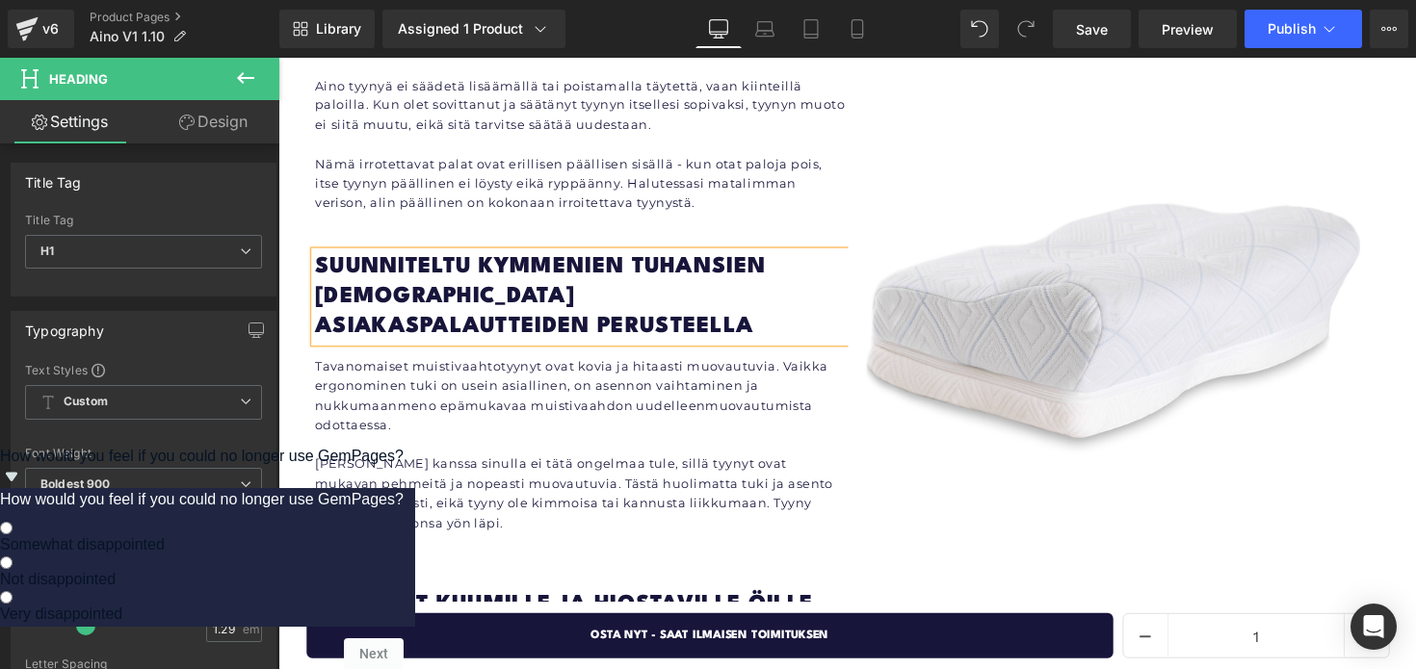
click at [512, 374] on p "Tavanomaiset muistivaahtotyynyt ovat kovia ja hitaasti muovautuvia. Vaikka ergo…" at bounding box center [589, 403] width 546 height 80
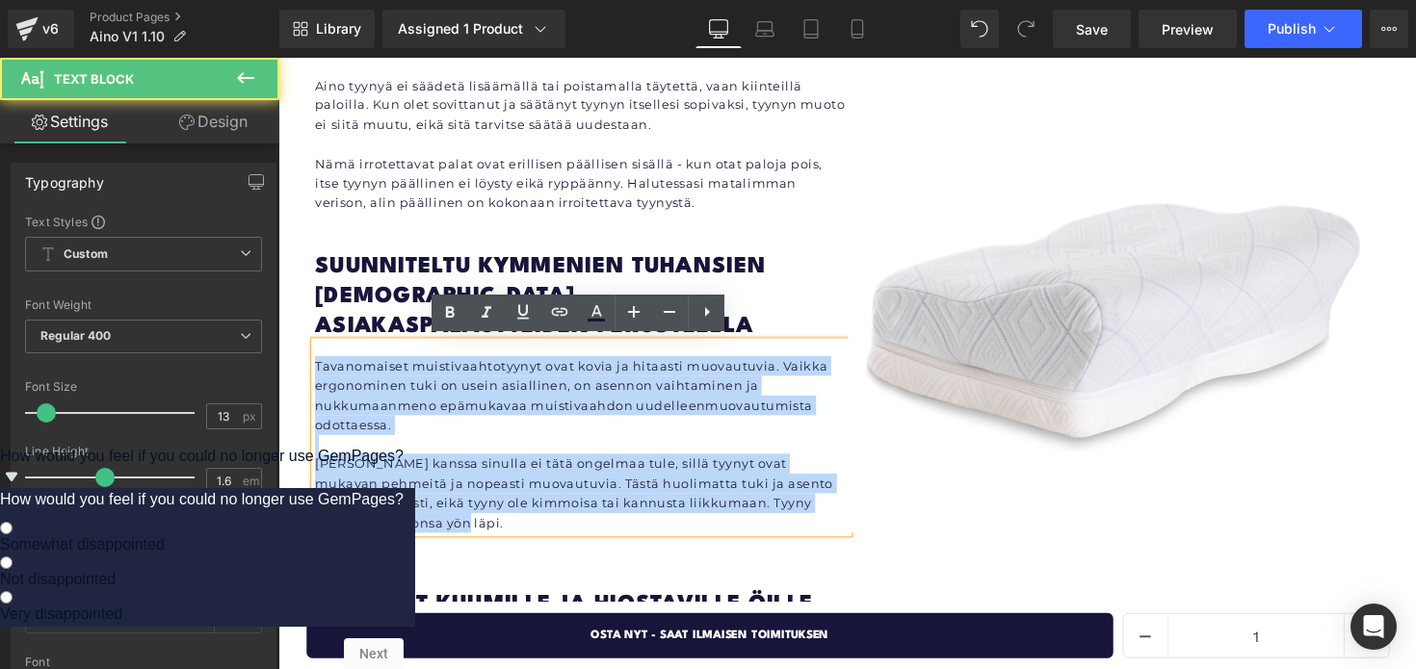
drag, startPoint x: 447, startPoint y: 523, endPoint x: 319, endPoint y: 370, distance: 199.6
click at [319, 370] on div "Tavanomaiset muistivaahtotyynyt ovat kovia ja hitaasti muovautuvia. Vaikka ergo…" at bounding box center [589, 446] width 546 height 195
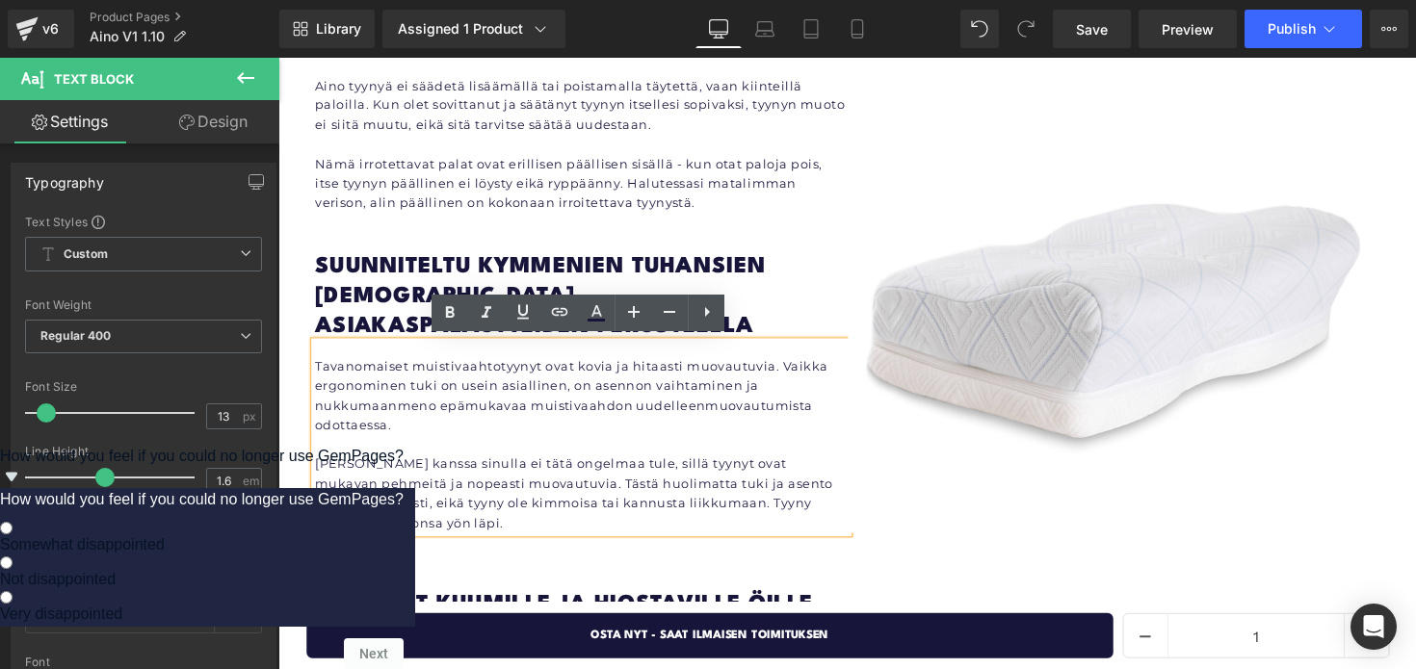
scroll to position [3316, 0]
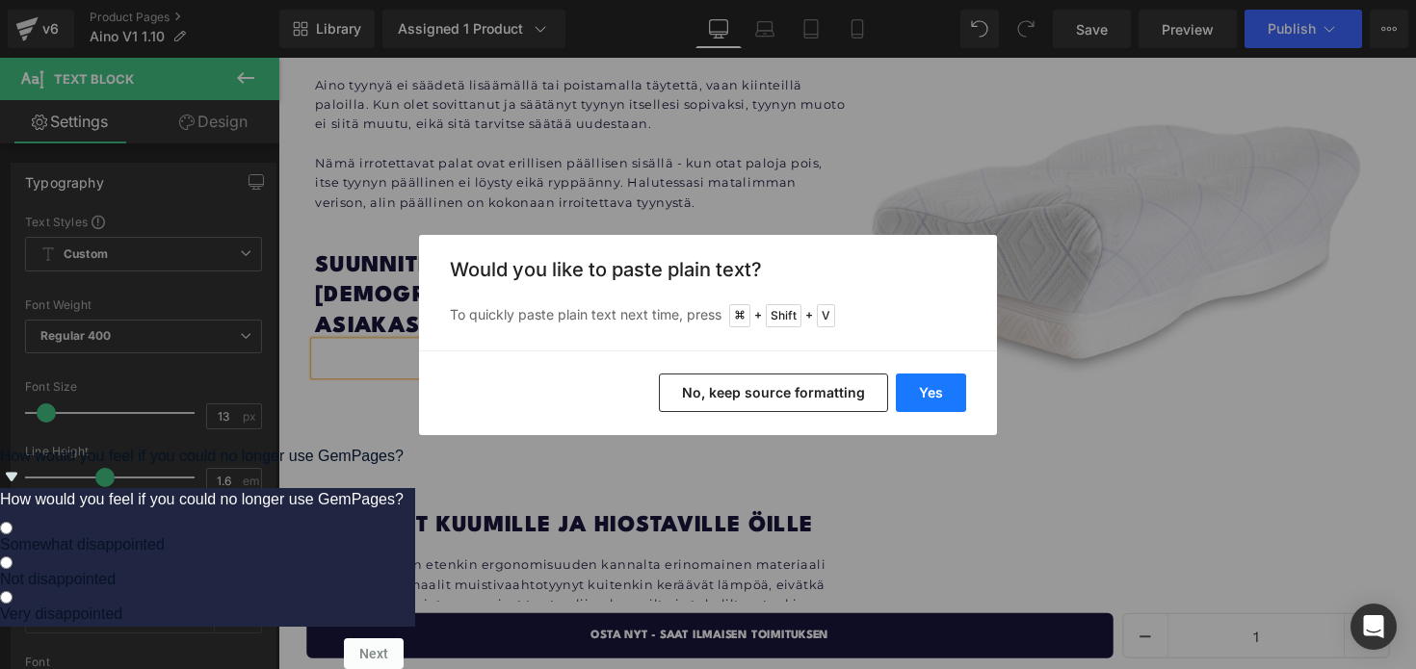
click at [934, 391] on button "Yes" at bounding box center [931, 393] width 70 height 39
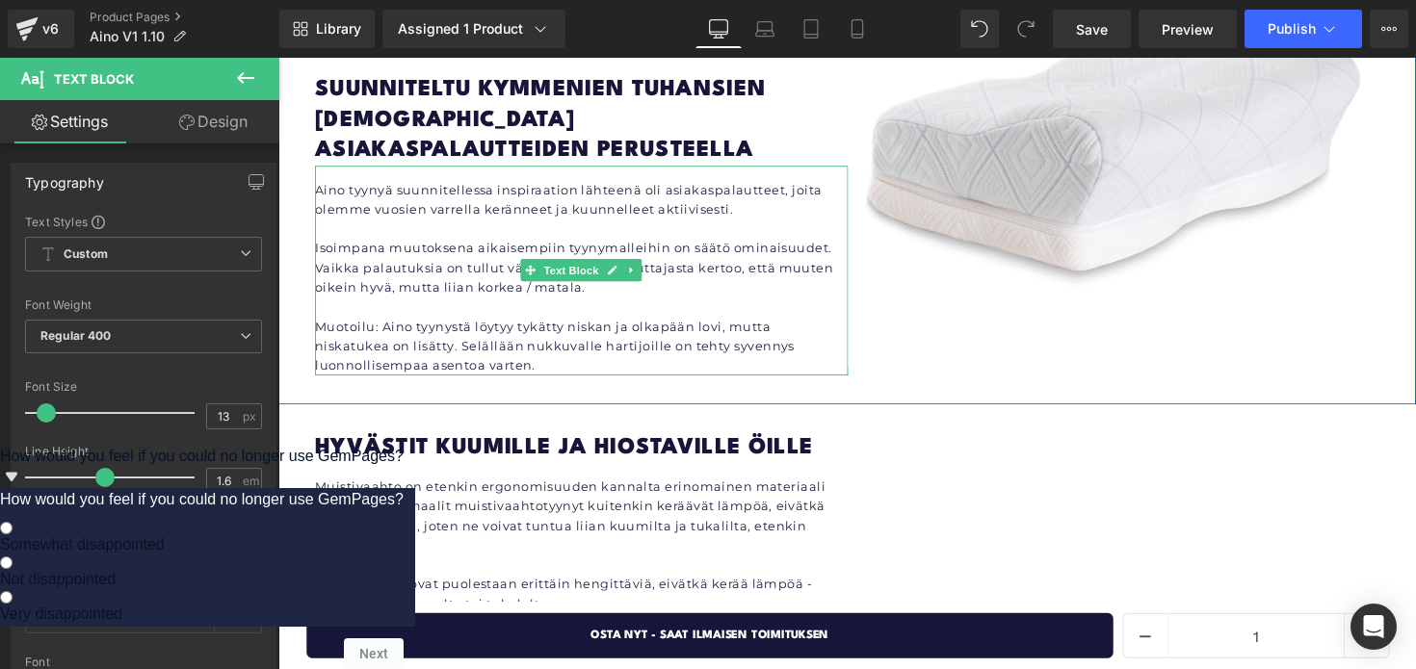
scroll to position [3404, 0]
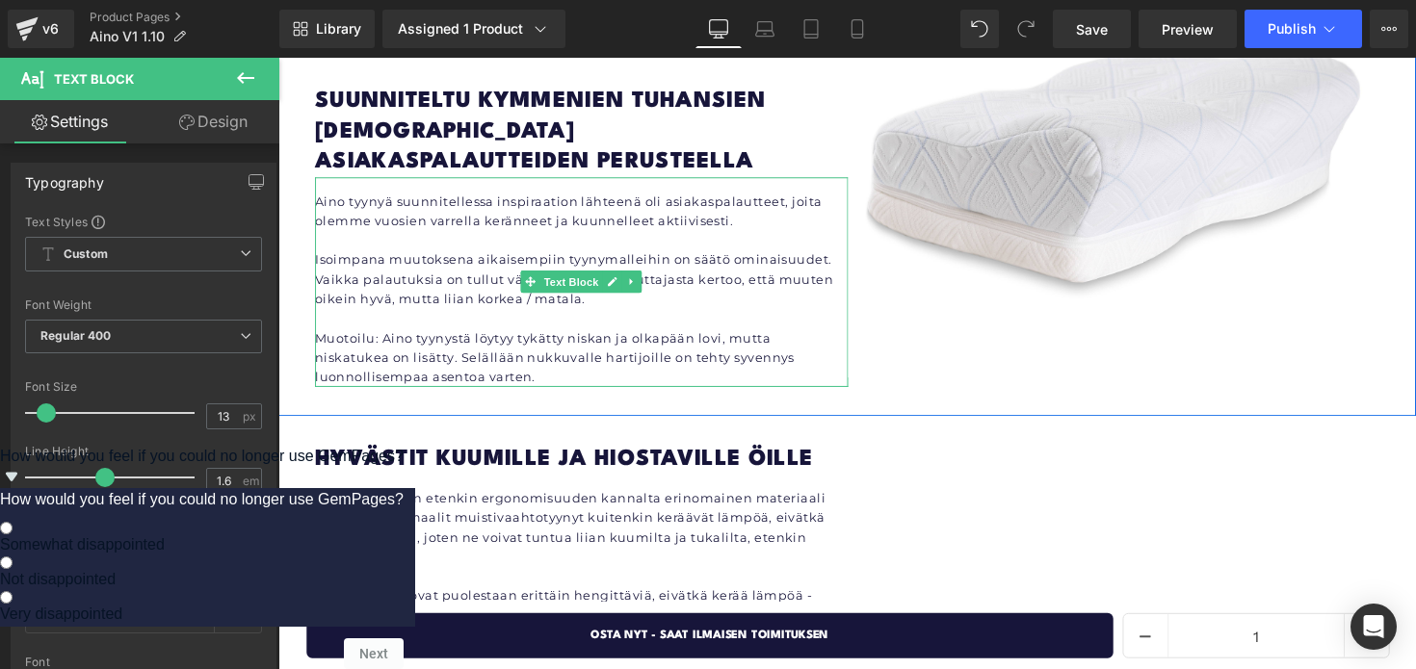
click at [442, 384] on p "Muotoilu: Aino tyynystä löytyy tykätty niskan ja olkapään lovi, mutta niskatuke…" at bounding box center [589, 365] width 546 height 60
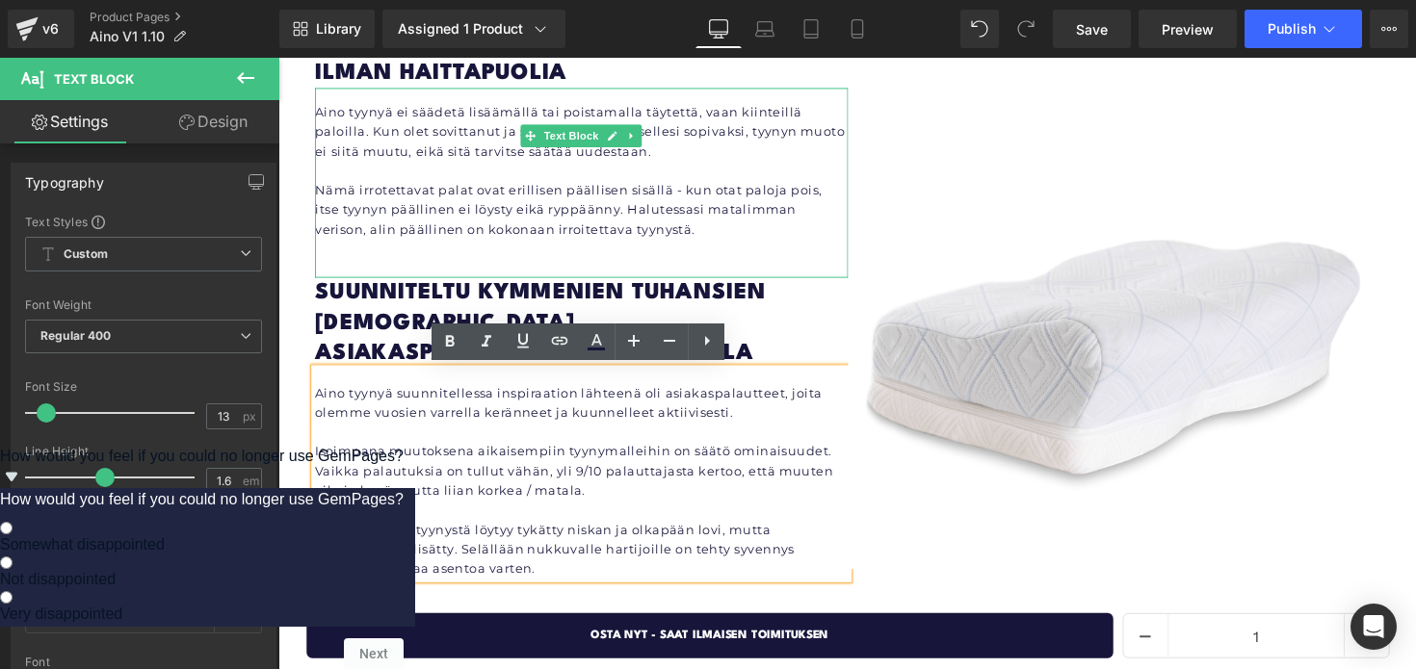
scroll to position [3201, 0]
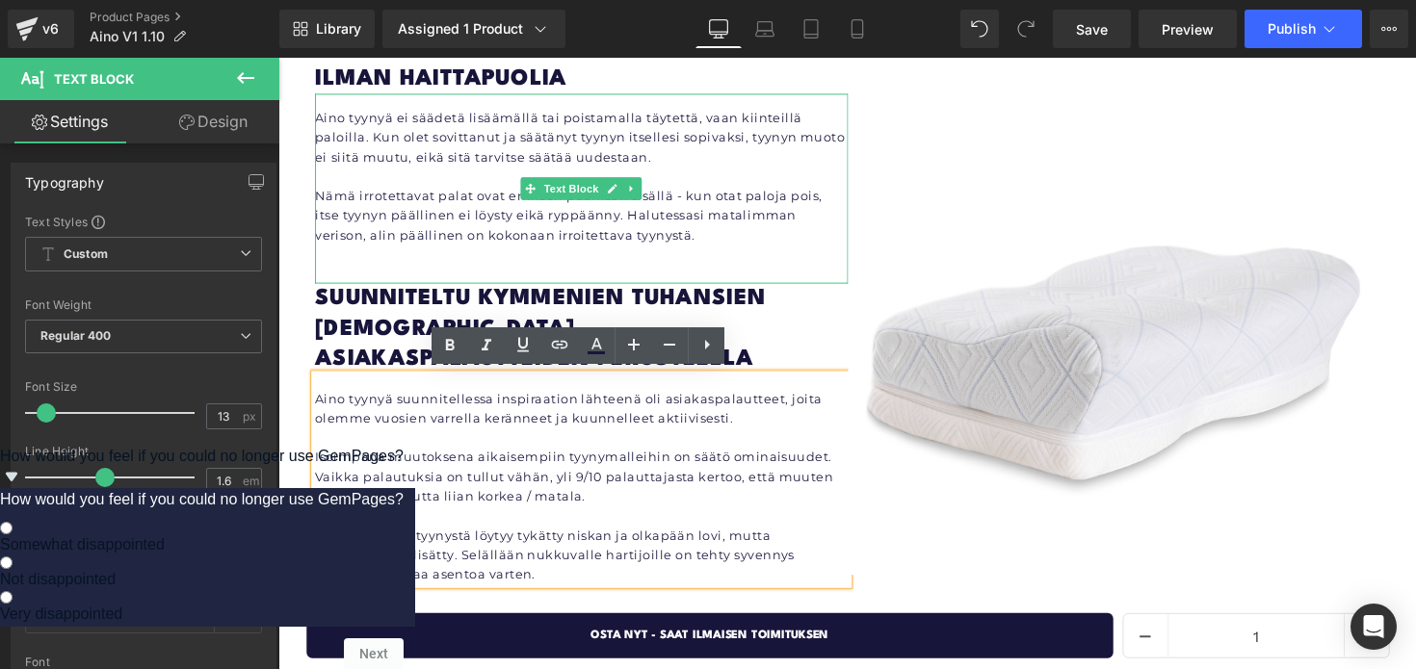
click at [401, 270] on p at bounding box center [589, 279] width 546 height 20
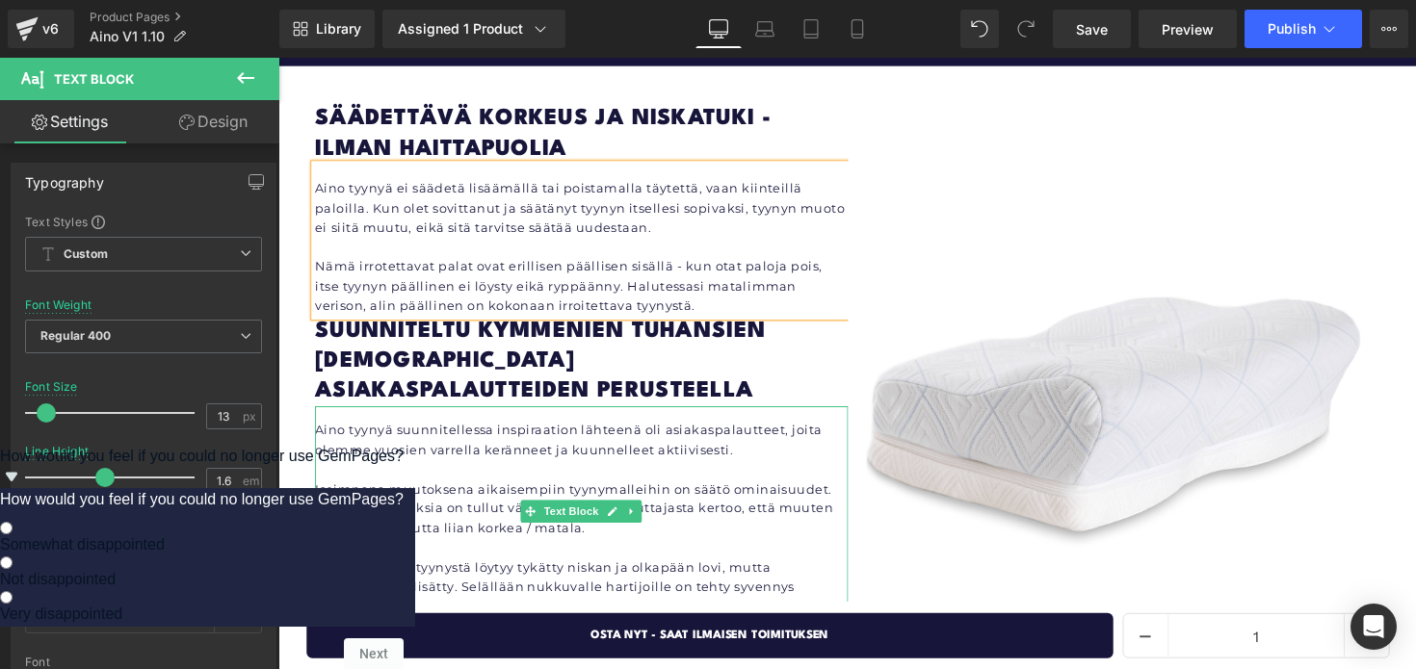
scroll to position [3105, 0]
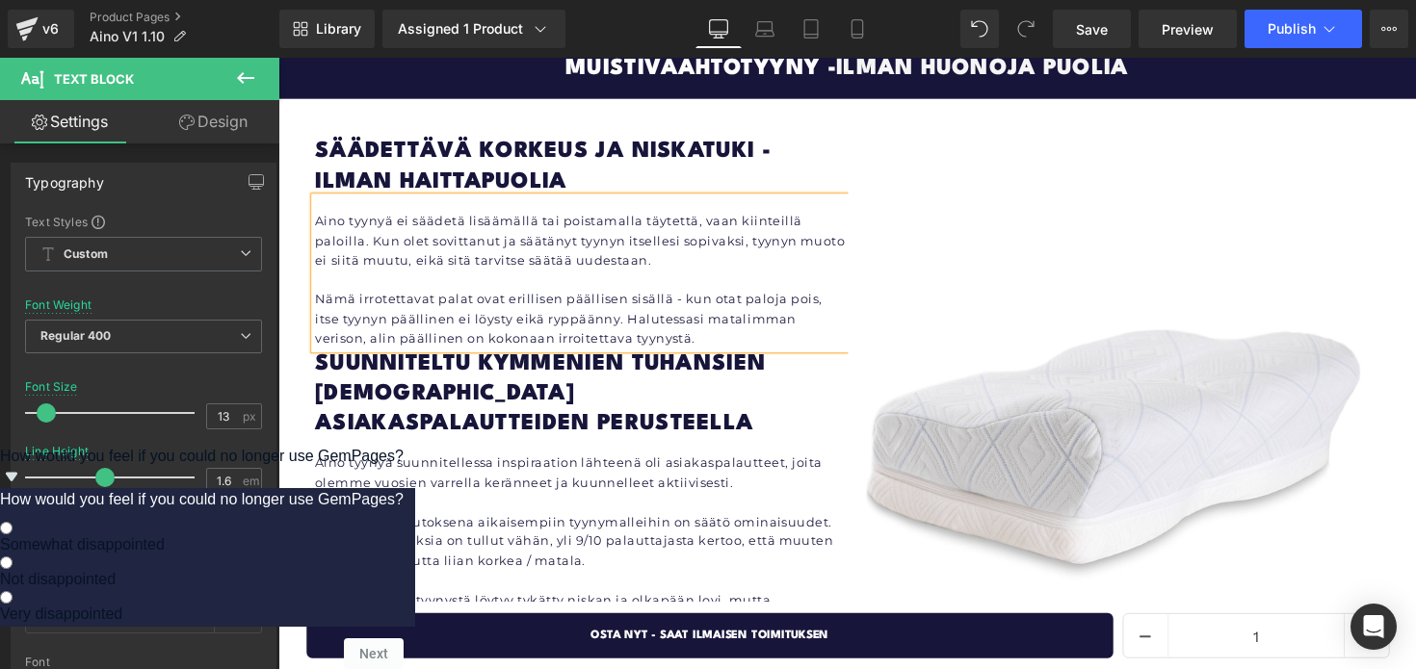
click at [741, 416] on h1 "Suunniteltu kymmenien tuhansien [DEMOGRAPHIC_DATA] asiakaspalautteiden perustee…" at bounding box center [589, 402] width 546 height 93
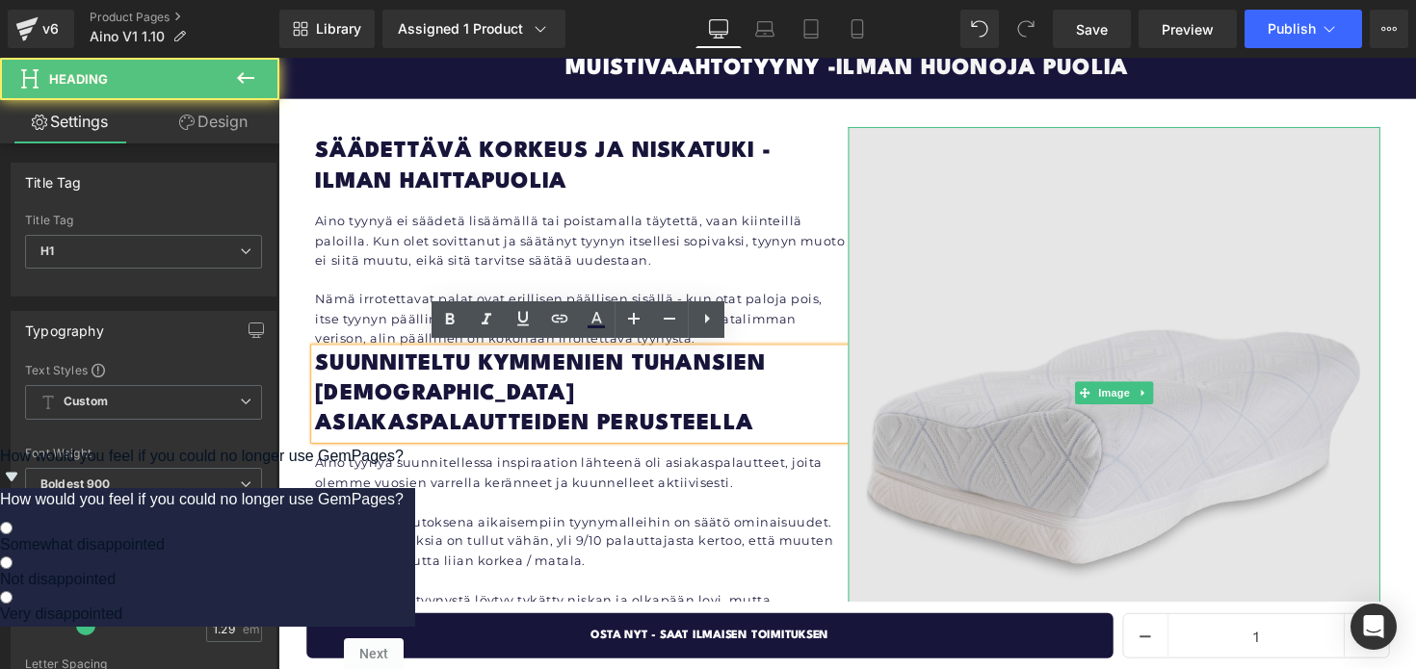
click at [1032, 300] on img at bounding box center [1135, 402] width 546 height 546
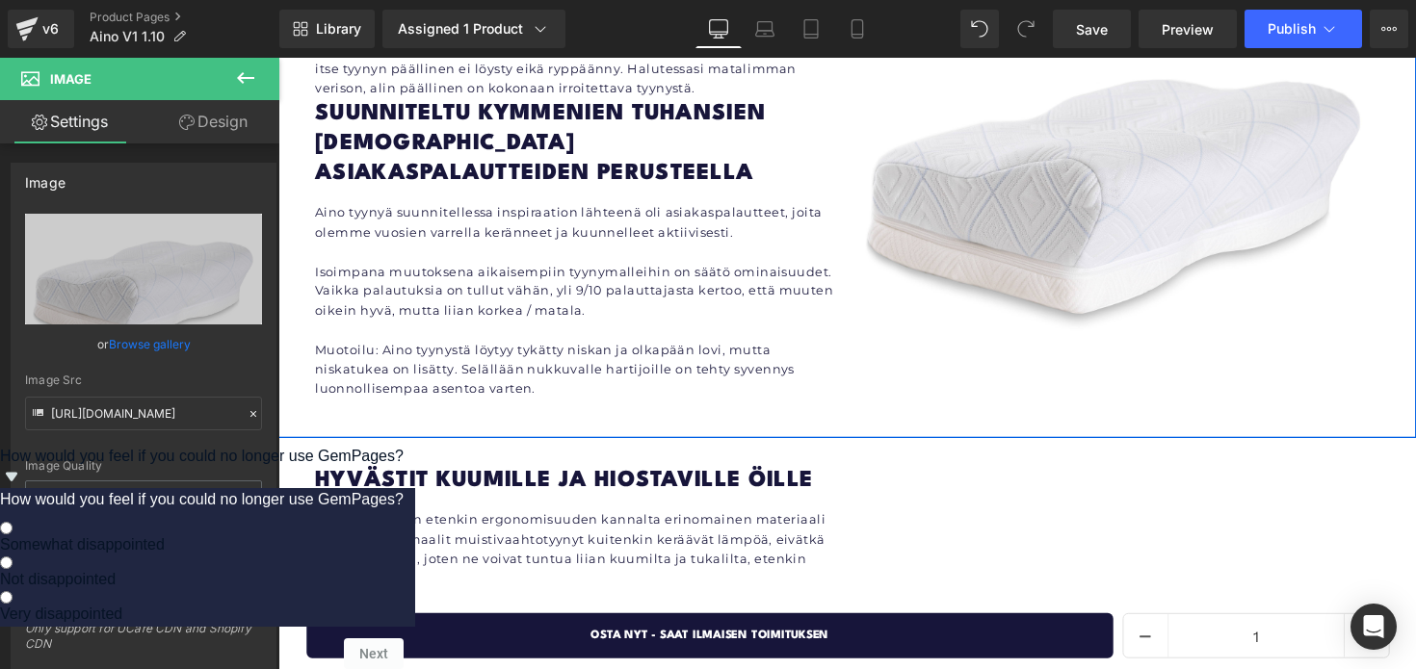
scroll to position [3417, 0]
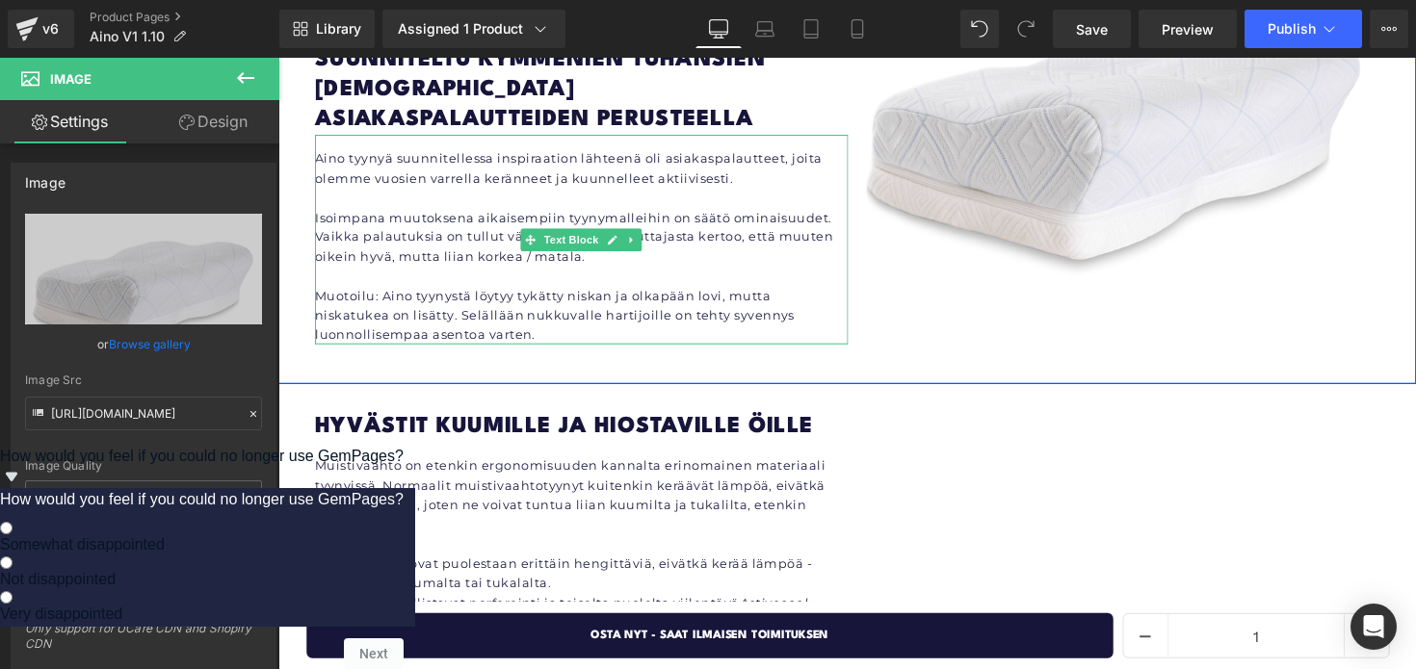
click at [454, 331] on p "Muotoilu: Aino tyynystä löytyy tykätty niskan ja olkapään lovi, mutta niskatuke…" at bounding box center [589, 322] width 546 height 60
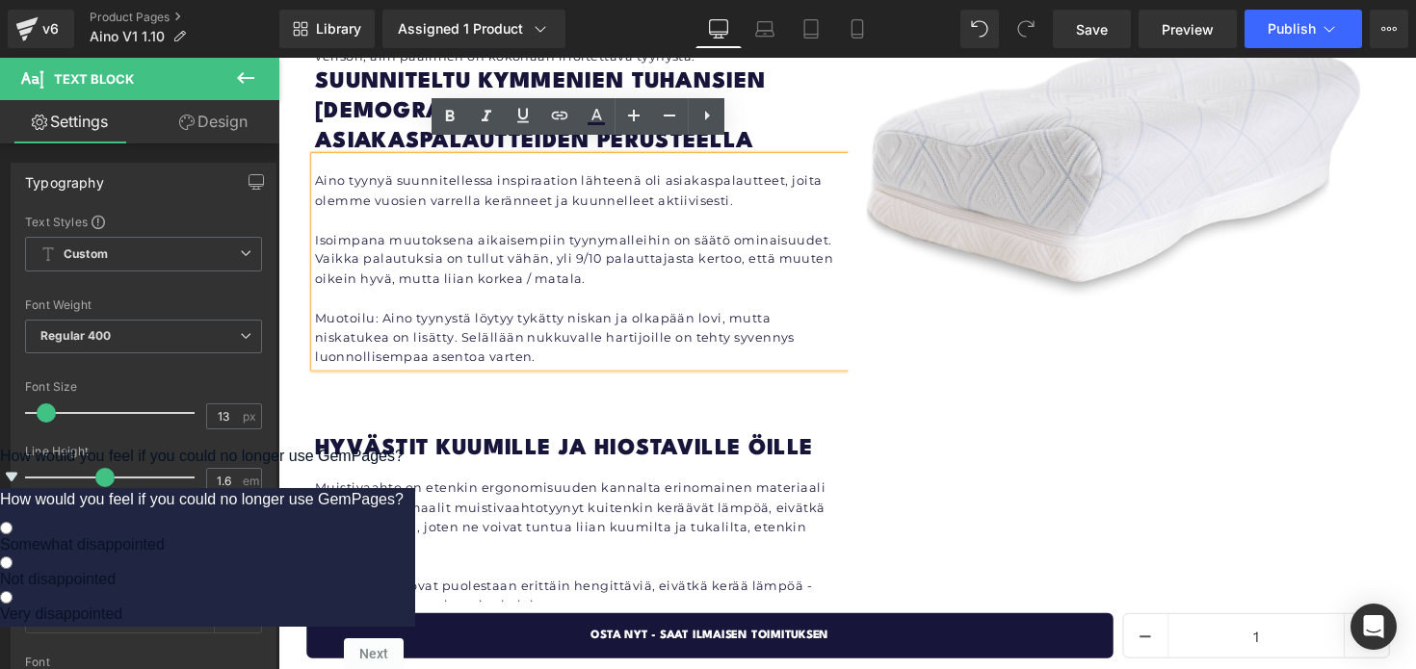
scroll to position [3393, 0]
